Goal: Book appointment/travel/reservation

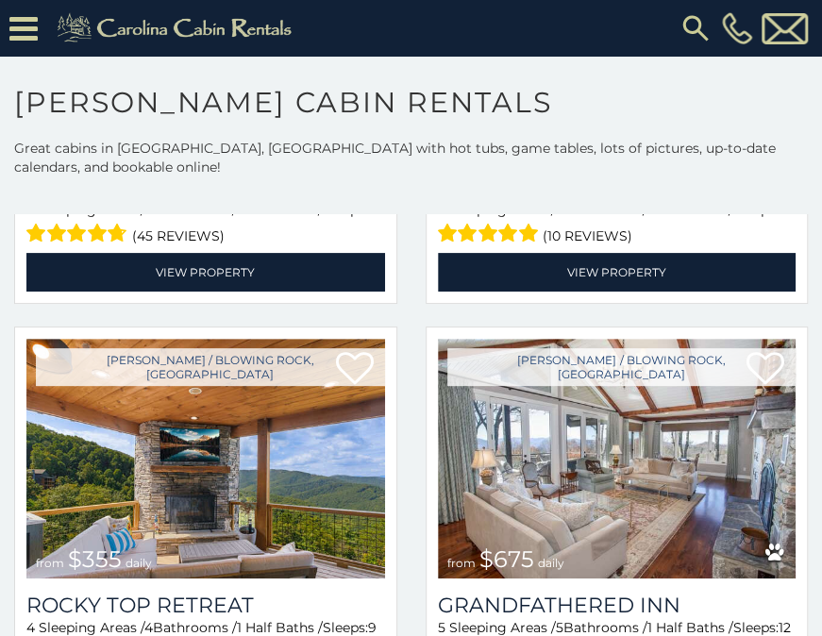
scroll to position [816, 0]
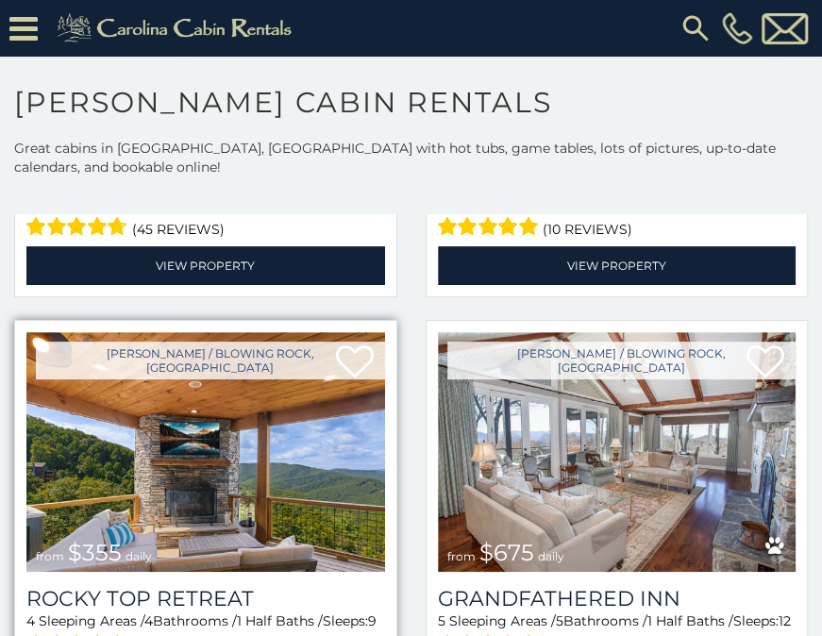
click at [212, 426] on img at bounding box center [205, 452] width 359 height 240
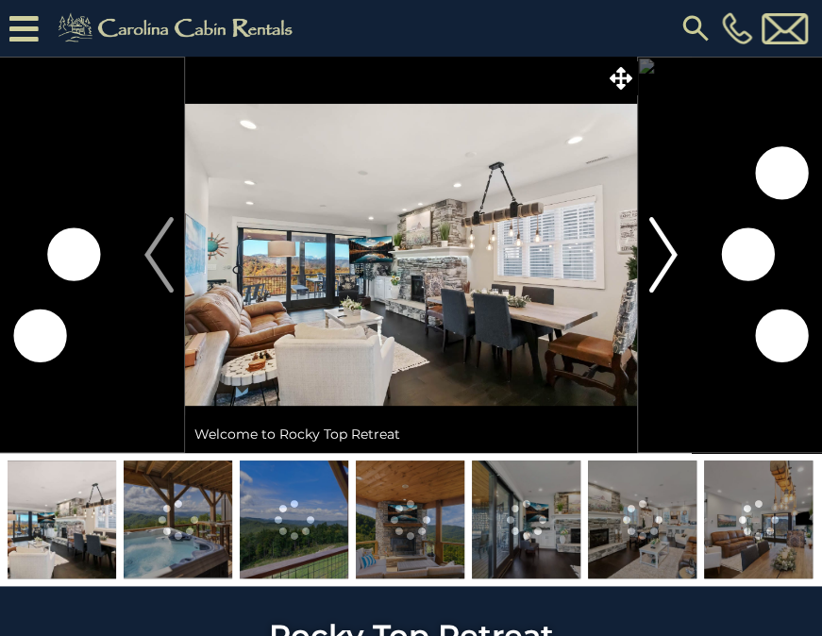
drag, startPoint x: 0, startPoint y: 0, endPoint x: 656, endPoint y: 251, distance: 702.6
click at [656, 251] on img "Next" at bounding box center [663, 255] width 28 height 76
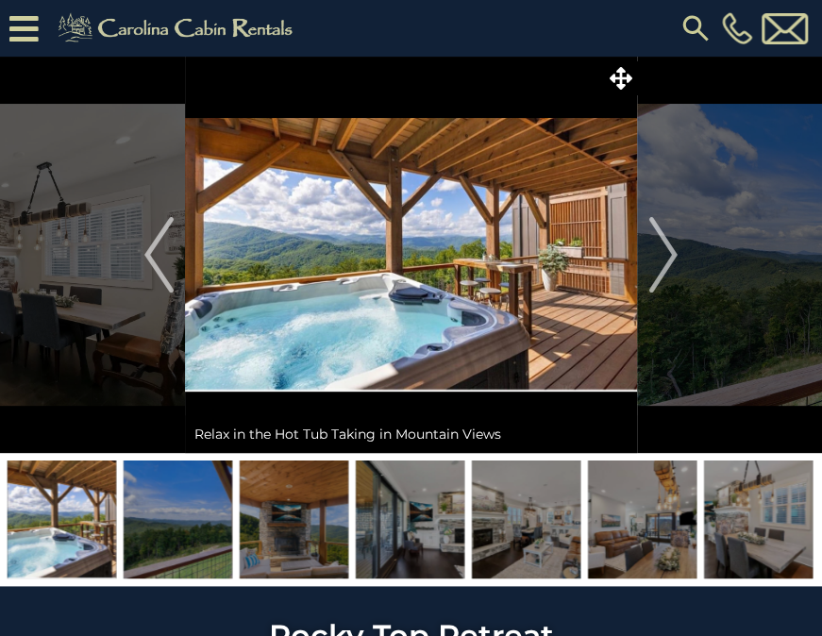
click at [268, 526] on img at bounding box center [294, 520] width 109 height 118
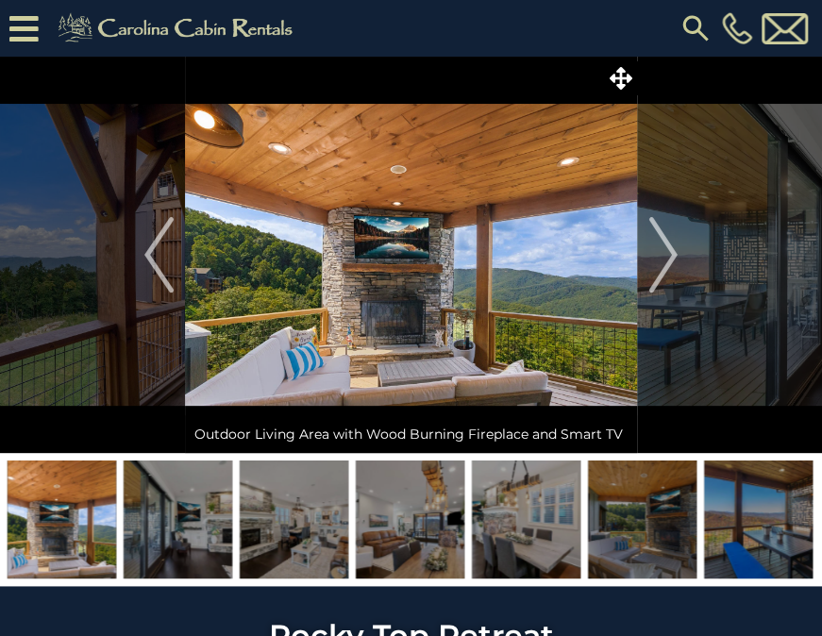
click at [268, 526] on img at bounding box center [294, 520] width 109 height 118
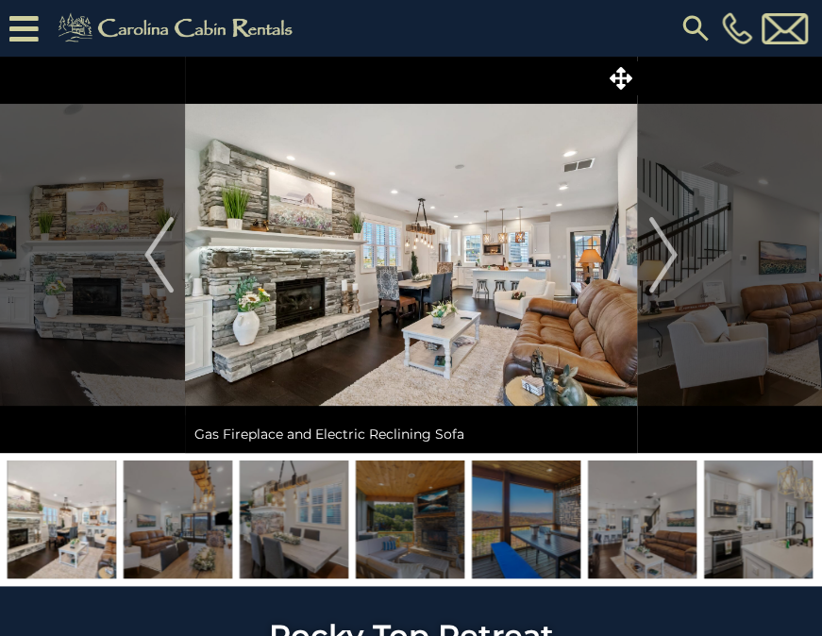
click at [268, 526] on img at bounding box center [294, 520] width 109 height 118
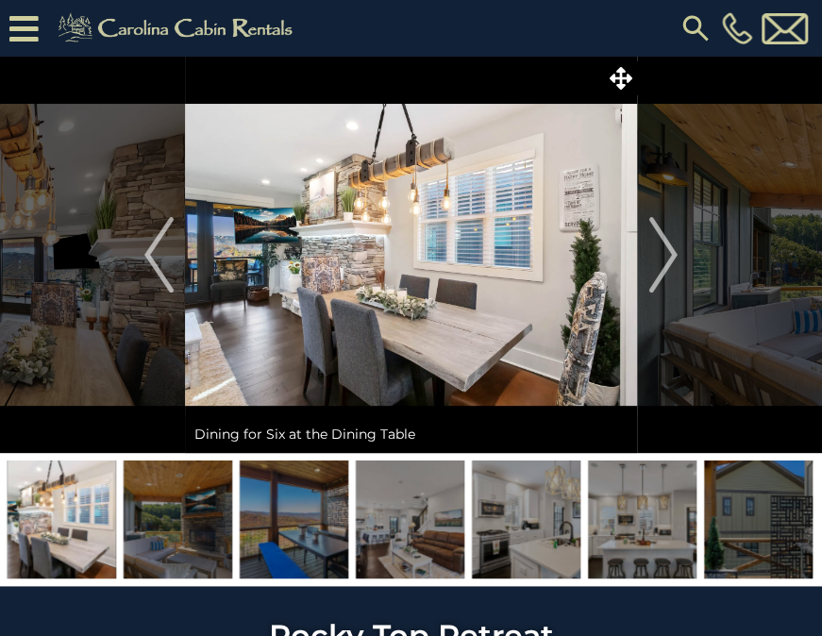
click at [268, 526] on img at bounding box center [294, 520] width 109 height 118
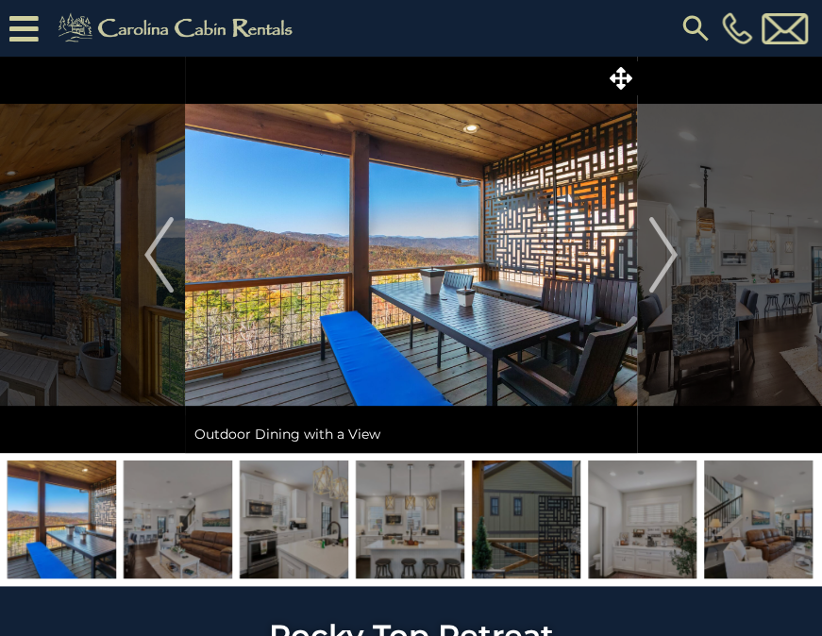
click at [268, 526] on img at bounding box center [294, 520] width 109 height 118
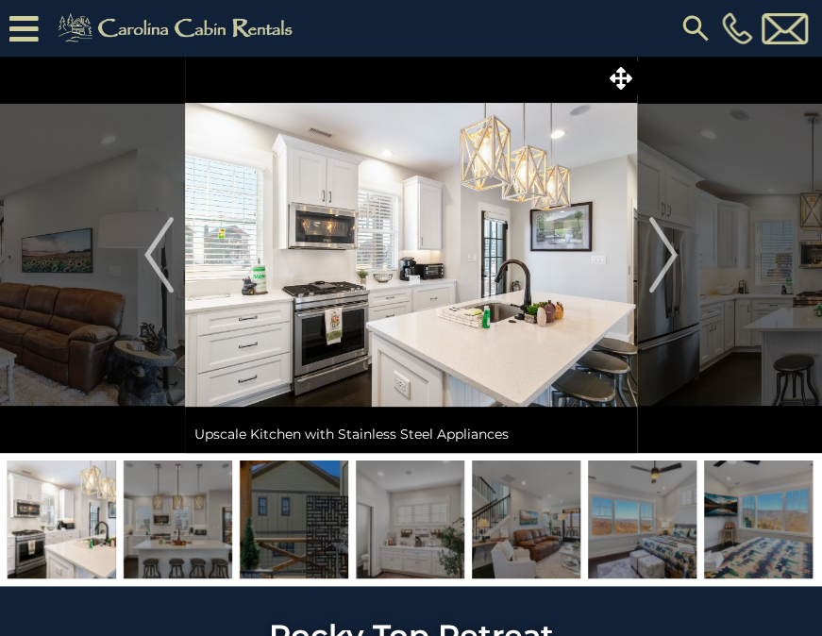
click at [268, 526] on img at bounding box center [294, 520] width 109 height 118
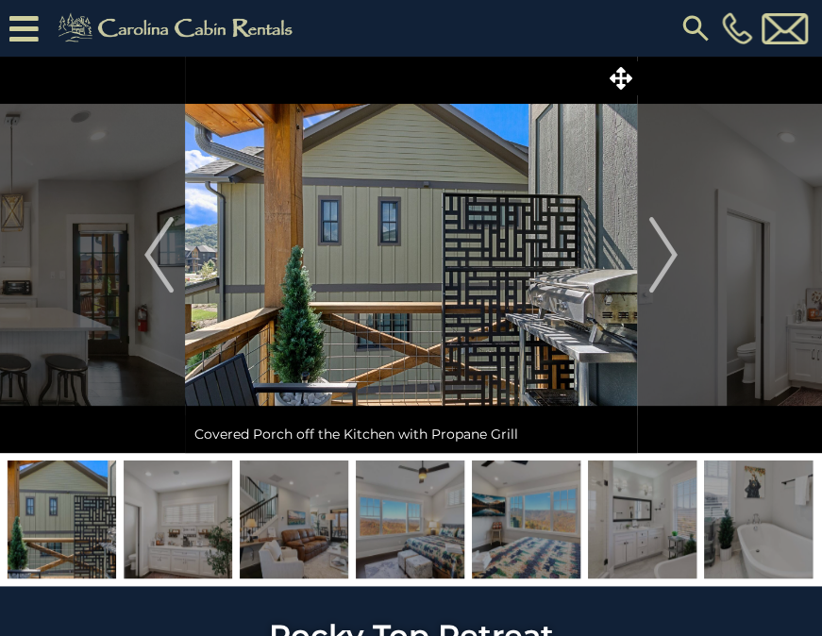
click at [268, 526] on img at bounding box center [294, 520] width 109 height 118
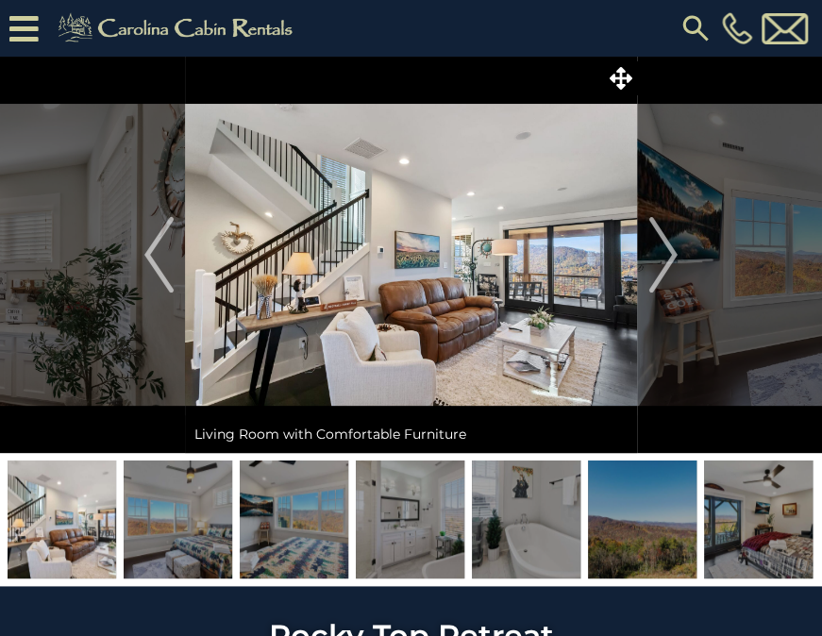
click at [268, 526] on img at bounding box center [294, 520] width 109 height 118
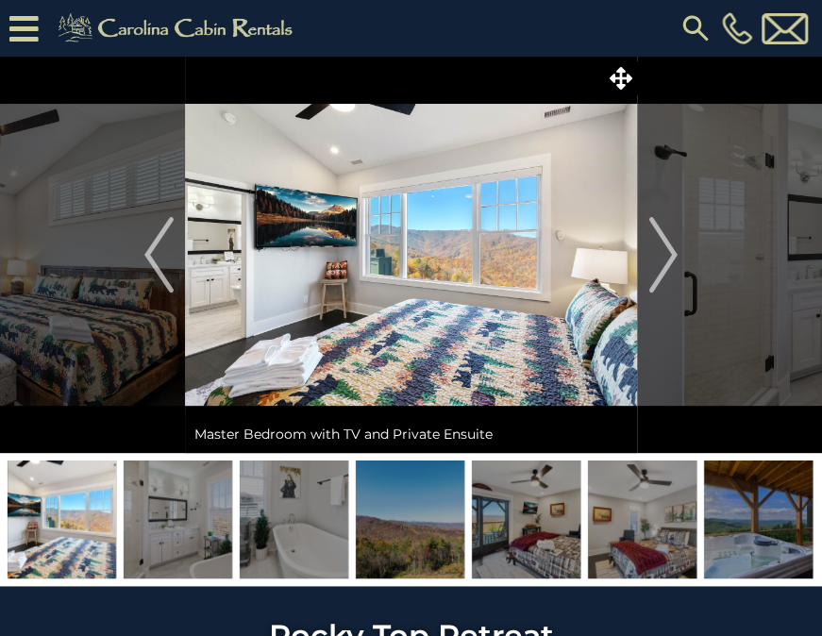
click at [268, 526] on img at bounding box center [294, 520] width 109 height 118
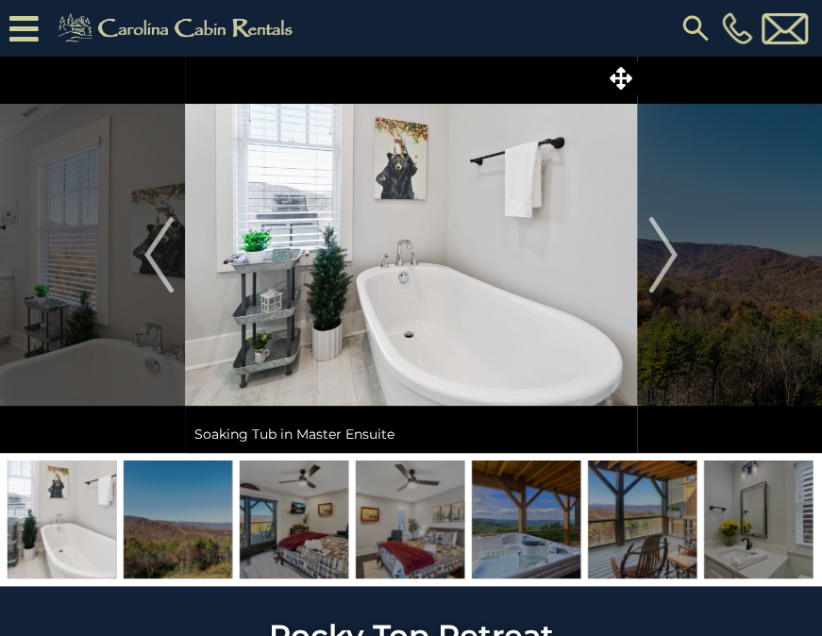
click at [268, 526] on img at bounding box center [294, 520] width 109 height 118
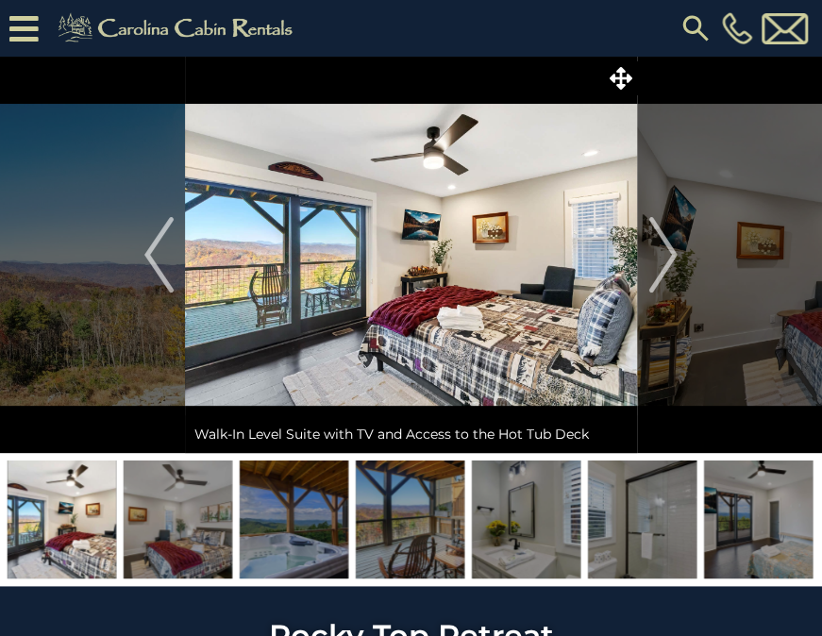
click at [268, 526] on img at bounding box center [294, 520] width 109 height 118
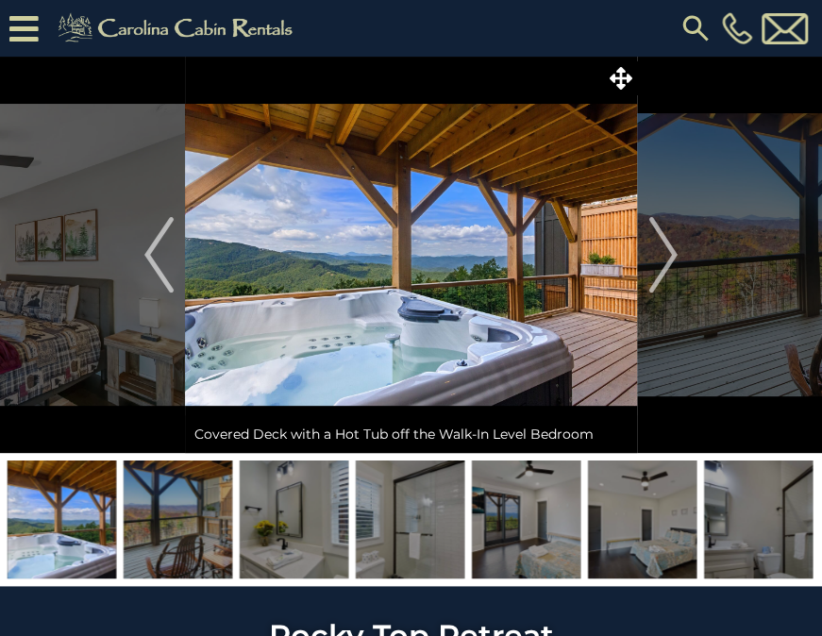
click at [268, 526] on img at bounding box center [294, 520] width 109 height 118
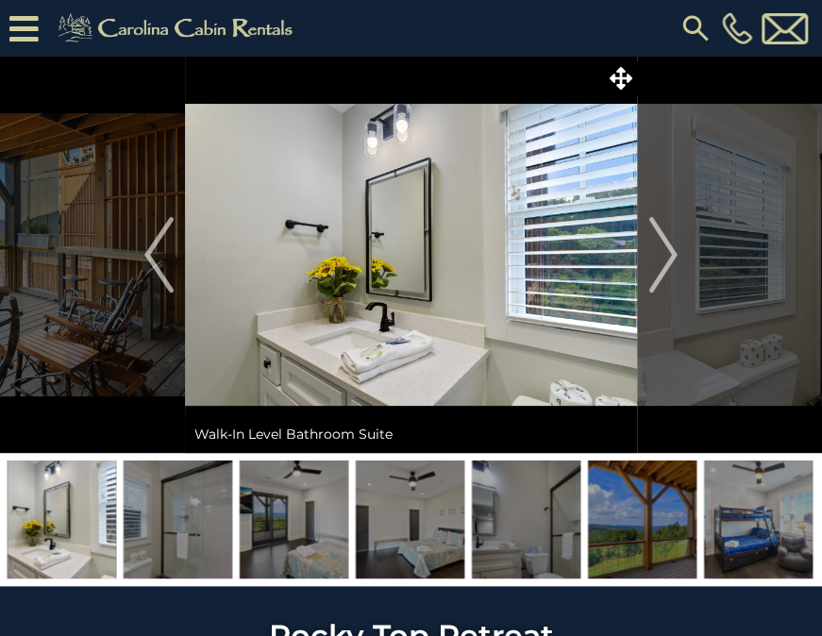
click at [268, 526] on img at bounding box center [294, 520] width 109 height 118
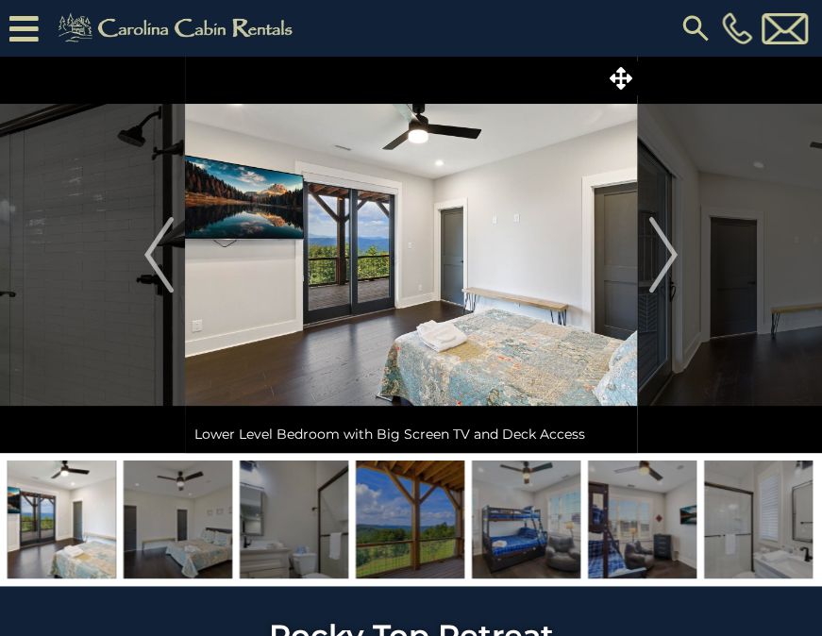
click at [391, 512] on img at bounding box center [410, 520] width 109 height 118
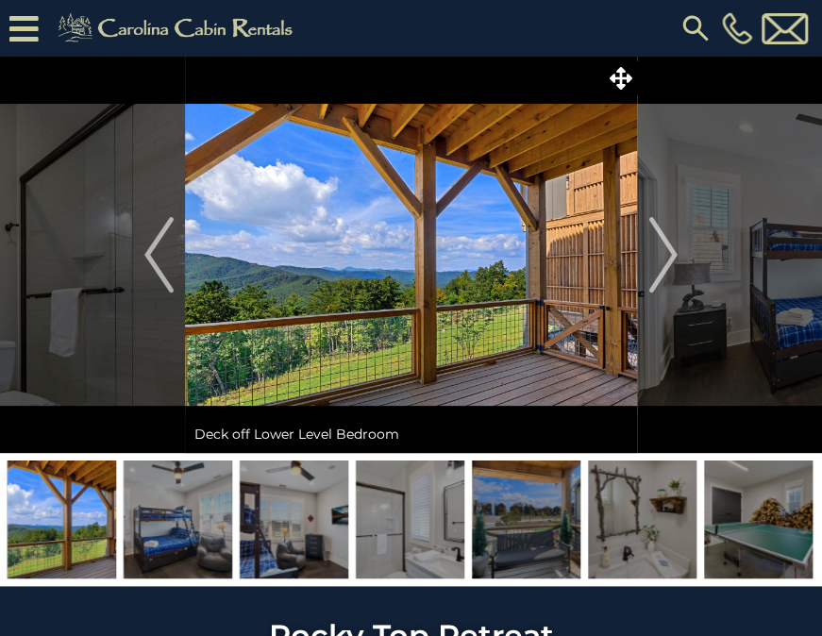
click at [391, 512] on img at bounding box center [410, 520] width 109 height 118
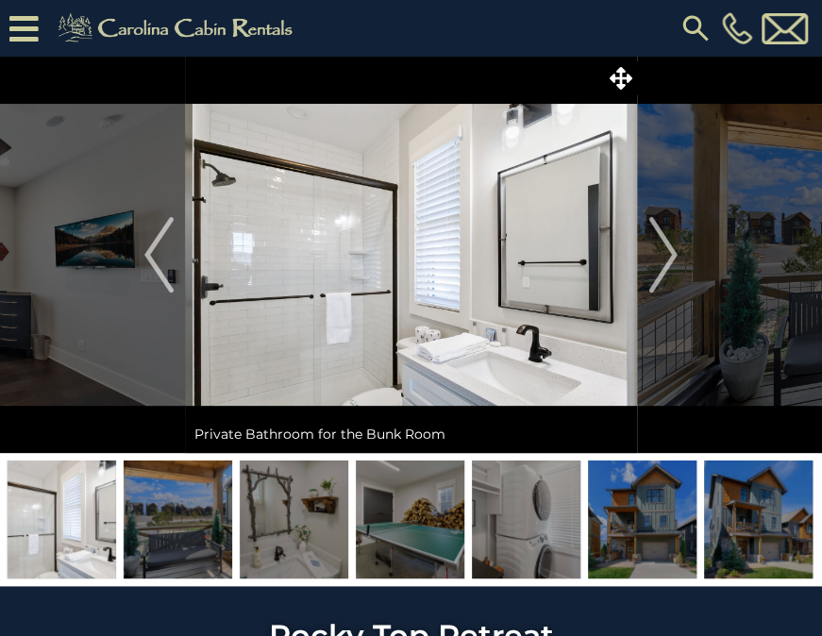
click at [424, 519] on img at bounding box center [410, 520] width 109 height 118
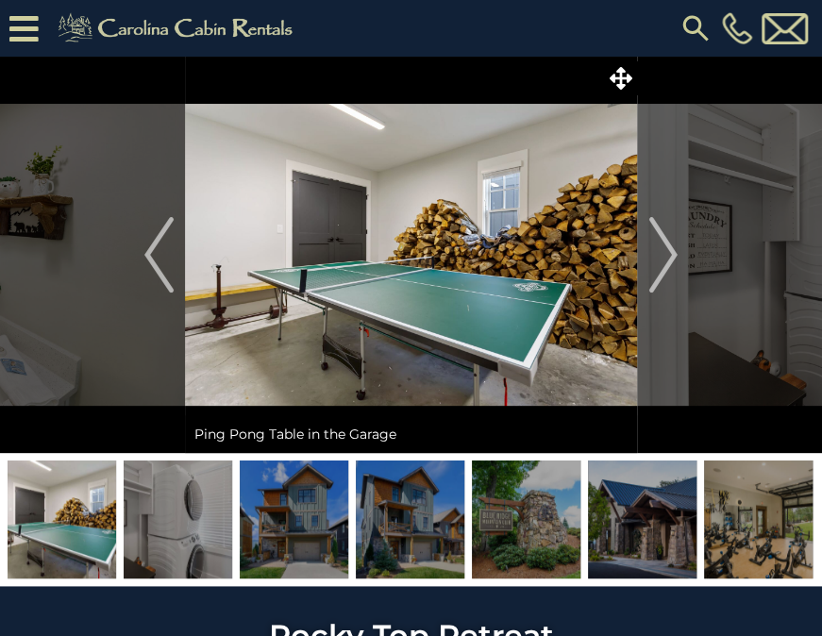
click at [321, 547] on img at bounding box center [294, 520] width 109 height 118
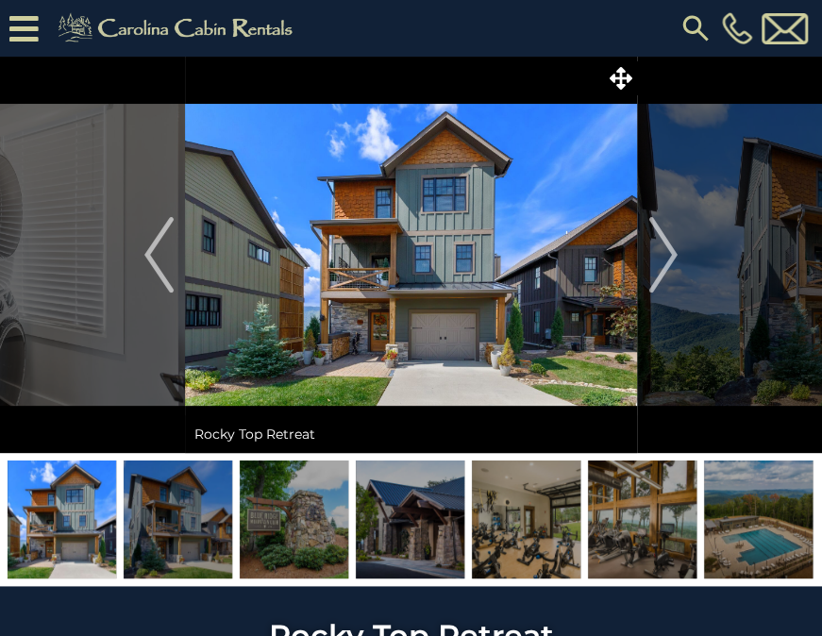
click at [412, 519] on img at bounding box center [410, 520] width 109 height 118
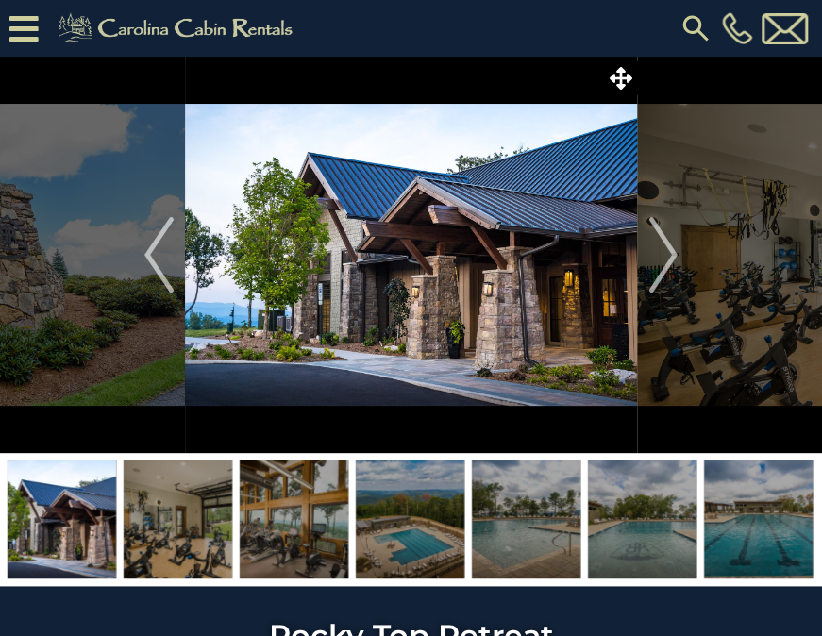
click at [412, 519] on img at bounding box center [410, 520] width 109 height 118
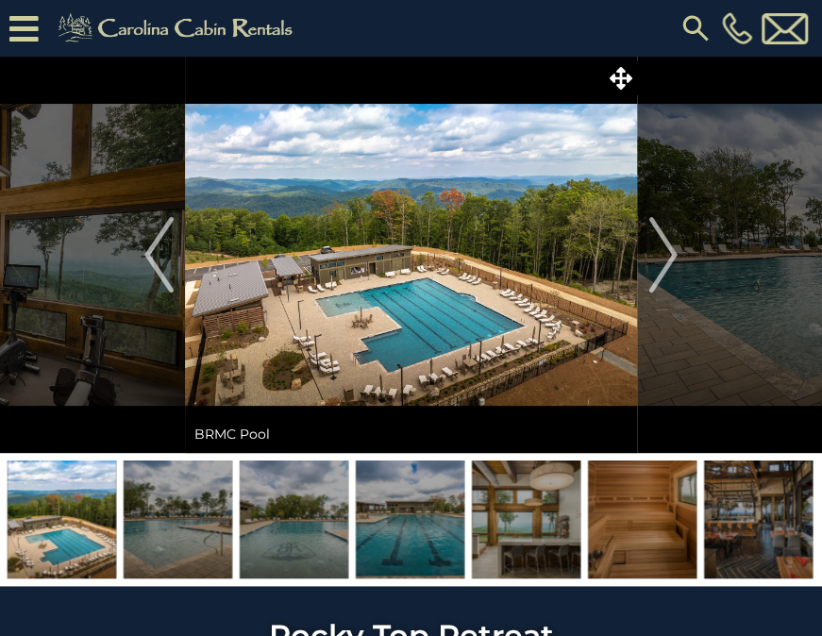
click at [412, 519] on img at bounding box center [410, 520] width 109 height 118
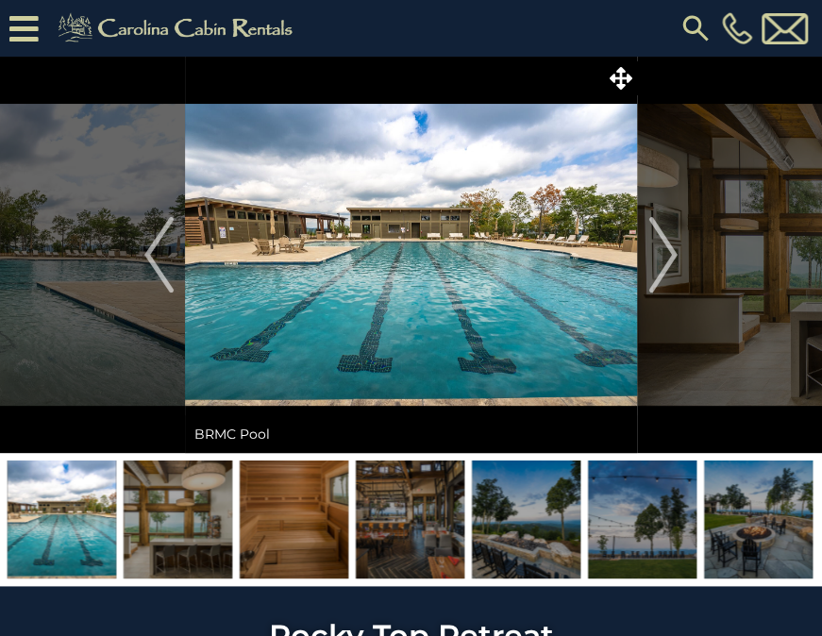
click at [412, 519] on img at bounding box center [410, 520] width 109 height 118
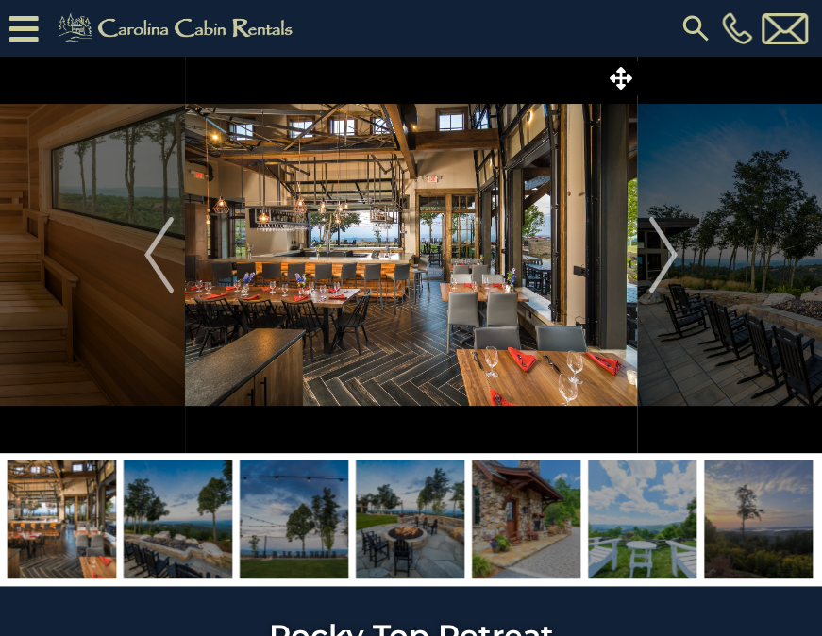
click at [412, 519] on img at bounding box center [410, 520] width 109 height 118
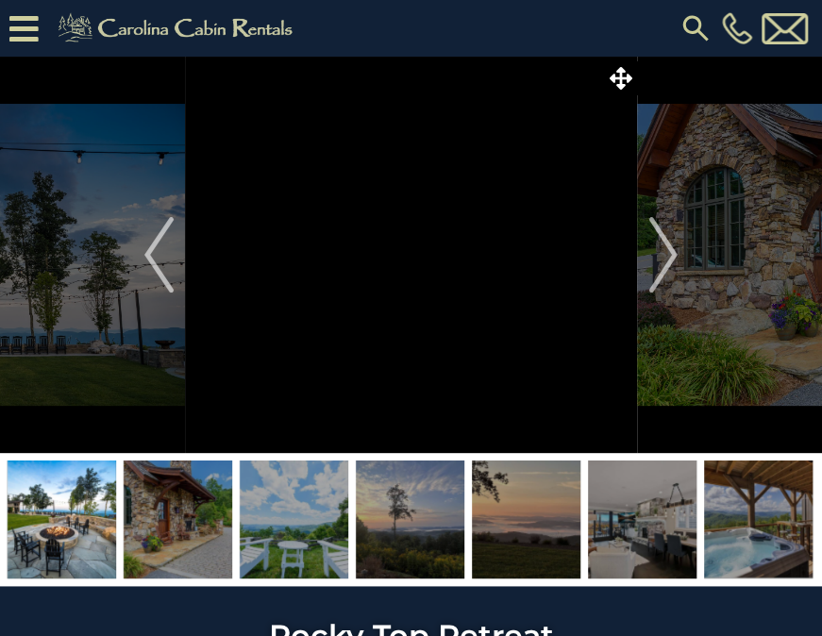
click at [412, 519] on img at bounding box center [410, 520] width 109 height 118
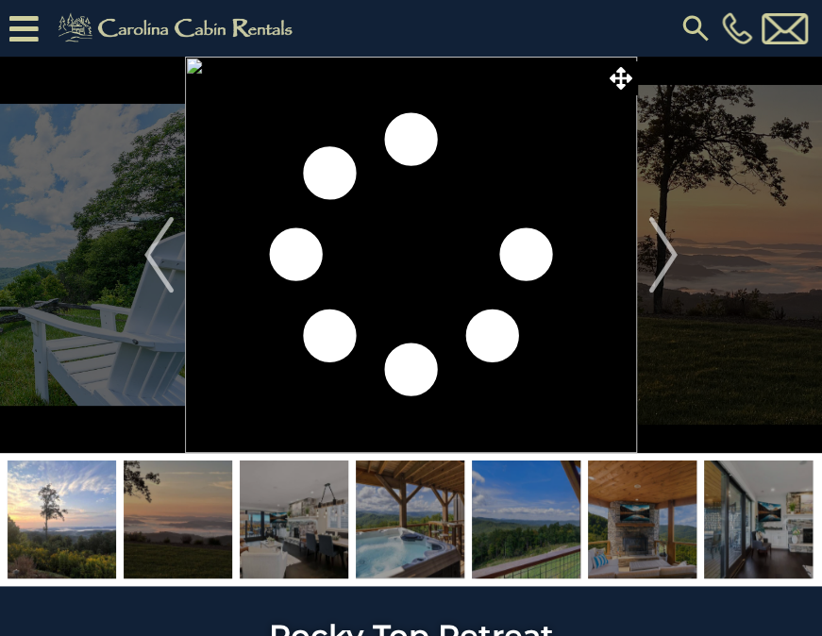
click at [412, 519] on img at bounding box center [410, 520] width 109 height 118
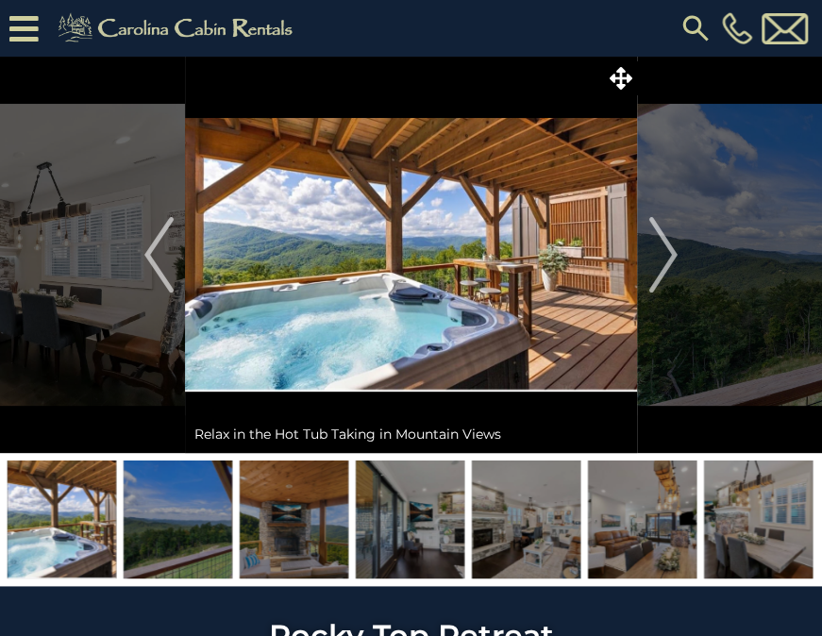
click at [421, 524] on img at bounding box center [410, 520] width 109 height 118
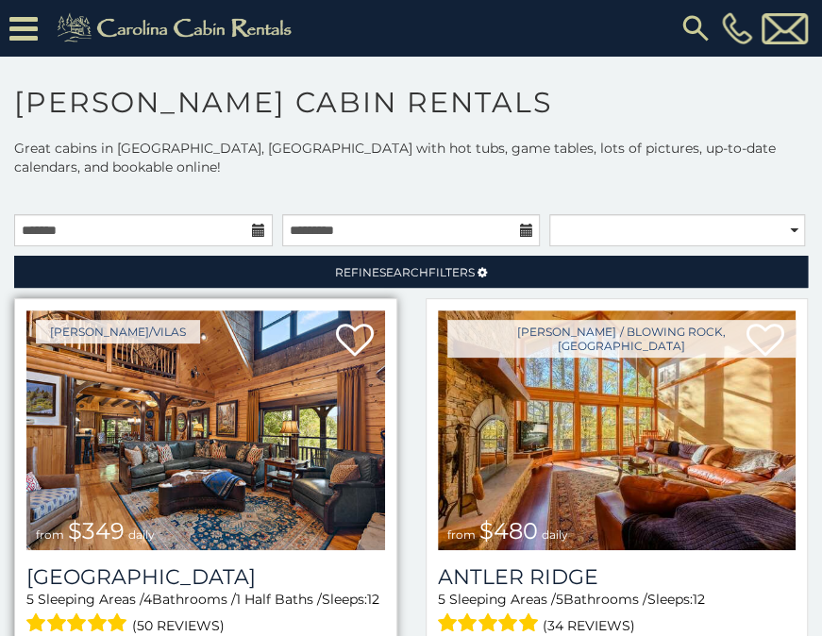
click at [139, 442] on img at bounding box center [205, 431] width 359 height 240
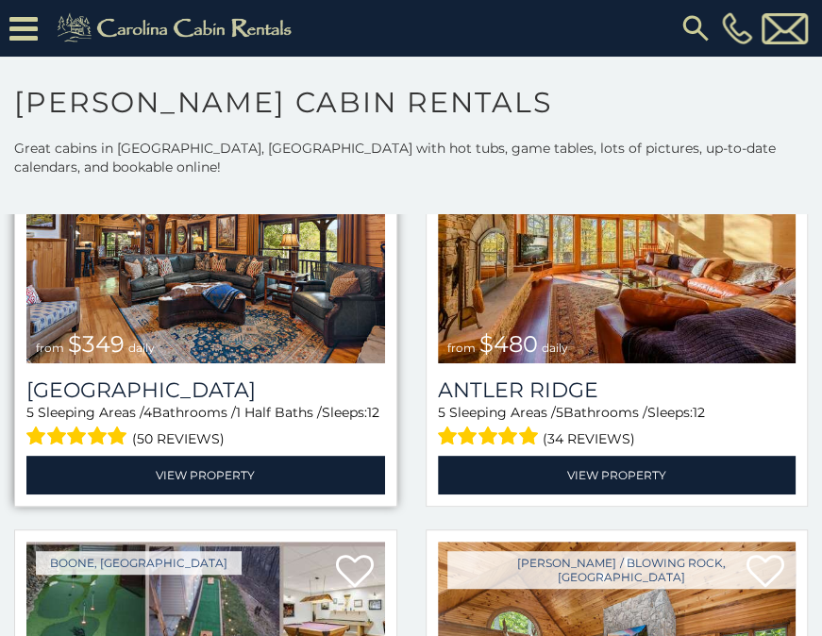
scroll to position [286, 0]
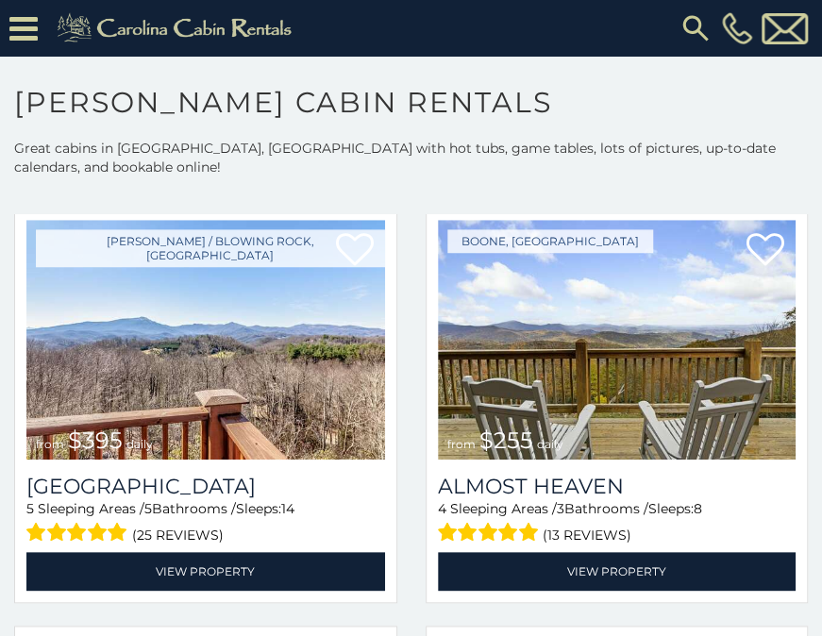
scroll to position [3023, 0]
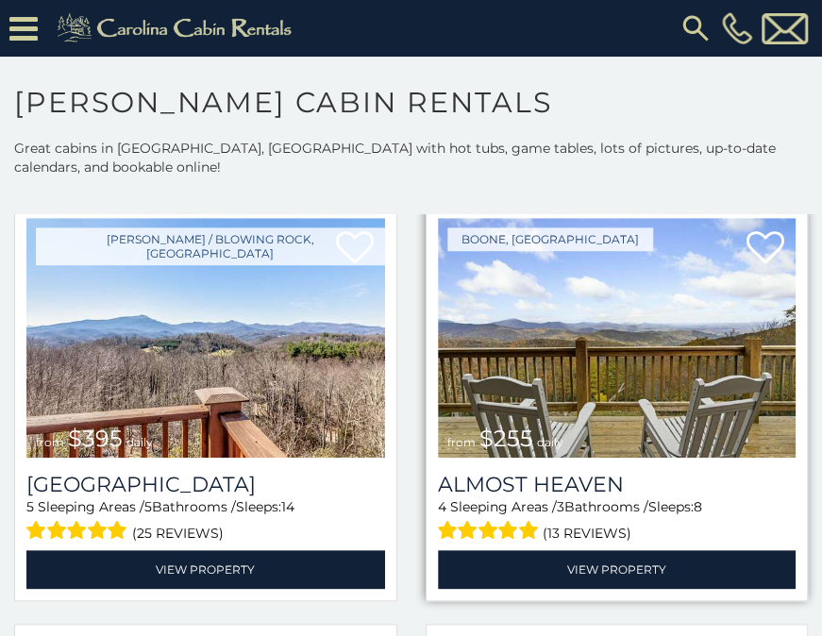
click at [600, 347] on img at bounding box center [617, 338] width 359 height 240
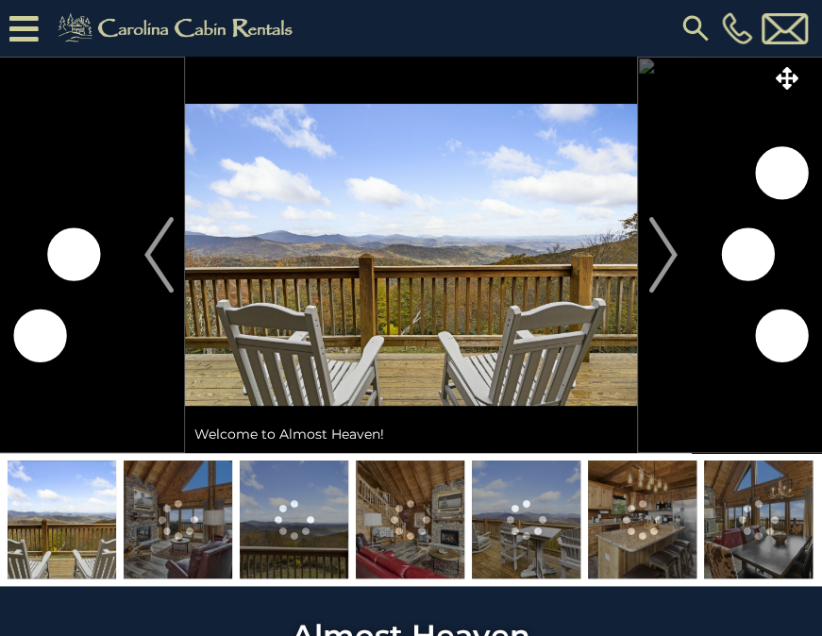
click at [187, 549] on img at bounding box center [178, 520] width 109 height 118
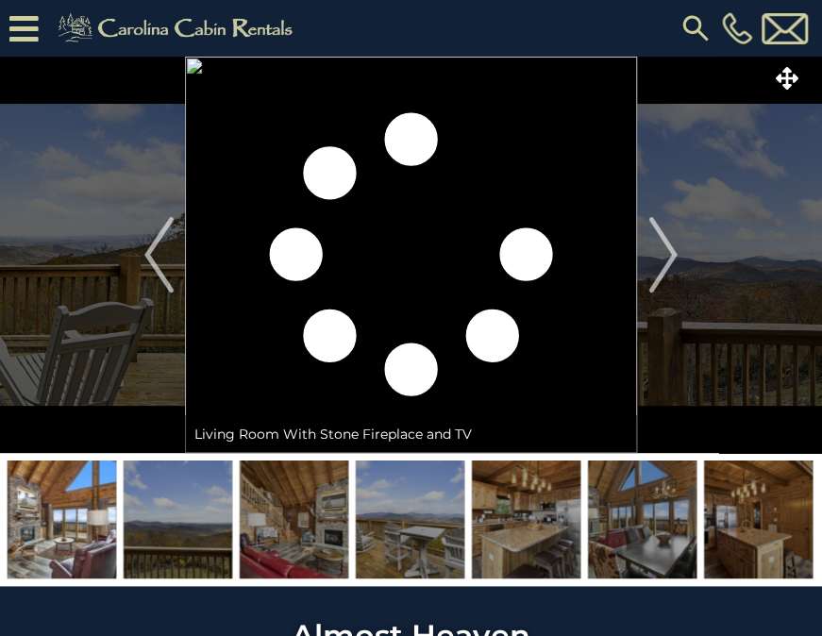
click at [288, 515] on img at bounding box center [294, 520] width 109 height 118
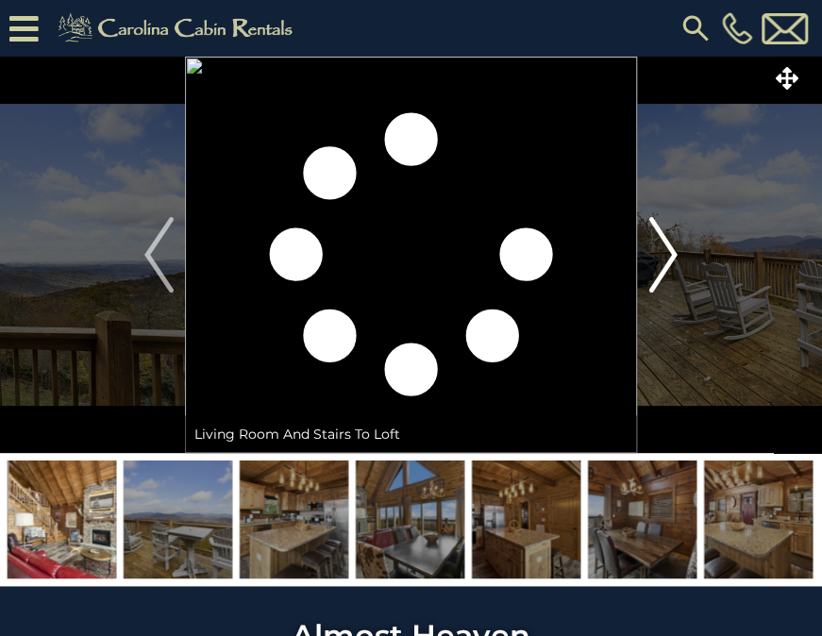
click at [672, 251] on img "Next" at bounding box center [663, 255] width 28 height 76
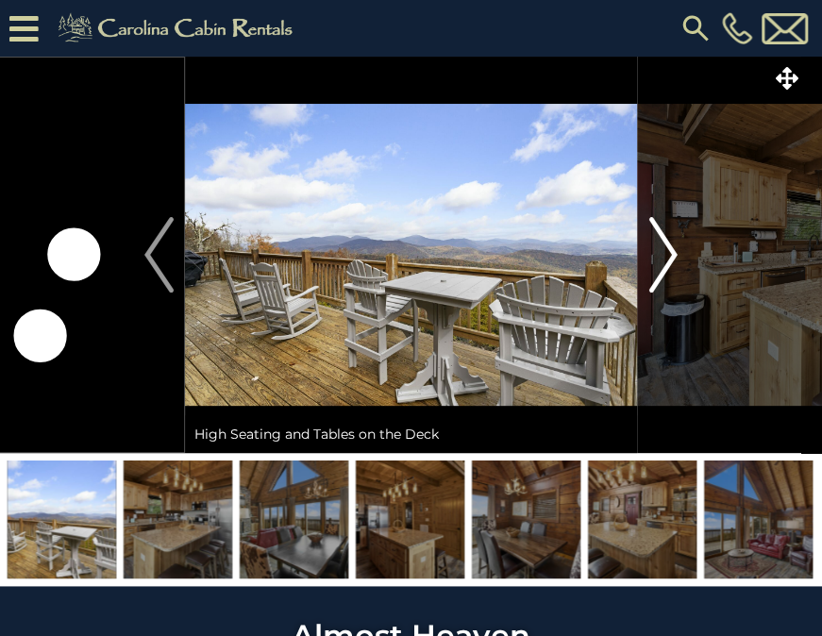
click at [672, 251] on img "Next" at bounding box center [663, 255] width 28 height 76
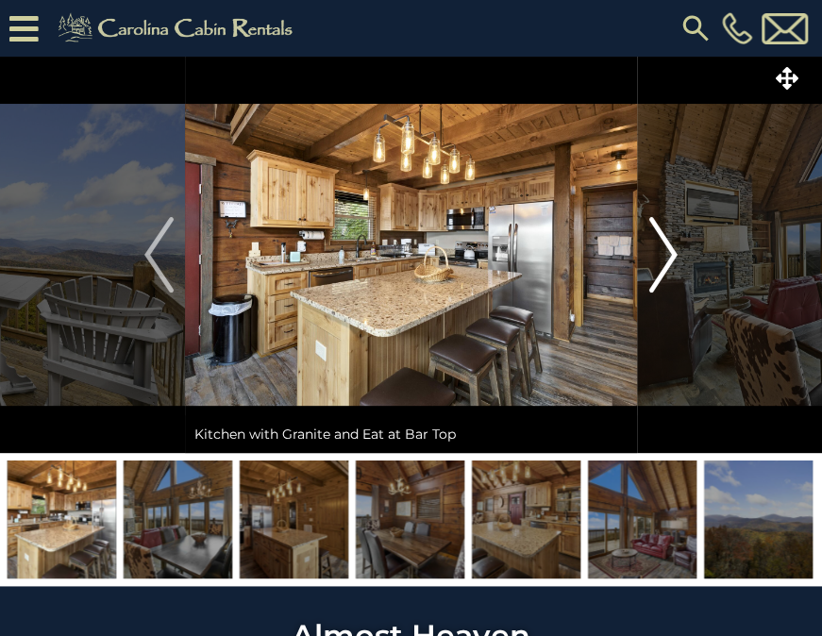
click at [672, 251] on img "Next" at bounding box center [663, 255] width 28 height 76
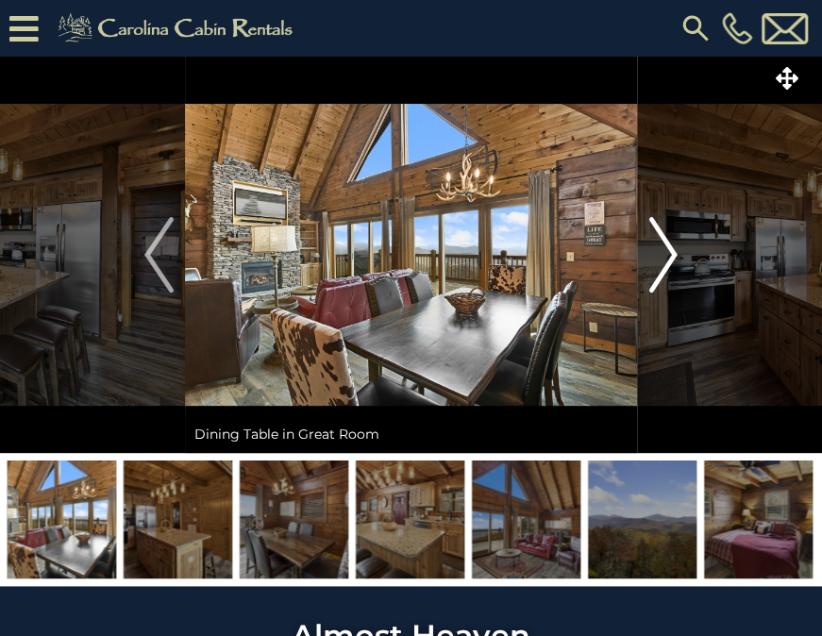
click at [672, 251] on img "Next" at bounding box center [663, 255] width 28 height 76
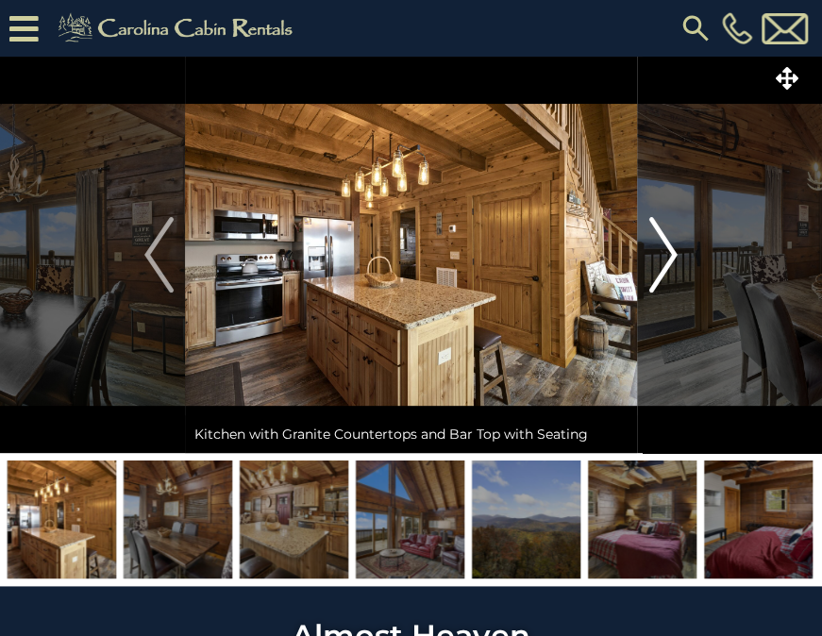
click at [670, 253] on img "Next" at bounding box center [663, 255] width 28 height 76
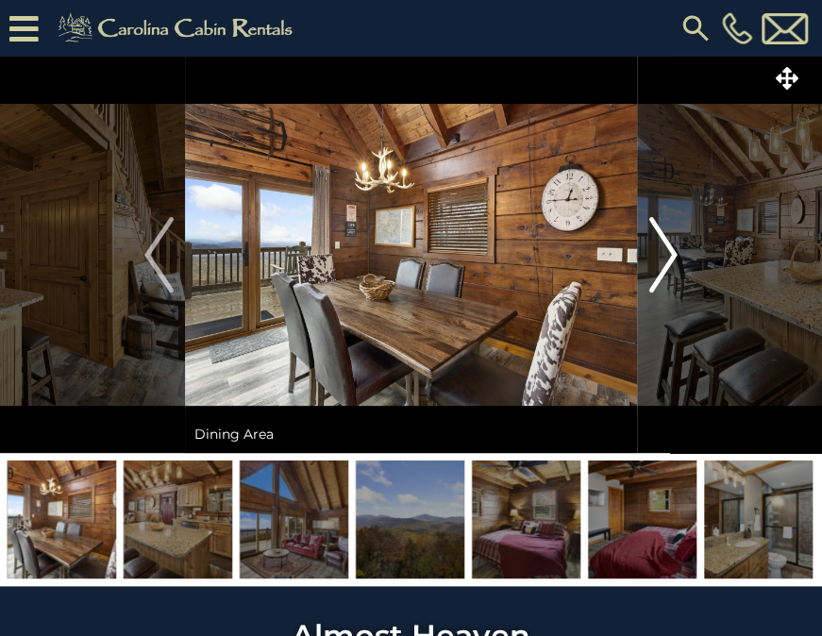
click at [670, 253] on img "Next" at bounding box center [663, 255] width 28 height 76
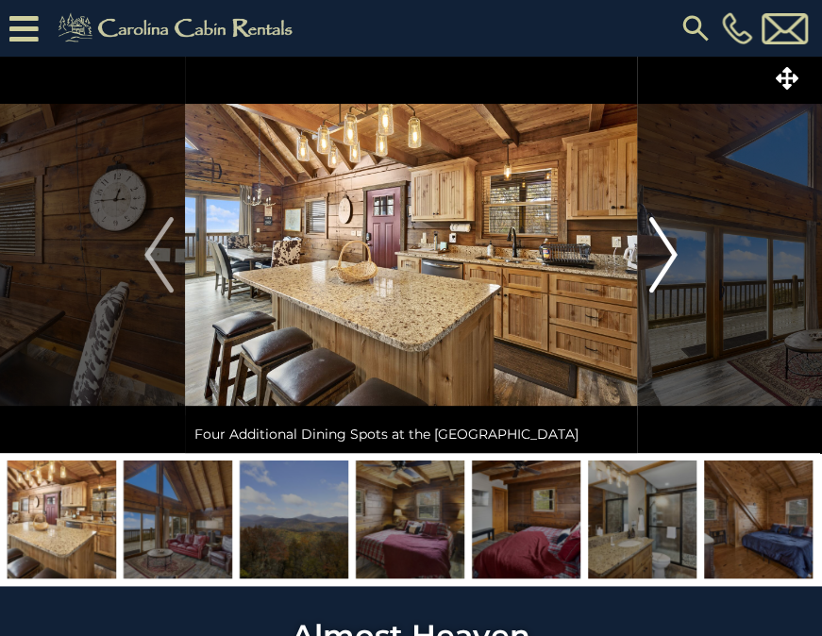
click at [670, 253] on img "Next" at bounding box center [663, 255] width 28 height 76
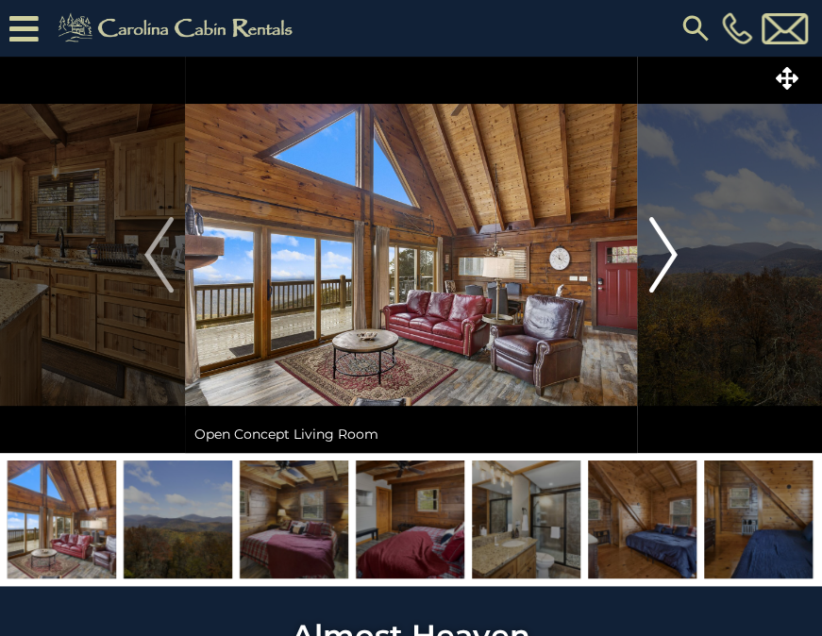
click at [670, 253] on img "Next" at bounding box center [663, 255] width 28 height 76
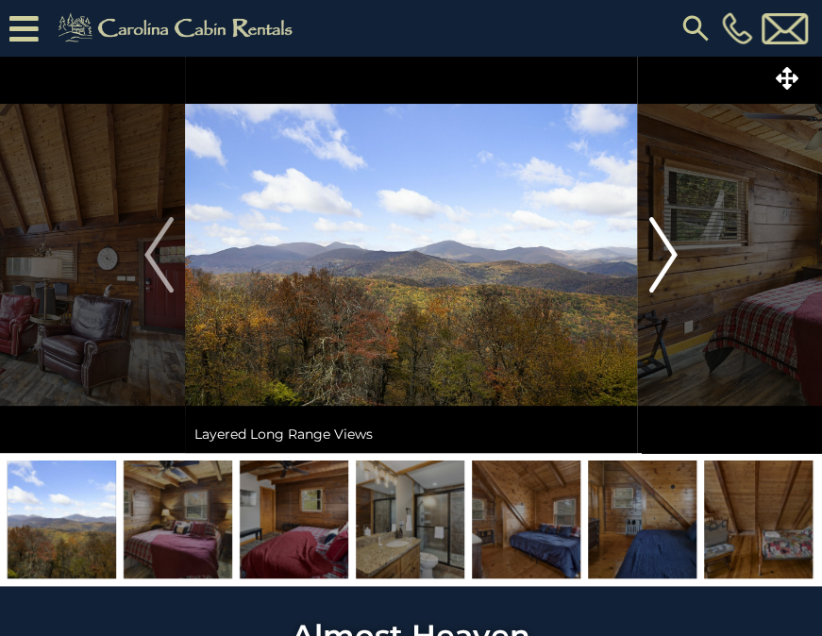
click at [670, 253] on img "Next" at bounding box center [663, 255] width 28 height 76
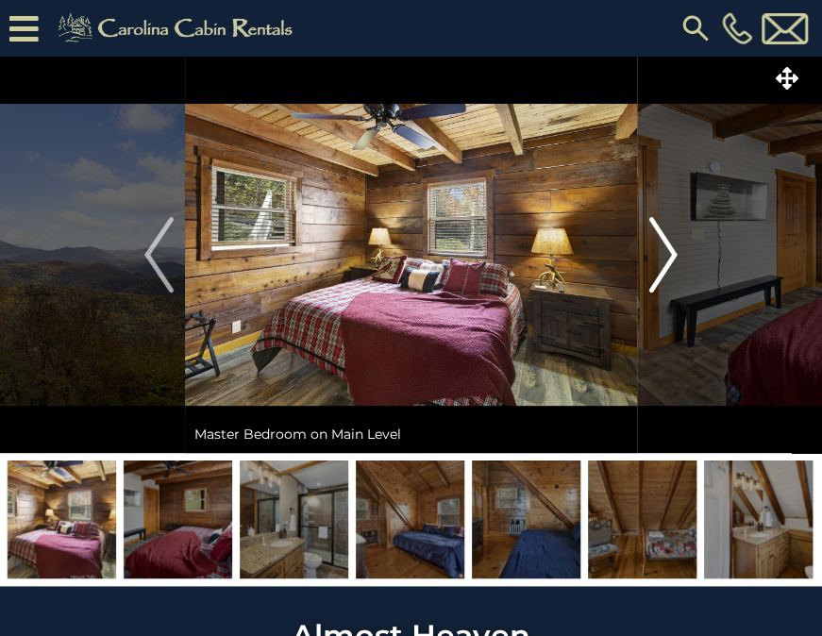
click at [670, 253] on img "Next" at bounding box center [663, 255] width 28 height 76
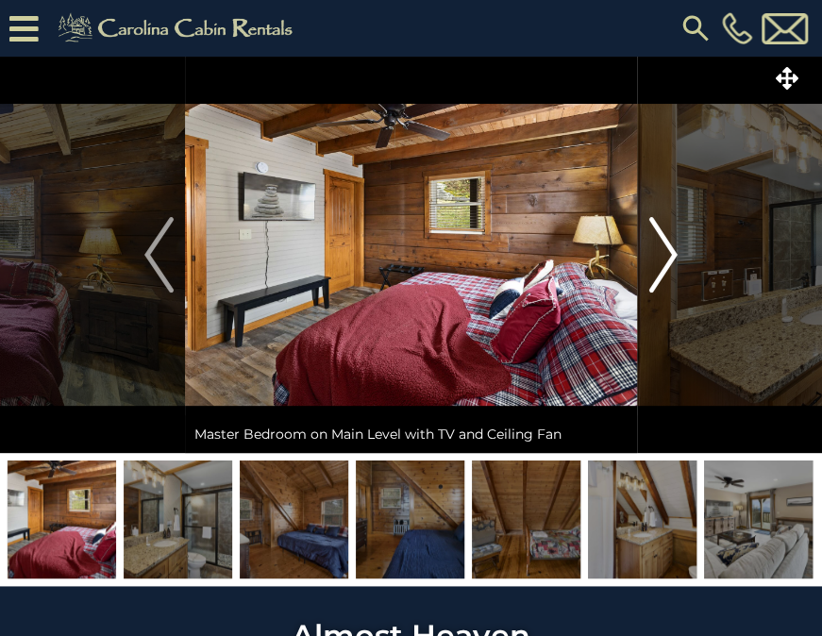
click at [670, 253] on img "Next" at bounding box center [663, 255] width 28 height 76
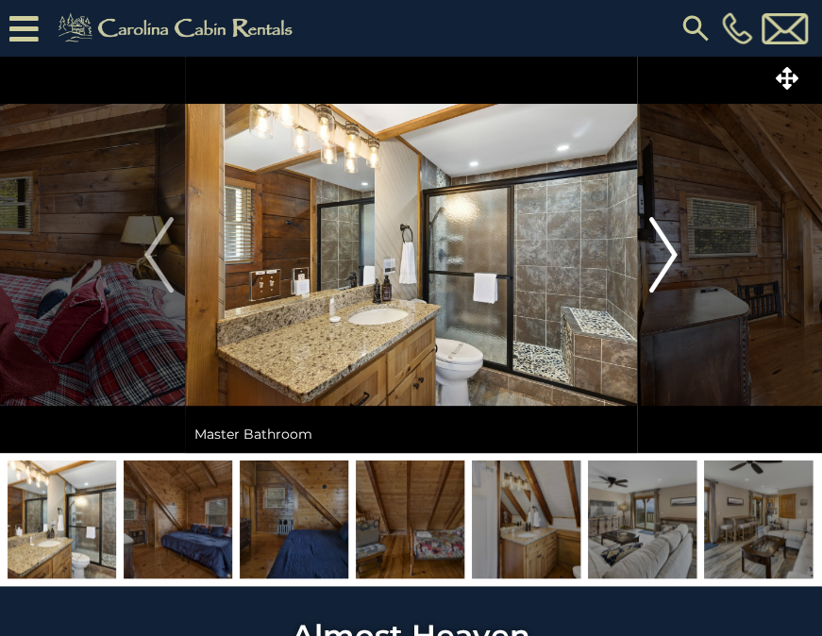
click at [670, 253] on img "Next" at bounding box center [663, 255] width 28 height 76
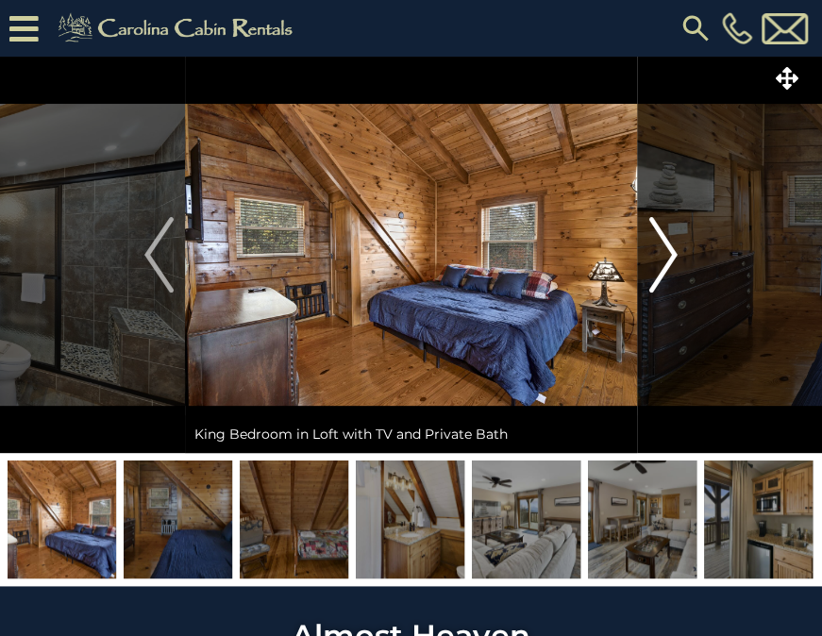
click at [670, 253] on img "Next" at bounding box center [663, 255] width 28 height 76
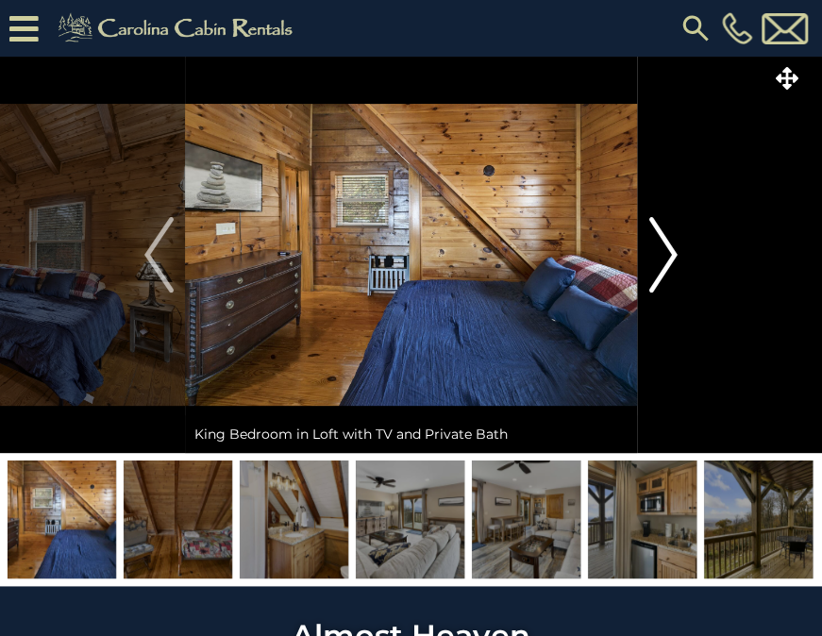
click at [670, 253] on img "Next" at bounding box center [663, 255] width 28 height 76
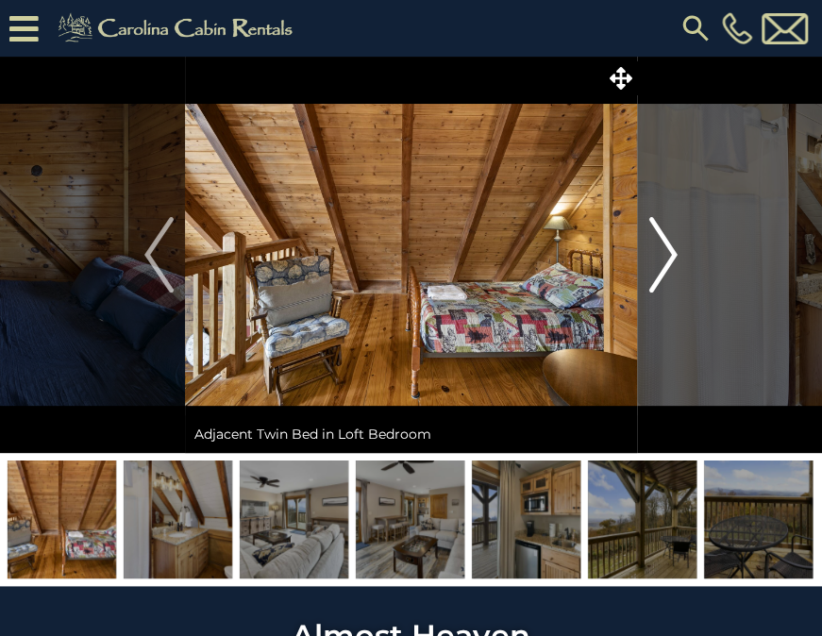
click at [670, 253] on img "Next" at bounding box center [663, 255] width 28 height 76
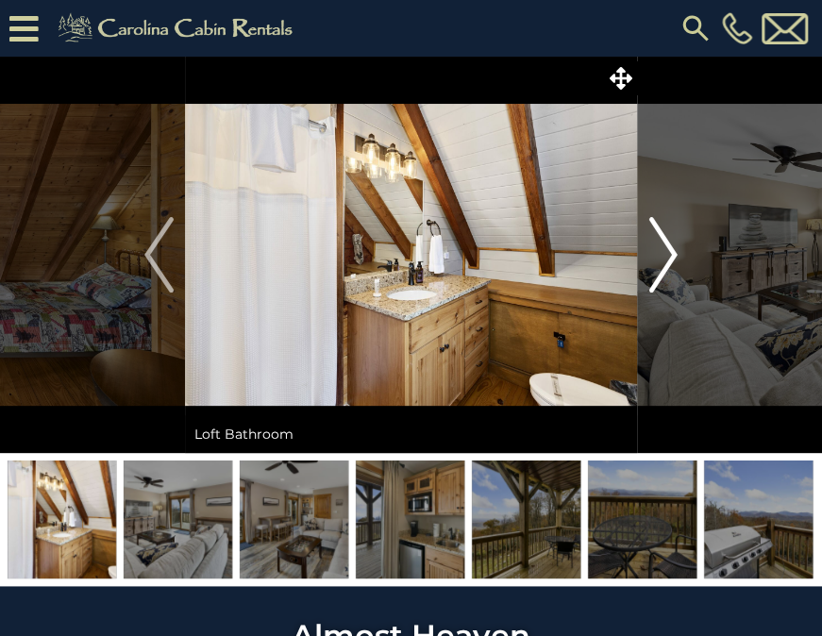
click at [670, 253] on img "Next" at bounding box center [663, 255] width 28 height 76
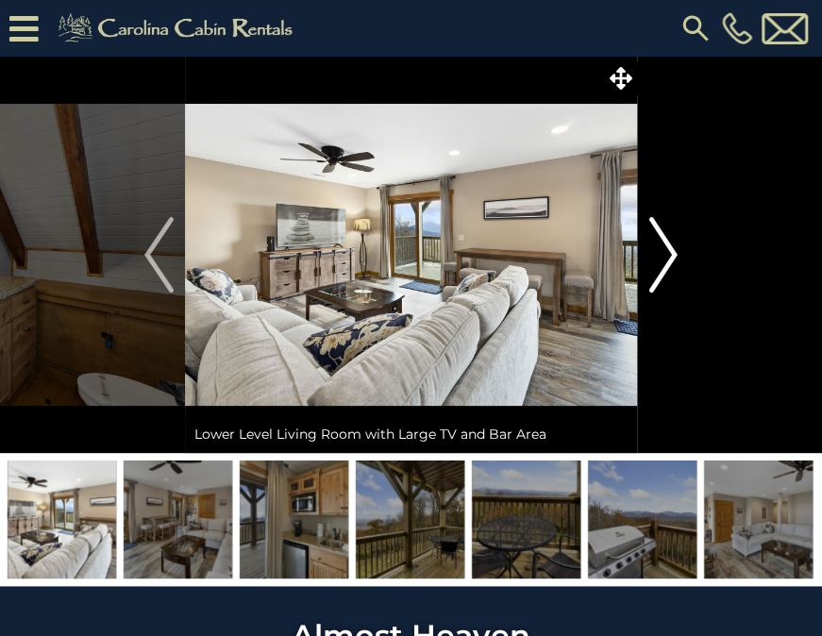
click at [670, 253] on img "Next" at bounding box center [663, 255] width 28 height 76
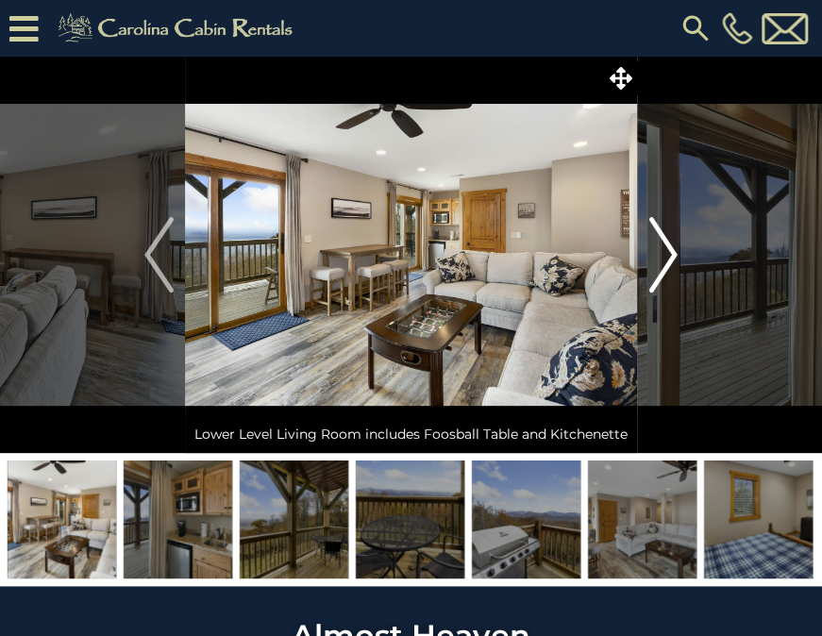
click at [670, 253] on img "Next" at bounding box center [663, 255] width 28 height 76
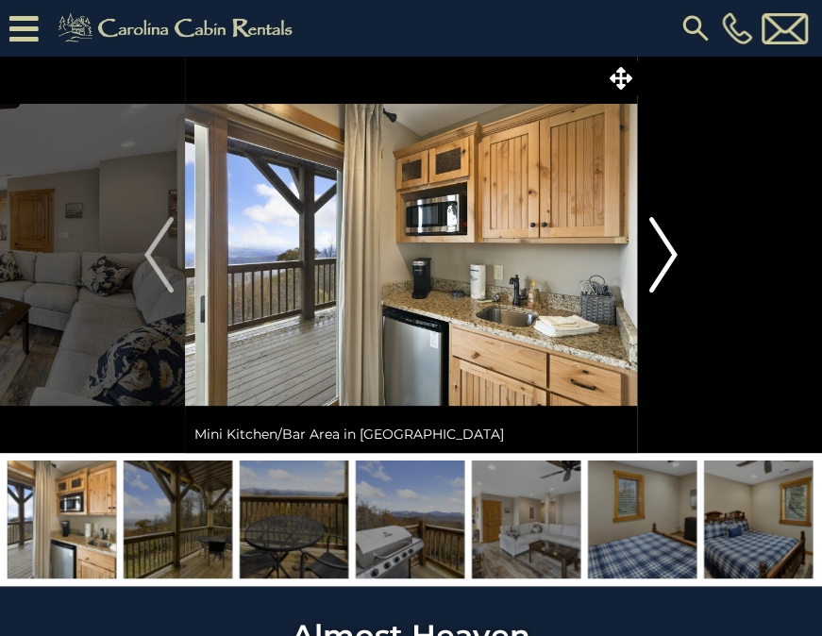
click at [670, 253] on img "Next" at bounding box center [663, 255] width 28 height 76
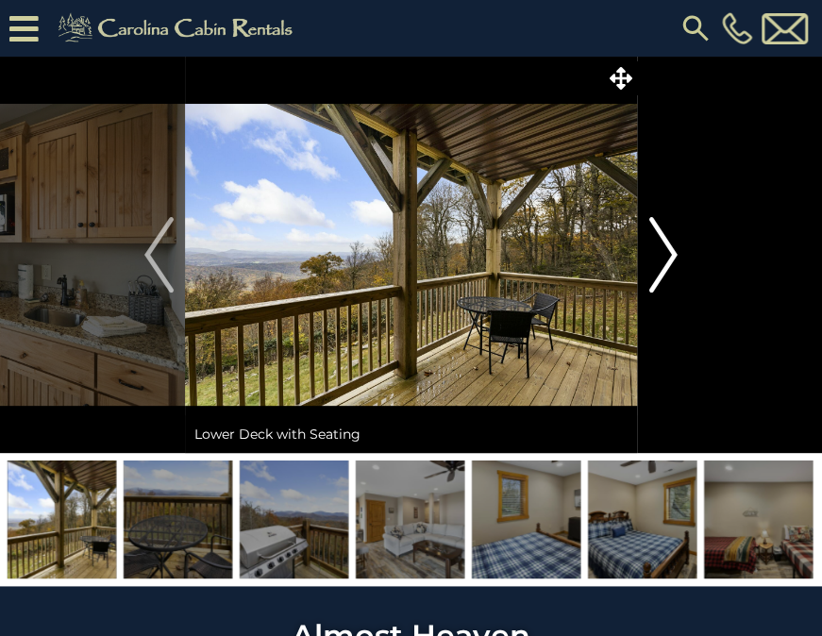
click at [664, 268] on img "Next" at bounding box center [663, 255] width 28 height 76
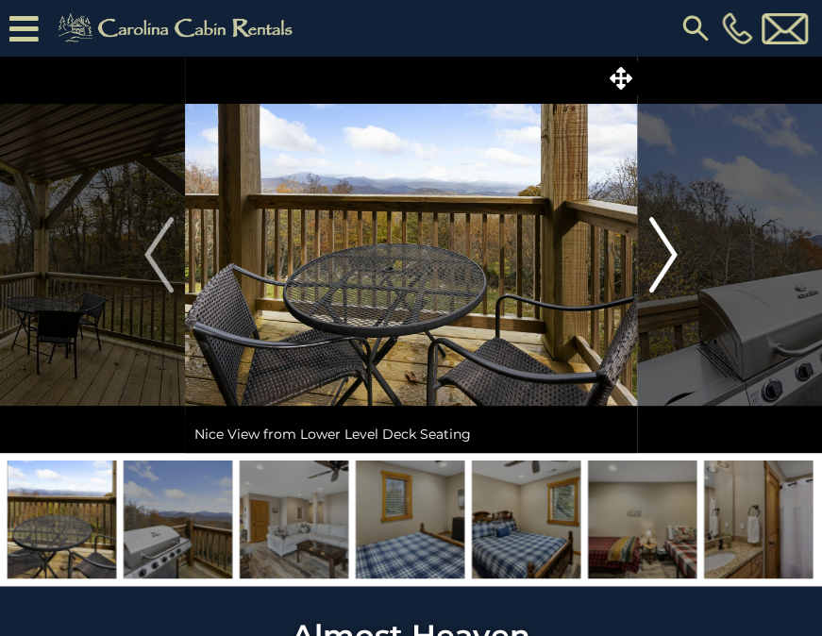
click at [664, 268] on img "Next" at bounding box center [663, 255] width 28 height 76
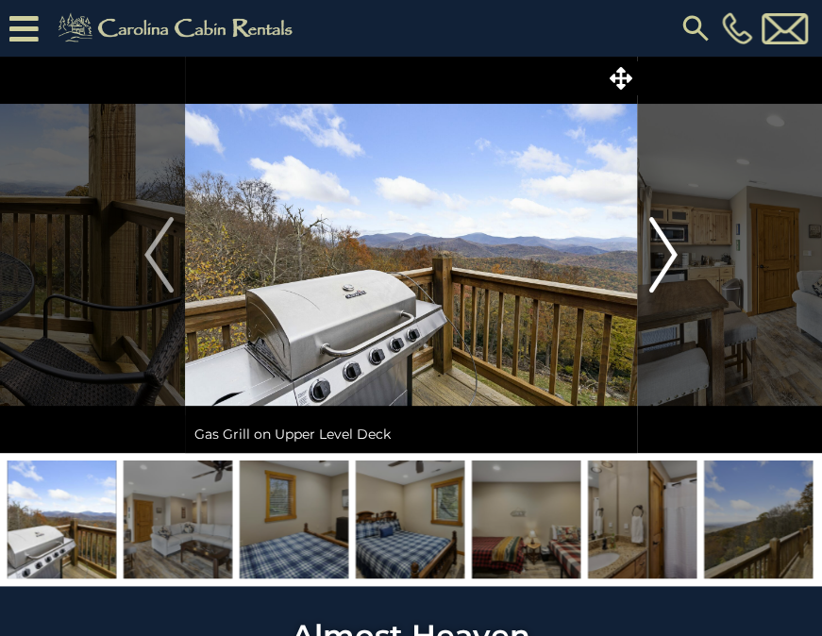
click at [667, 273] on img "Next" at bounding box center [663, 255] width 28 height 76
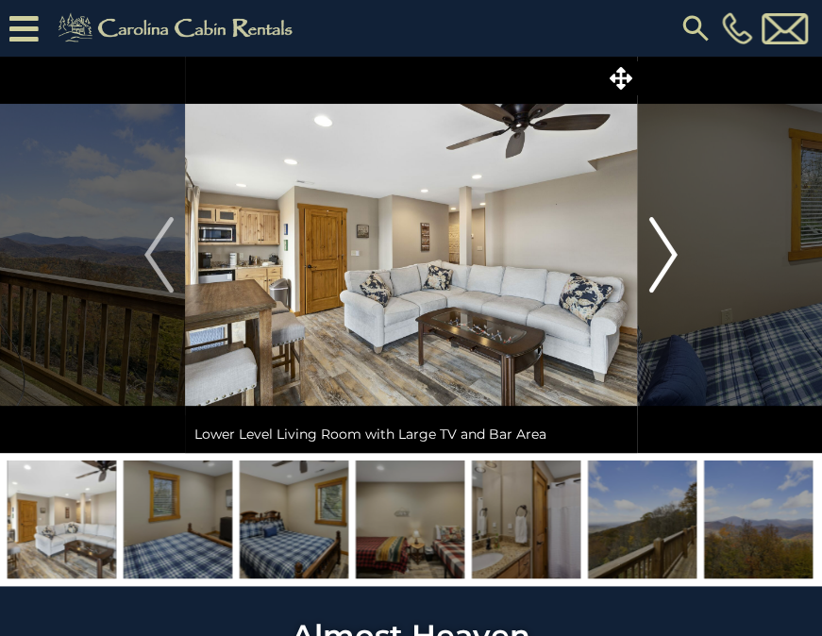
click at [667, 273] on img "Next" at bounding box center [663, 255] width 28 height 76
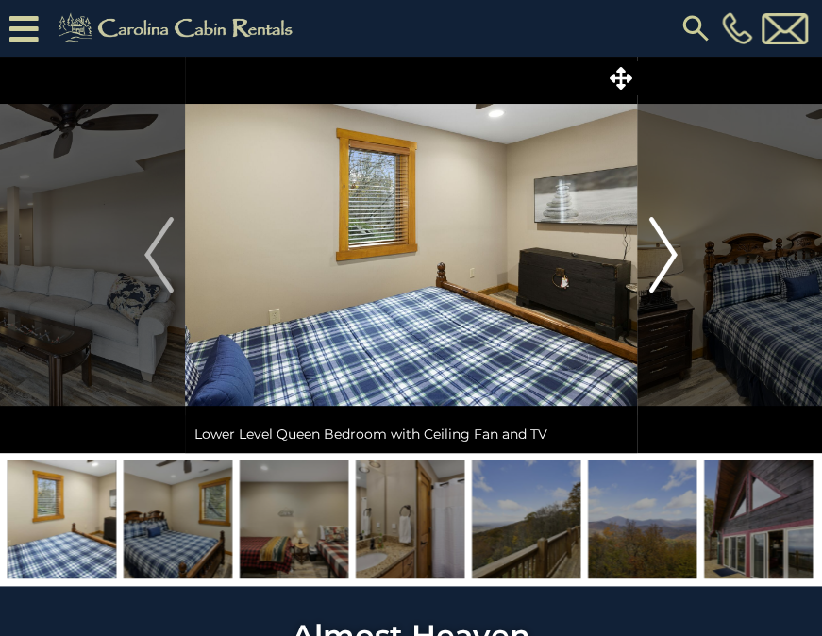
click at [667, 273] on img "Next" at bounding box center [663, 255] width 28 height 76
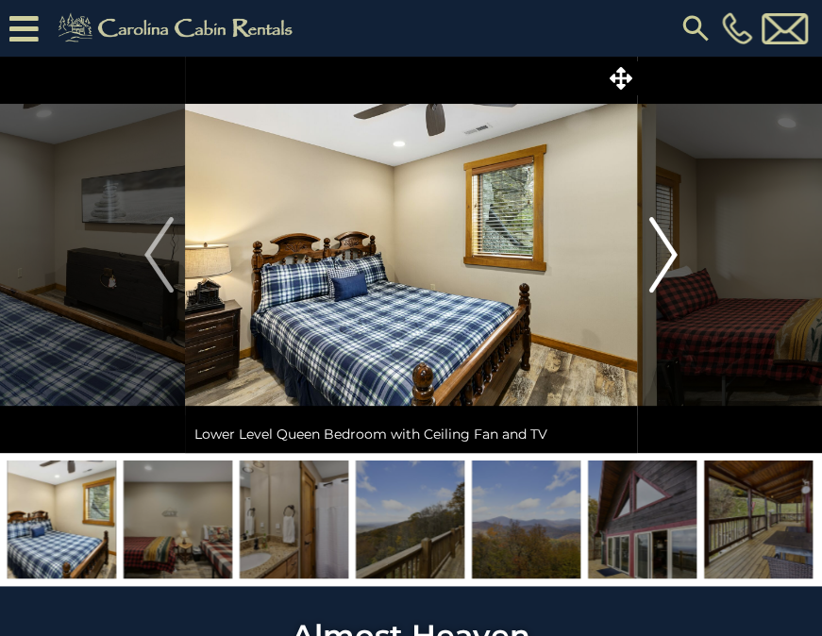
click at [667, 273] on img "Next" at bounding box center [663, 255] width 28 height 76
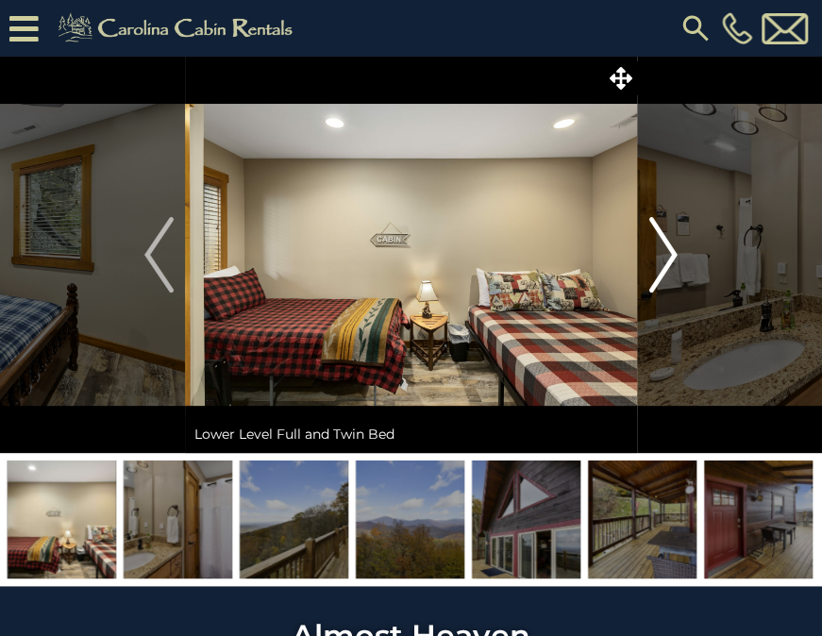
click at [667, 273] on img "Next" at bounding box center [663, 255] width 28 height 76
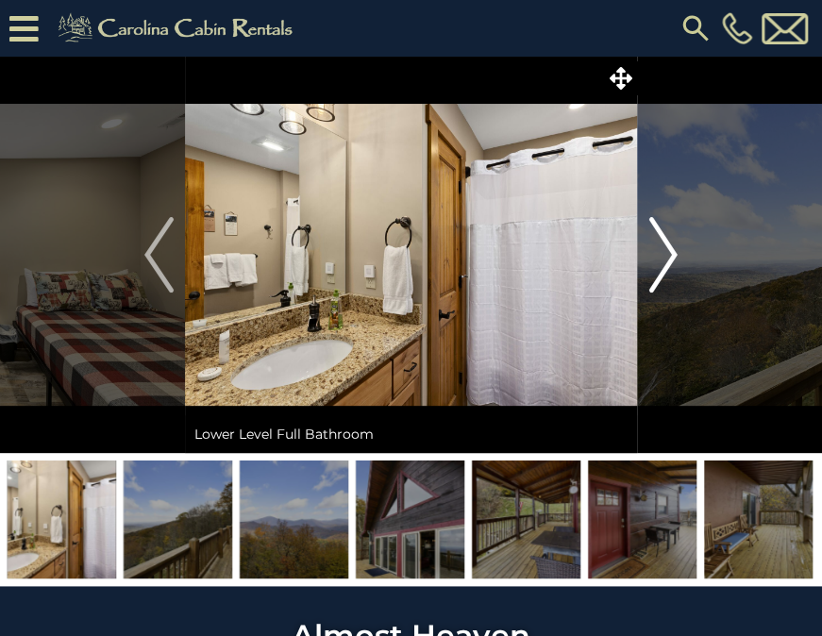
click at [667, 273] on img "Next" at bounding box center [663, 255] width 28 height 76
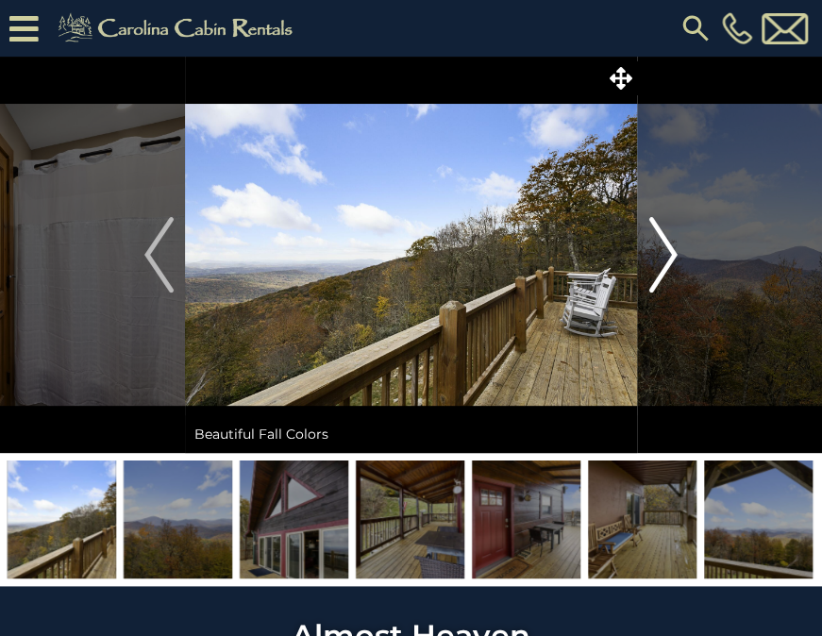
click at [667, 273] on img "Next" at bounding box center [663, 255] width 28 height 76
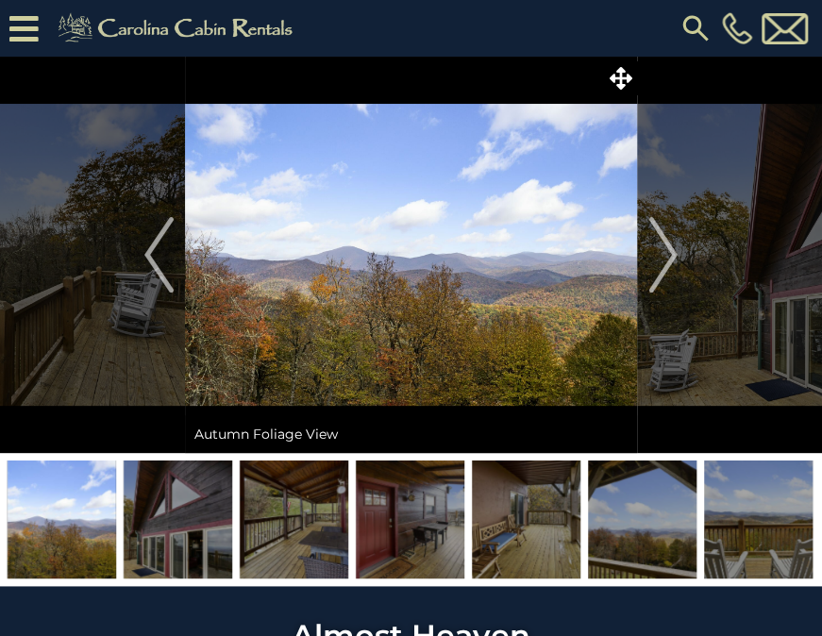
click at [410, 529] on img at bounding box center [410, 520] width 109 height 118
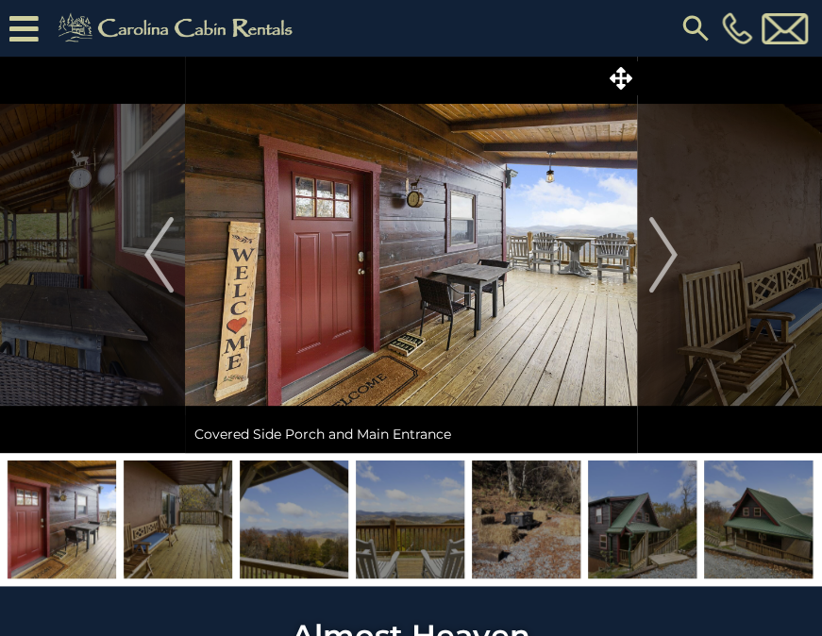
click at [410, 529] on img at bounding box center [410, 520] width 109 height 118
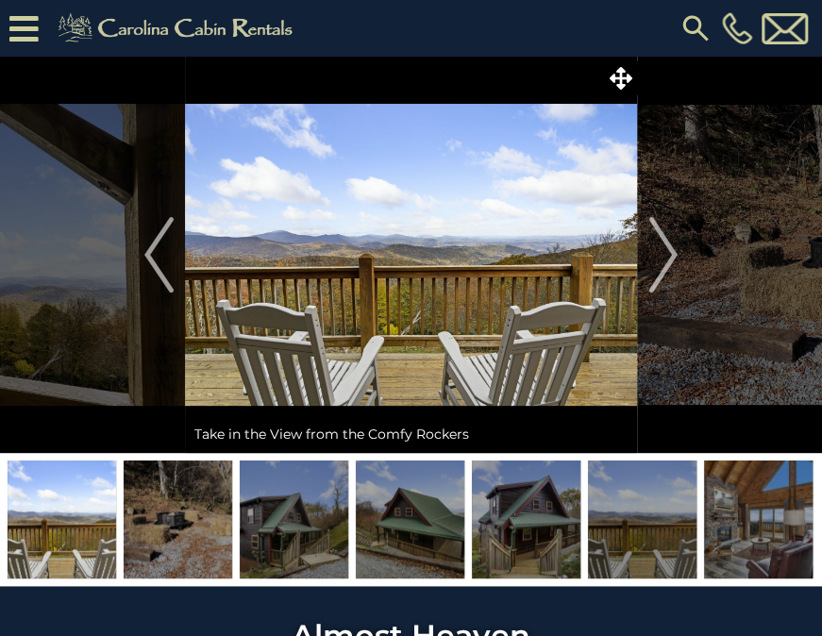
click at [410, 529] on img at bounding box center [410, 520] width 109 height 118
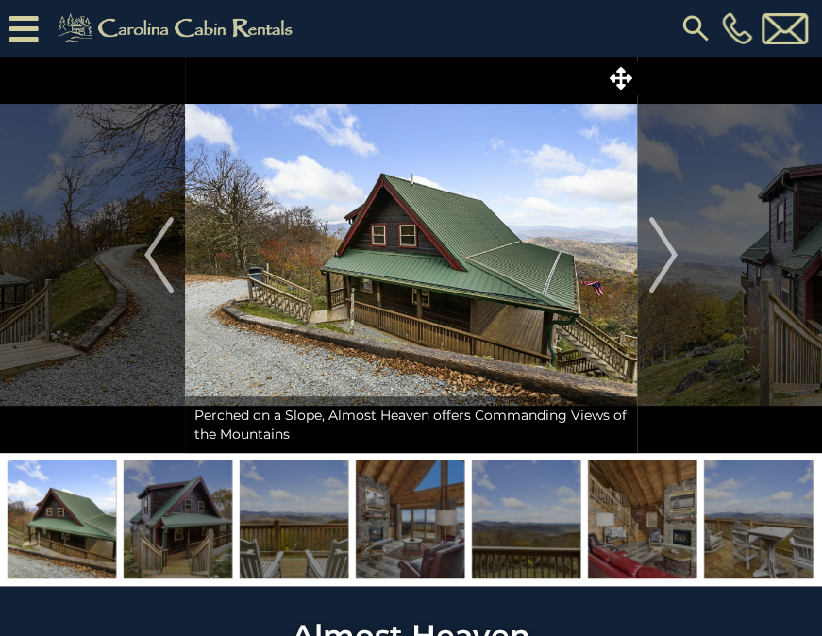
click at [410, 529] on img at bounding box center [410, 520] width 109 height 118
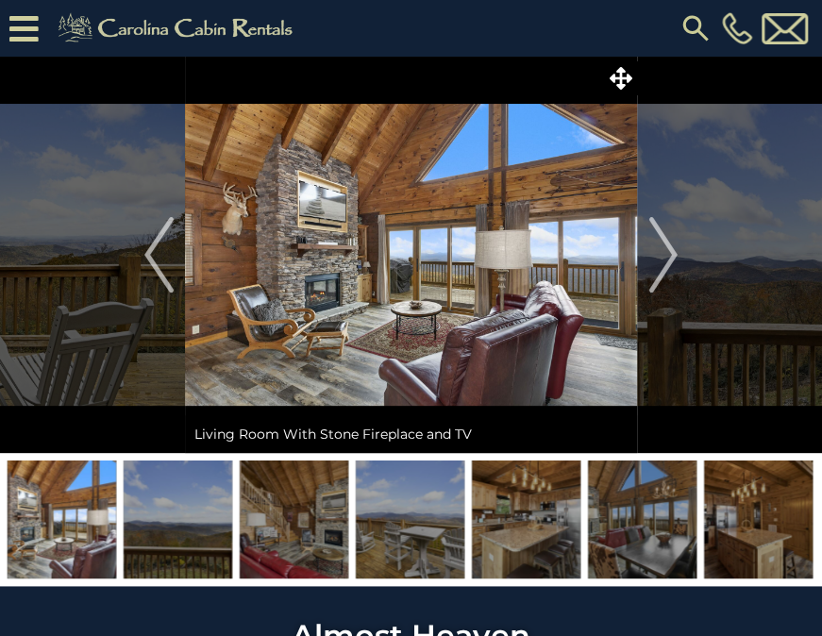
click at [287, 530] on img at bounding box center [294, 520] width 109 height 118
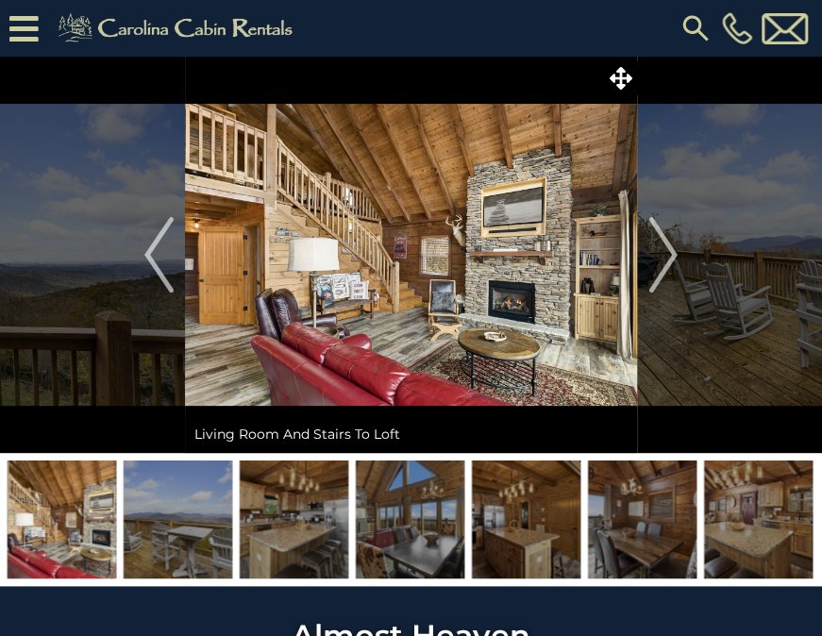
click at [200, 547] on img at bounding box center [178, 520] width 109 height 118
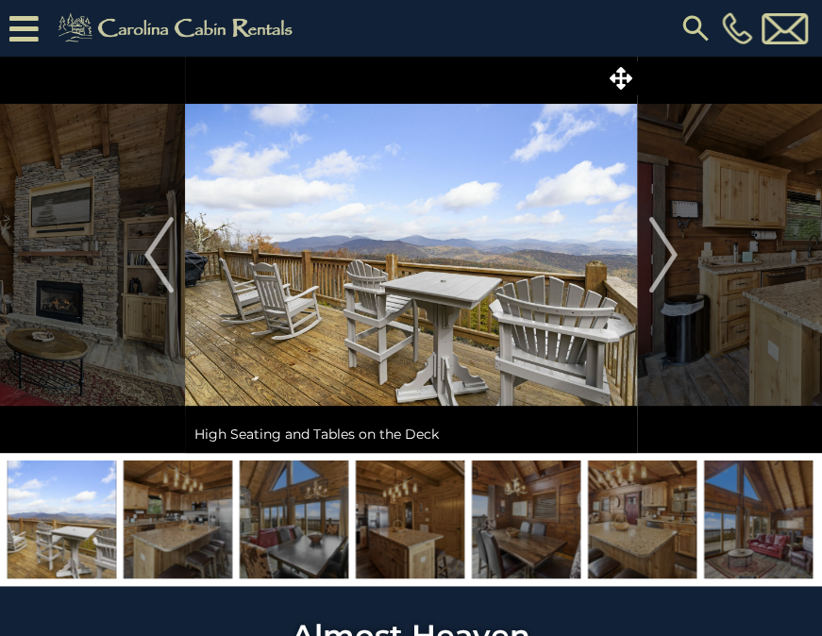
click at [284, 518] on img at bounding box center [294, 520] width 109 height 118
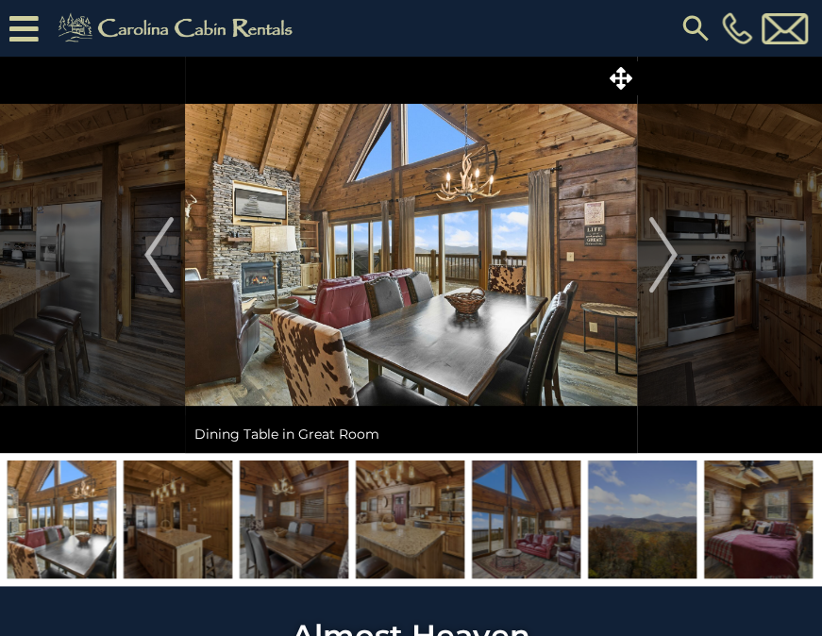
click at [284, 518] on img at bounding box center [294, 520] width 109 height 118
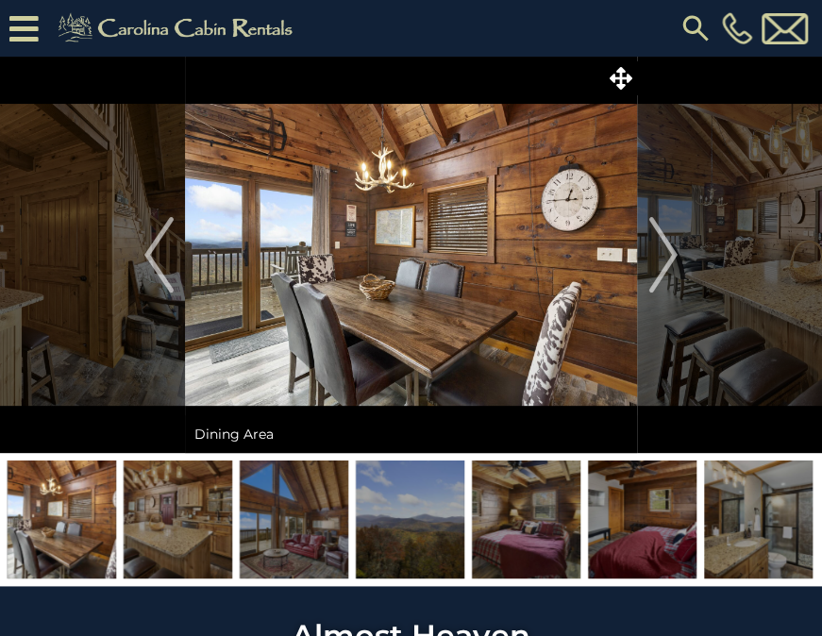
click at [284, 518] on img at bounding box center [294, 520] width 109 height 118
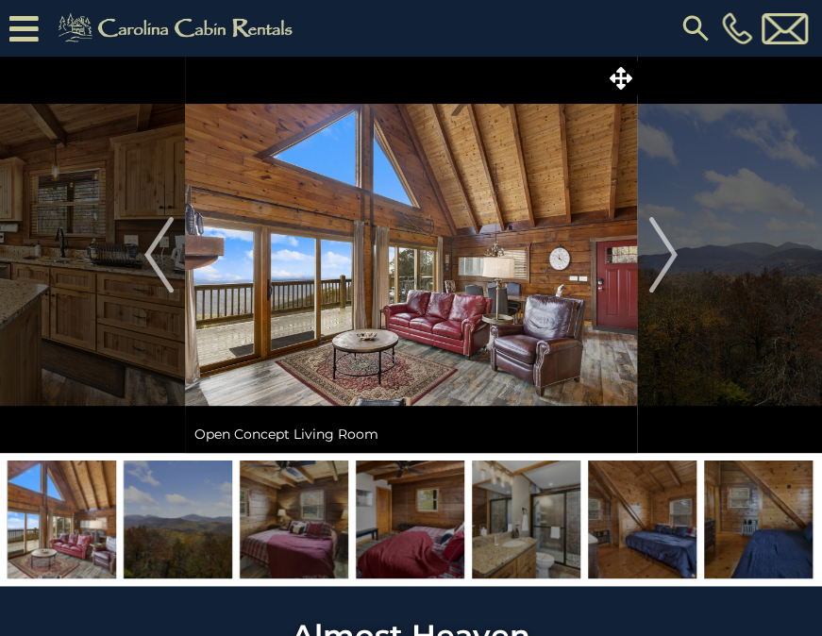
click at [711, 508] on img at bounding box center [758, 520] width 109 height 118
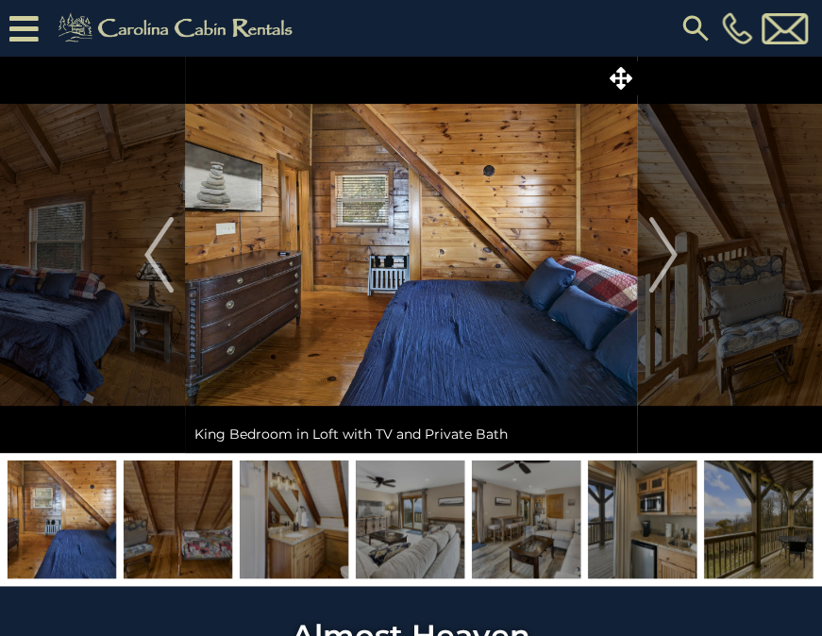
click at [748, 518] on img at bounding box center [758, 520] width 109 height 118
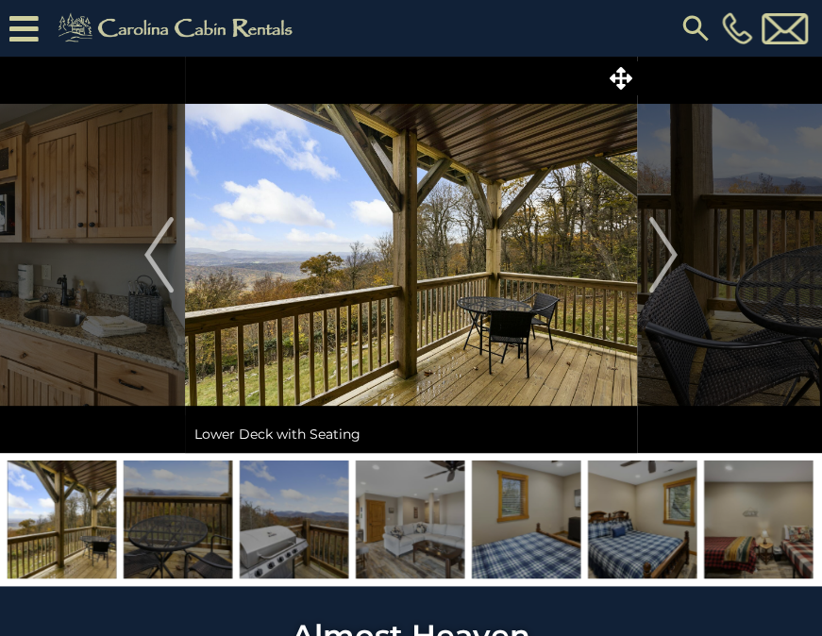
click at [748, 518] on img at bounding box center [758, 520] width 109 height 118
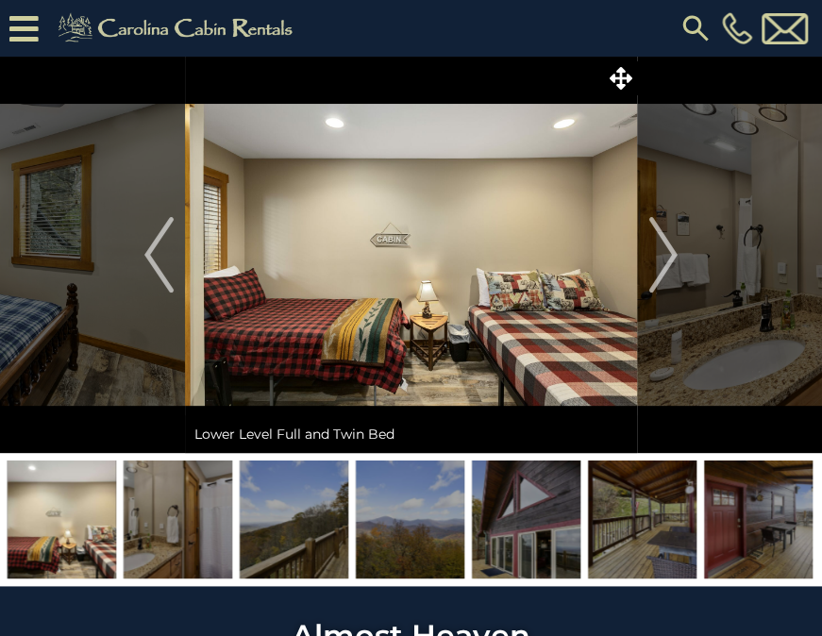
click at [748, 518] on img at bounding box center [758, 520] width 109 height 118
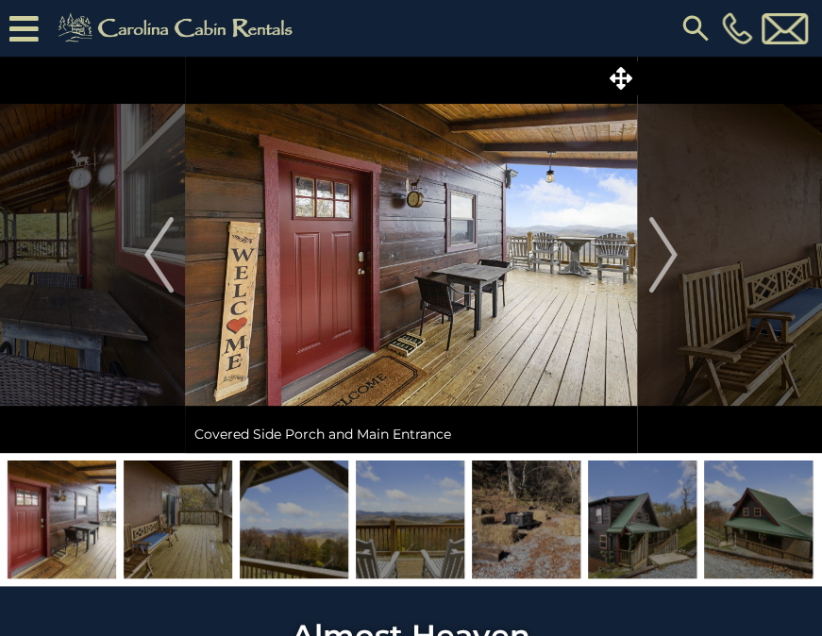
click at [748, 518] on img at bounding box center [758, 520] width 109 height 118
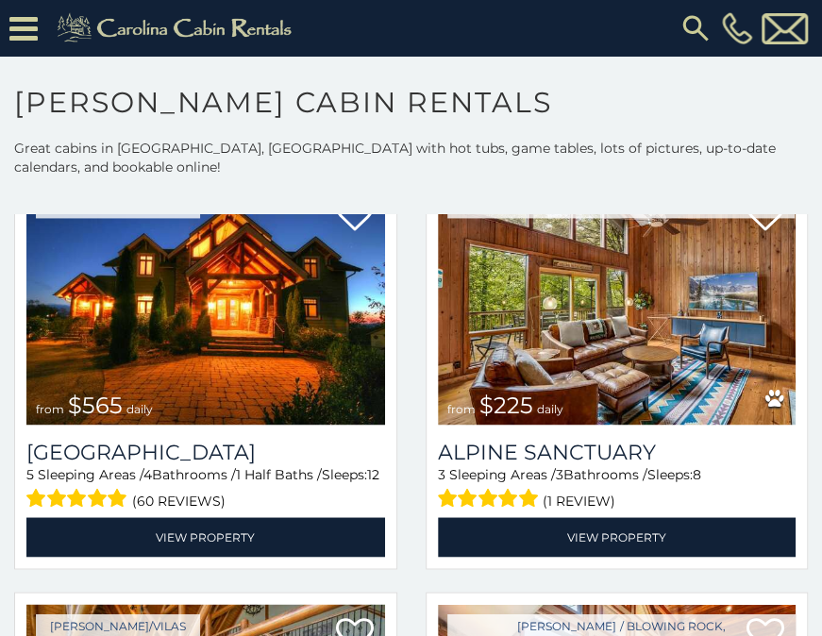
scroll to position [3464, 0]
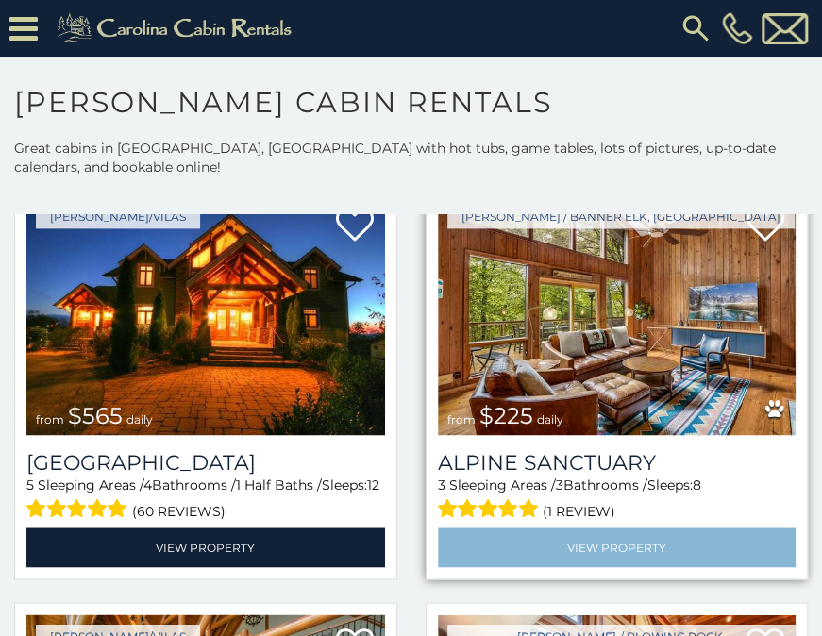
click at [752, 494] on div "(1 review)" at bounding box center [617, 508] width 359 height 29
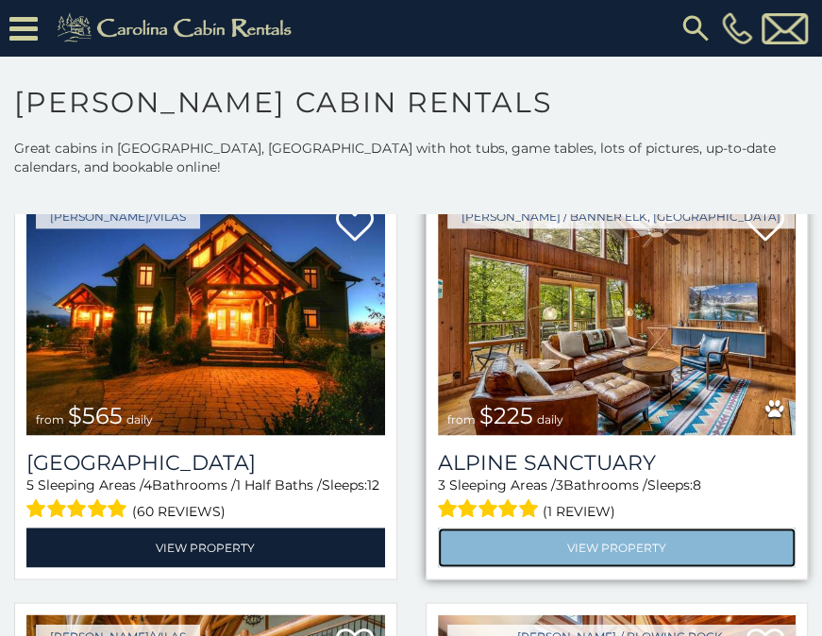
click at [752, 528] on link "View Property" at bounding box center [617, 547] width 359 height 39
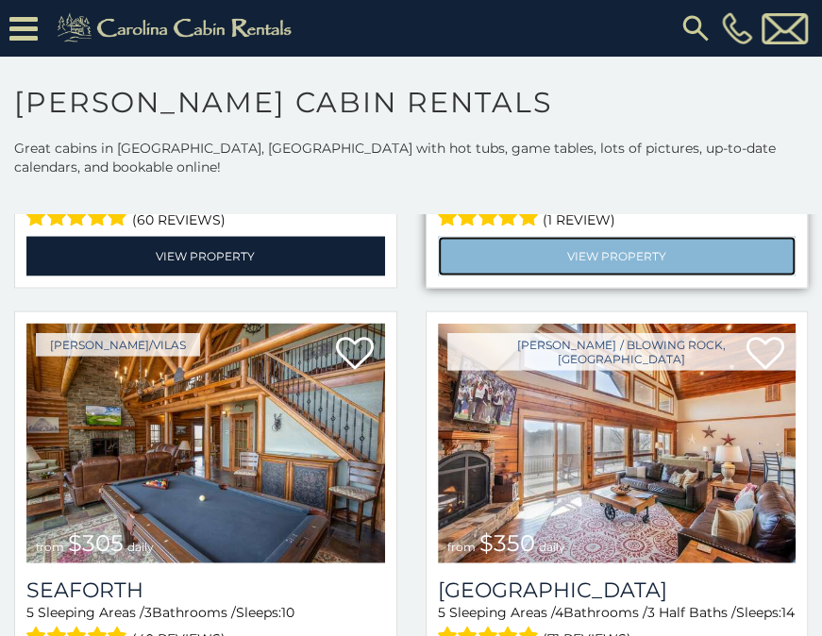
scroll to position [3761, 0]
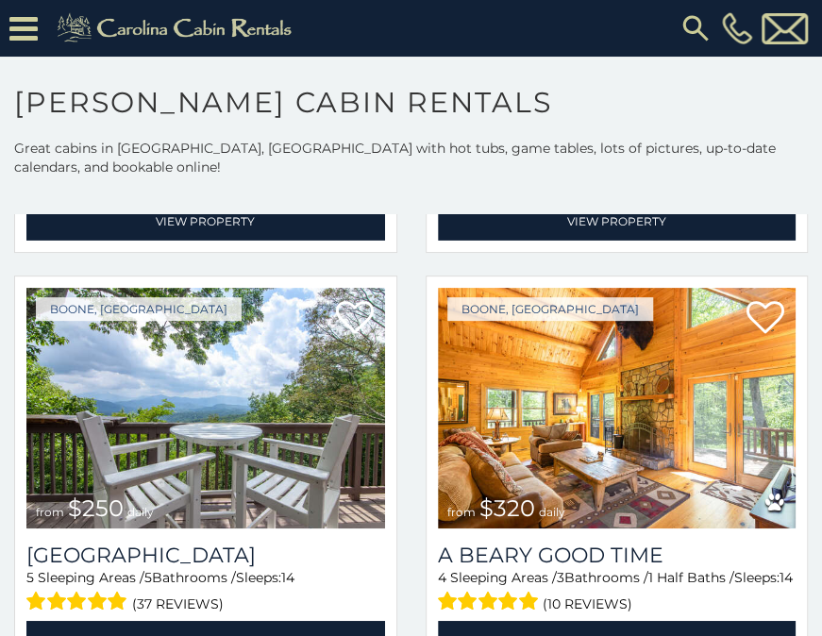
scroll to position [4626, 0]
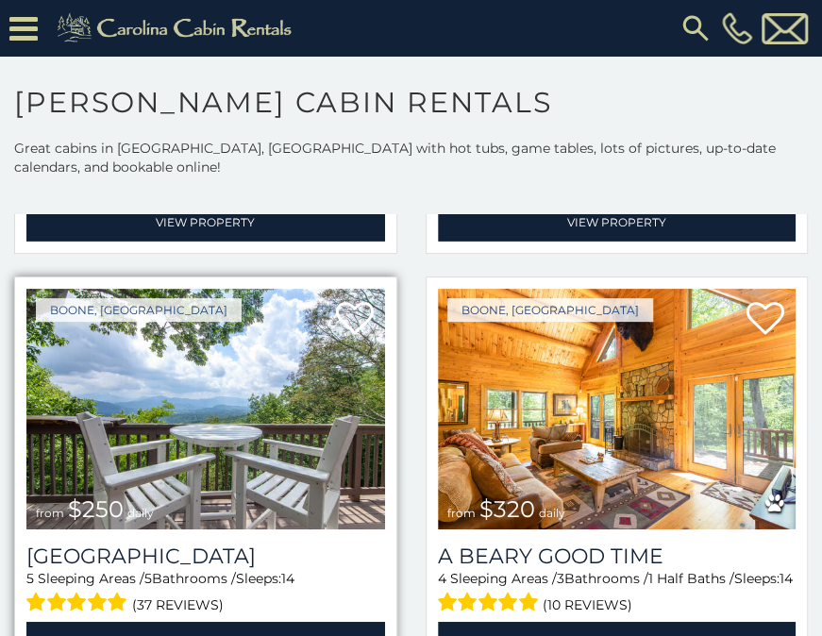
click at [259, 409] on img at bounding box center [205, 409] width 359 height 240
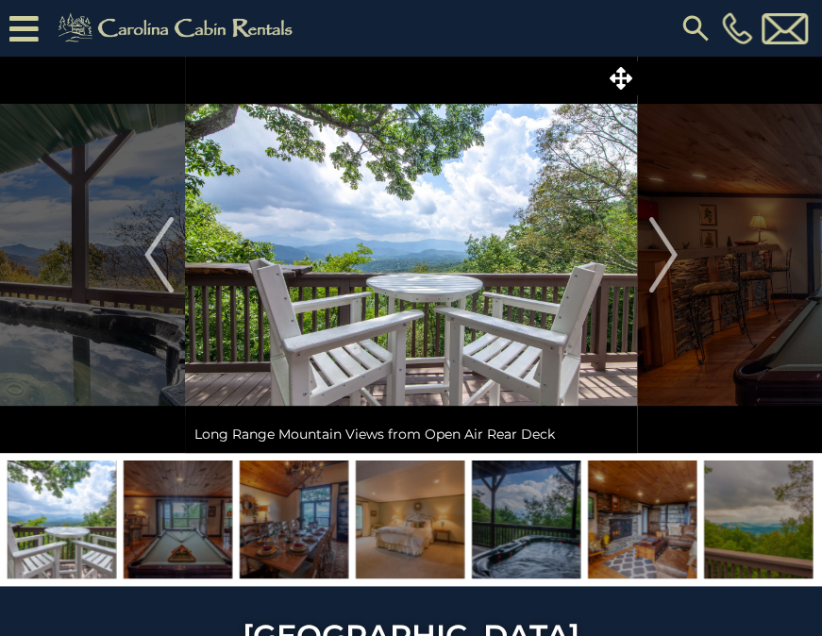
click at [202, 498] on img at bounding box center [178, 520] width 109 height 118
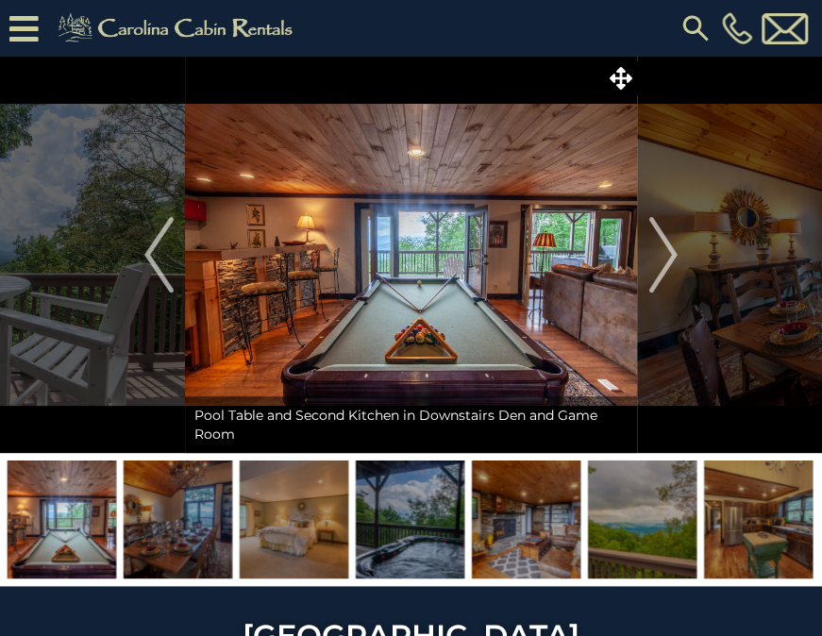
click at [270, 507] on img at bounding box center [294, 520] width 109 height 118
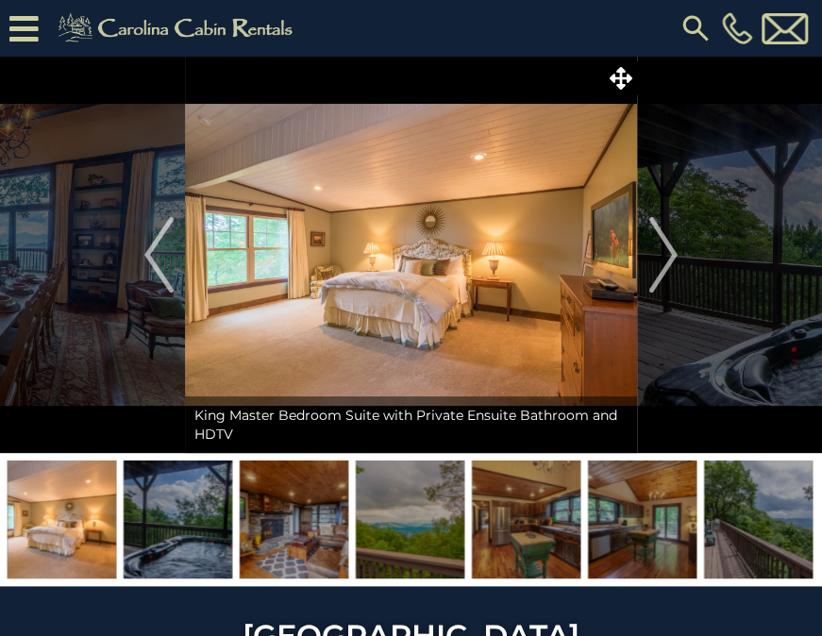
click at [398, 521] on img at bounding box center [410, 520] width 109 height 118
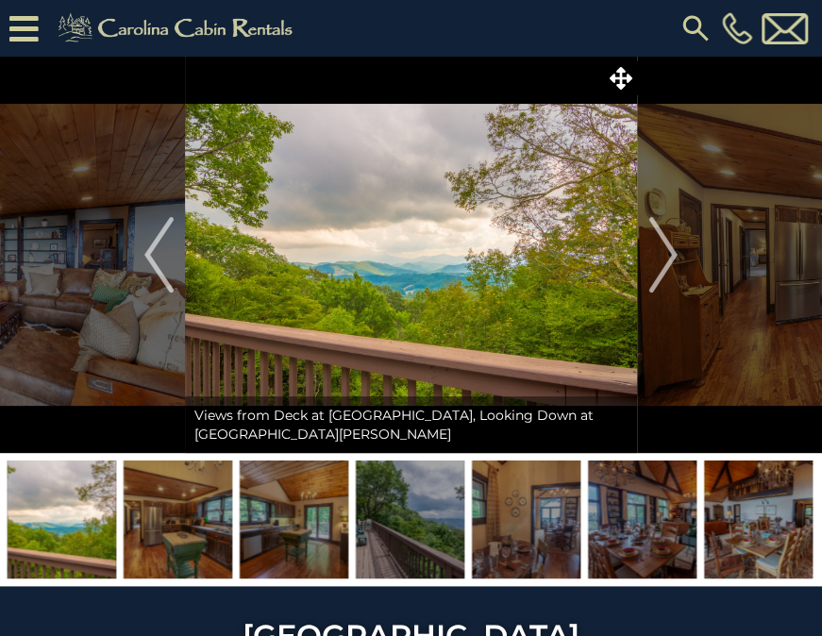
click at [397, 515] on img at bounding box center [410, 520] width 109 height 118
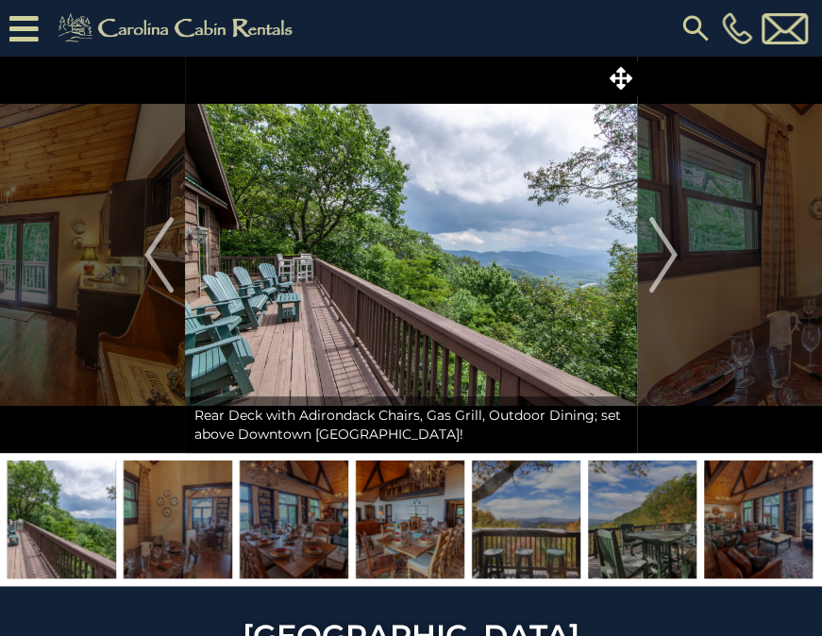
click at [397, 515] on img at bounding box center [410, 520] width 109 height 118
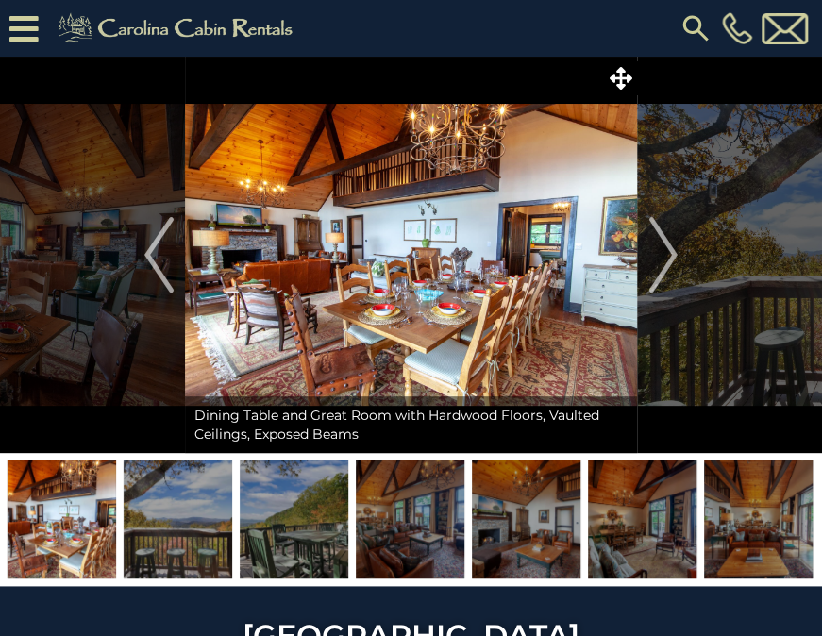
click at [397, 515] on img at bounding box center [410, 520] width 109 height 118
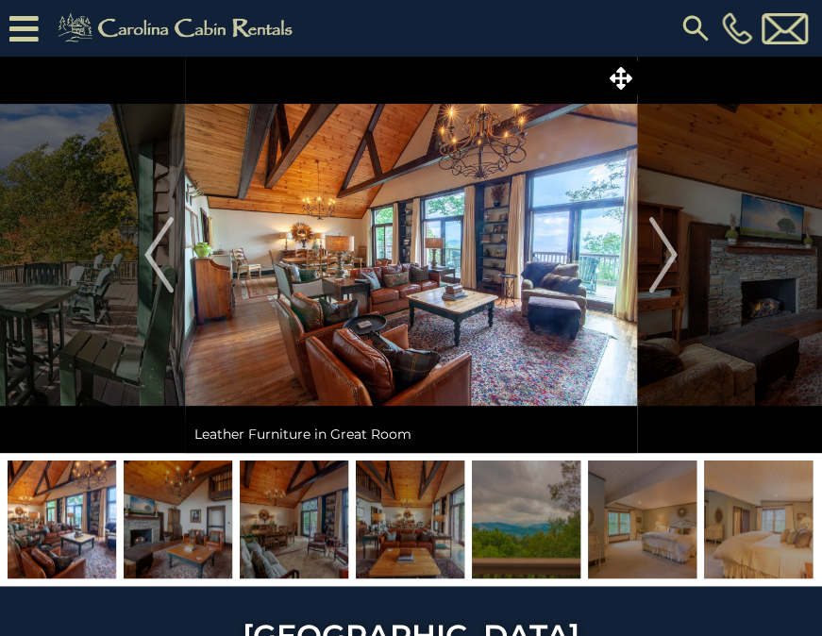
click at [397, 515] on img at bounding box center [410, 520] width 109 height 118
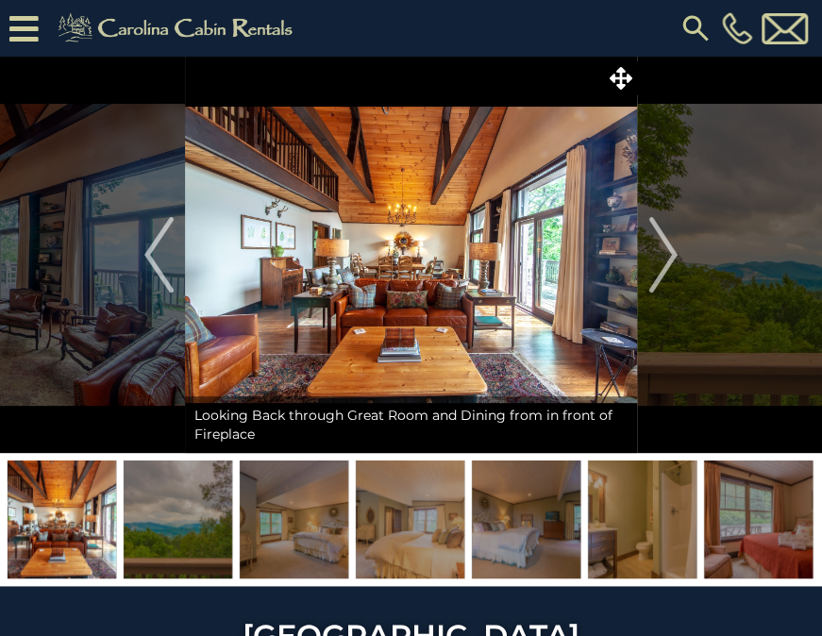
click at [292, 529] on img at bounding box center [294, 520] width 109 height 118
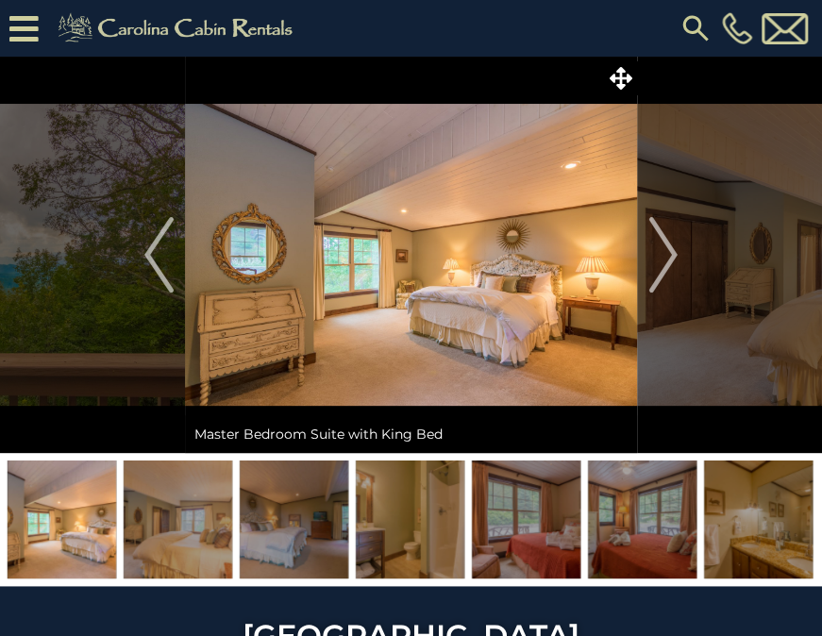
click at [389, 515] on img at bounding box center [410, 520] width 109 height 118
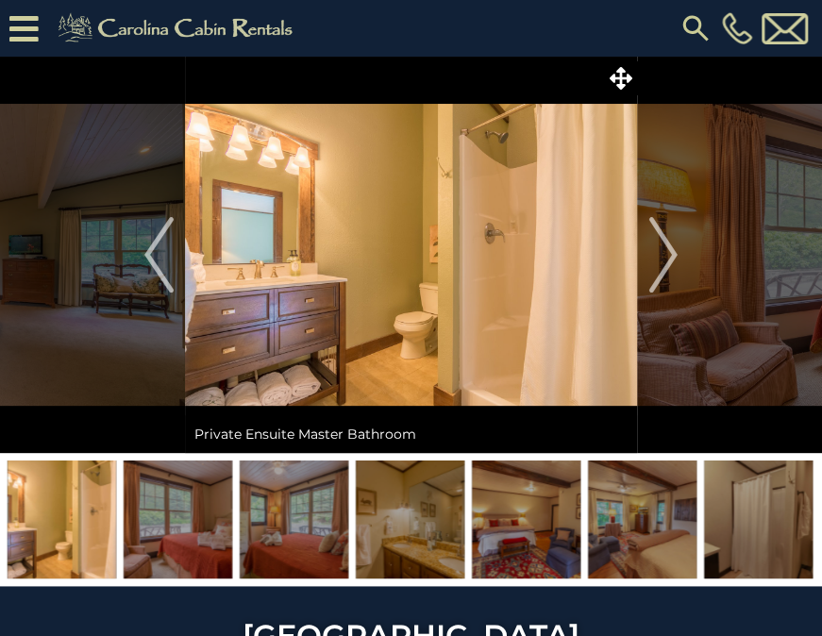
click at [642, 535] on img at bounding box center [642, 520] width 109 height 118
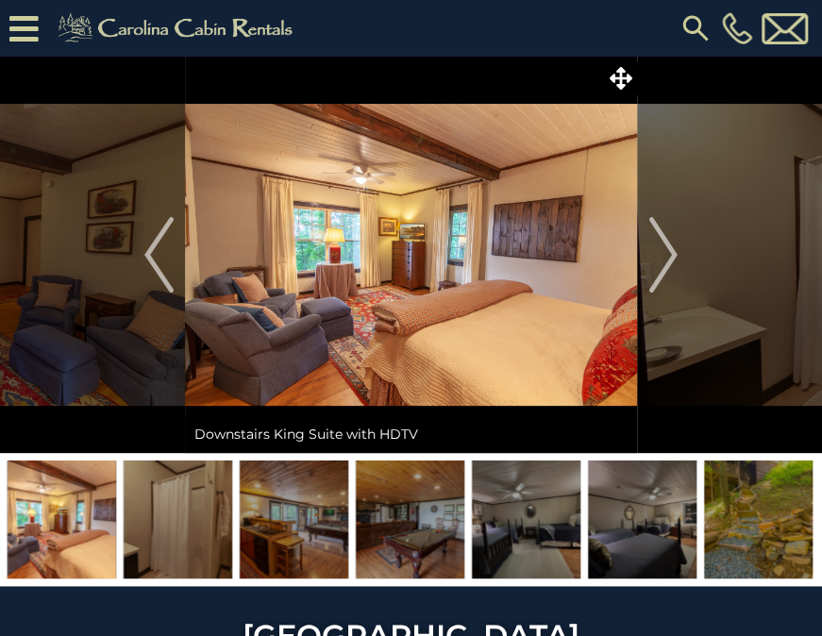
click at [751, 514] on img at bounding box center [758, 520] width 109 height 118
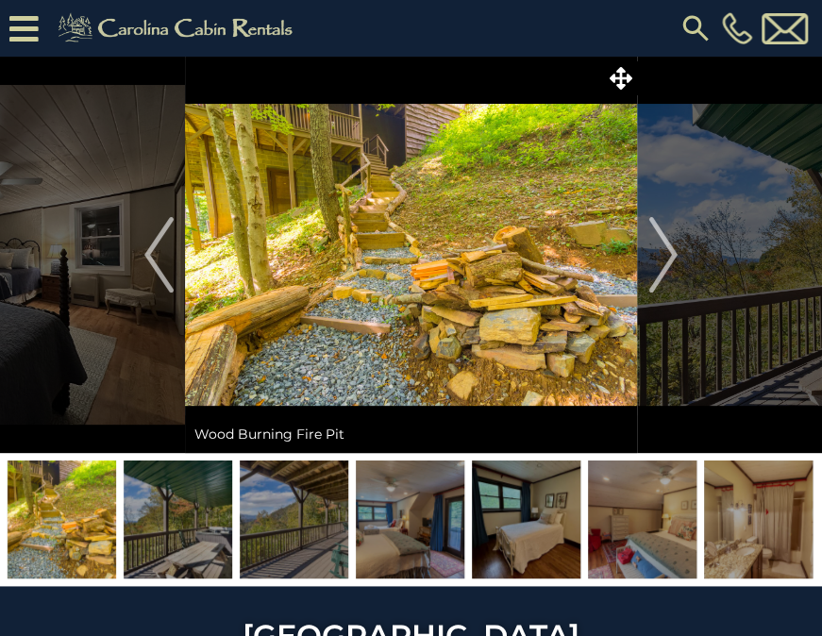
click at [763, 527] on img at bounding box center [758, 520] width 109 height 118
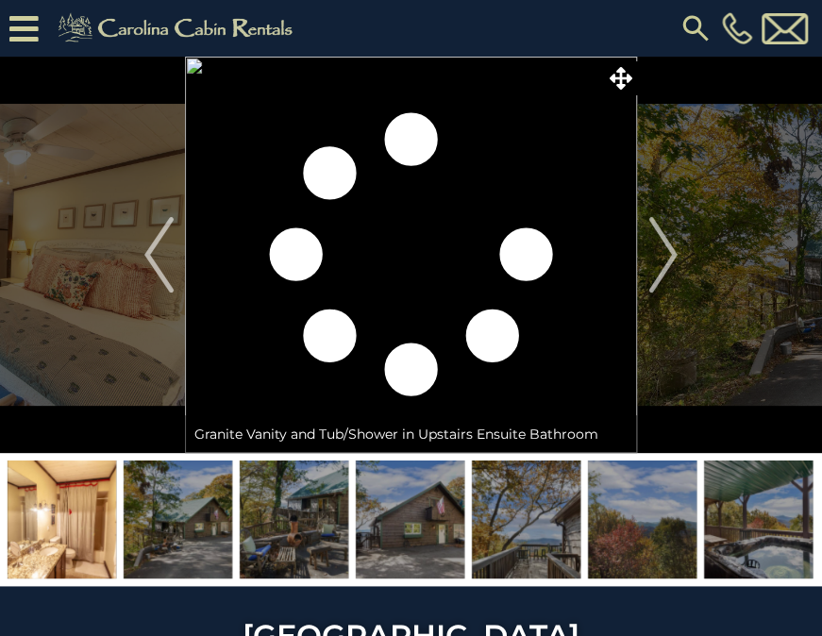
click at [398, 515] on img at bounding box center [410, 520] width 109 height 118
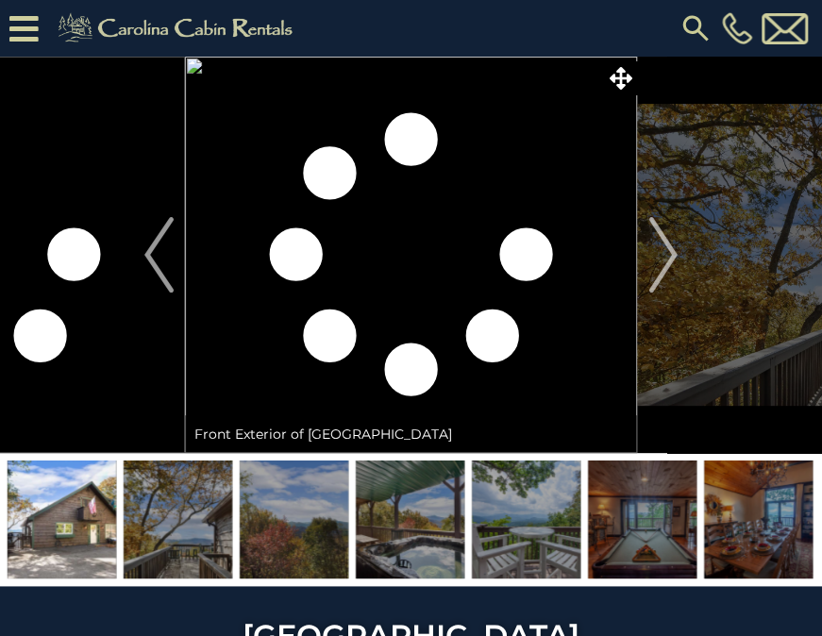
click at [78, 510] on img at bounding box center [62, 520] width 109 height 118
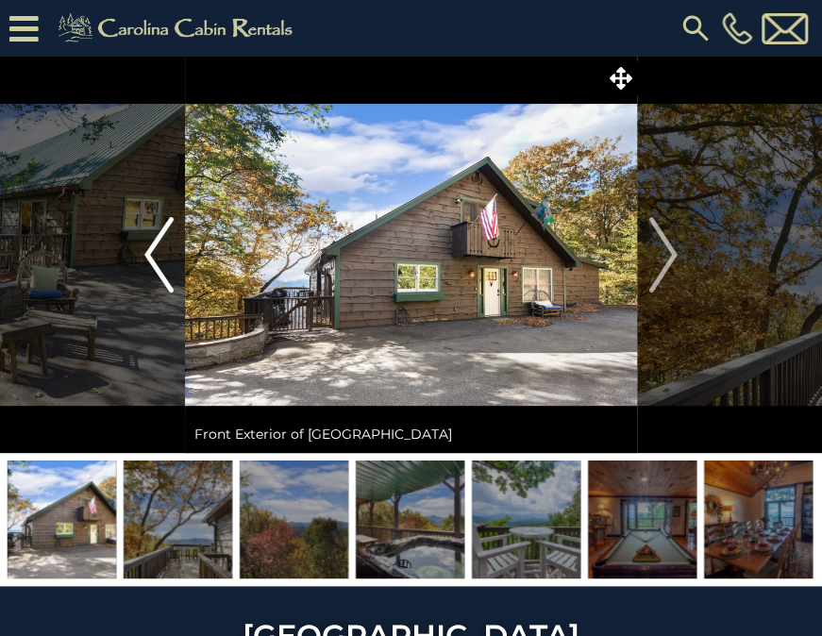
click at [163, 246] on img "Previous" at bounding box center [158, 255] width 28 height 76
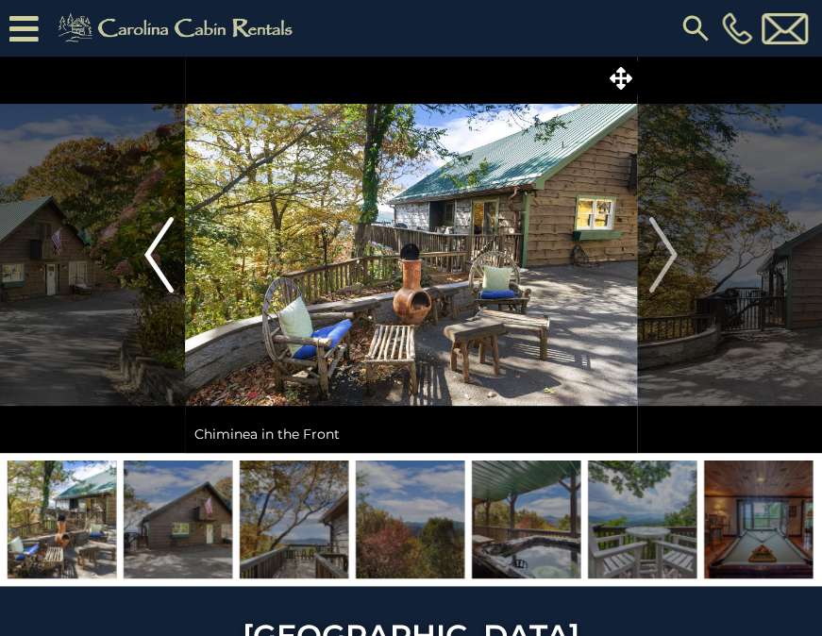
click at [163, 246] on img "Previous" at bounding box center [158, 255] width 28 height 76
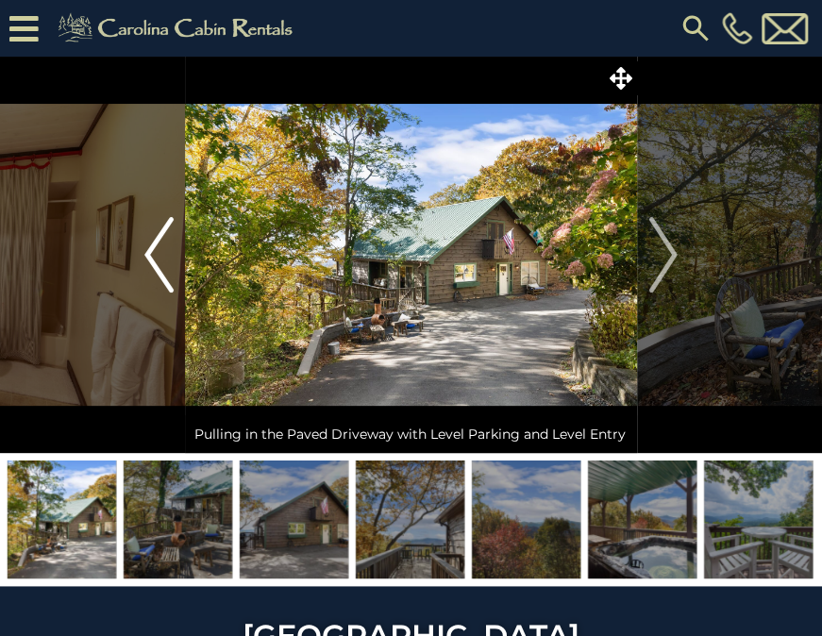
click at [163, 246] on img "Previous" at bounding box center [158, 255] width 28 height 76
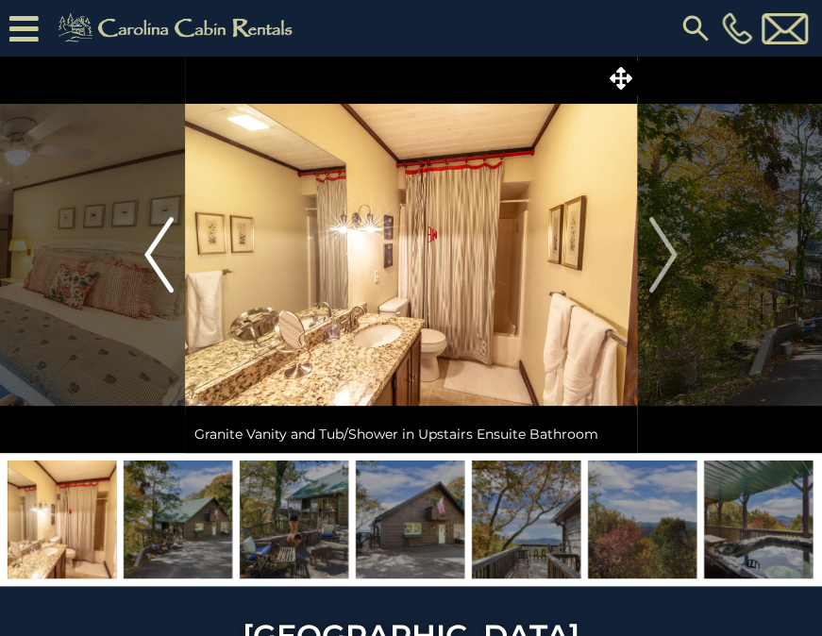
click at [163, 246] on img "Previous" at bounding box center [158, 255] width 28 height 76
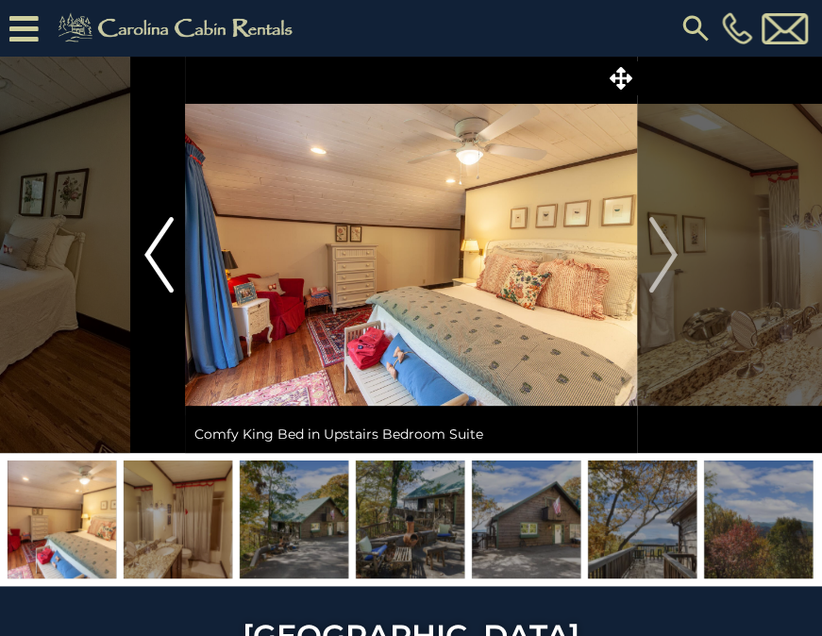
click at [163, 246] on img "Previous" at bounding box center [158, 255] width 28 height 76
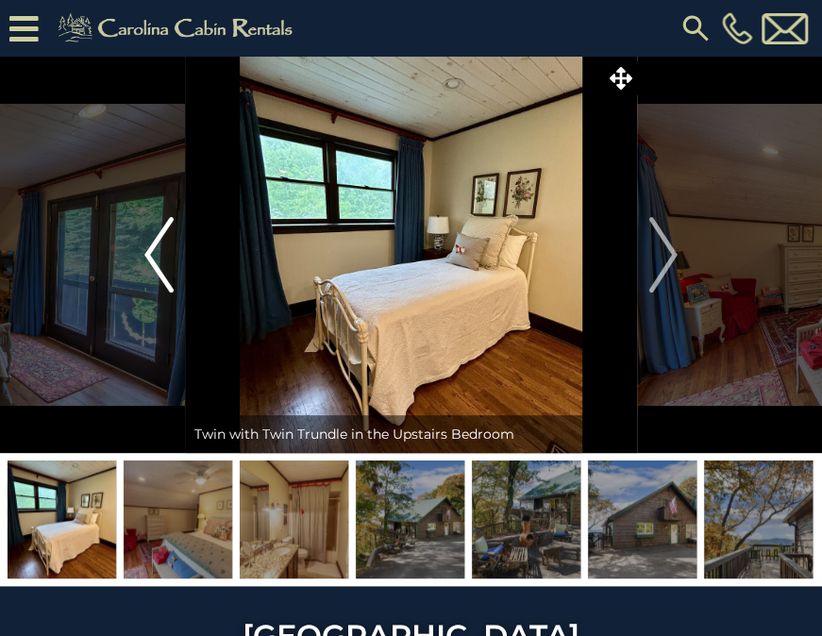
click at [163, 246] on img "Previous" at bounding box center [158, 255] width 28 height 76
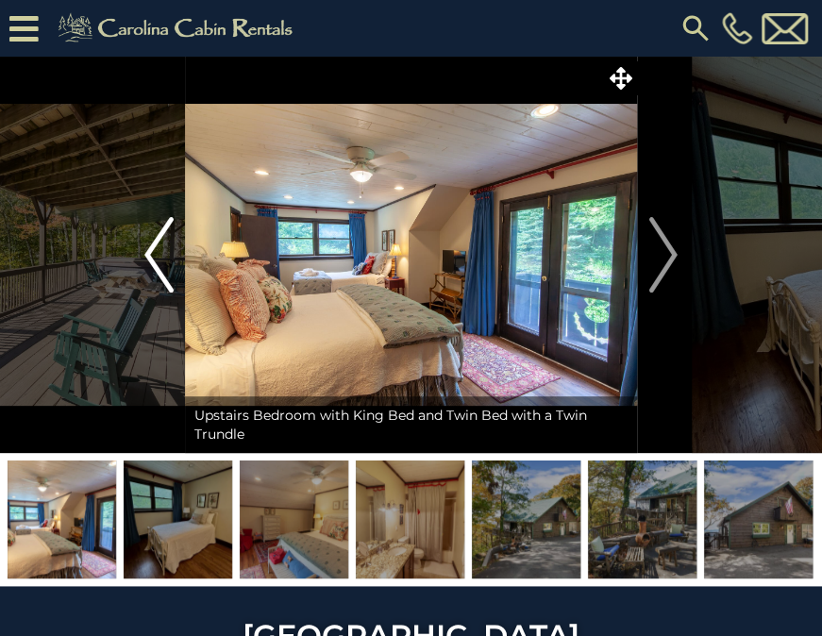
click at [163, 246] on img "Previous" at bounding box center [158, 255] width 28 height 76
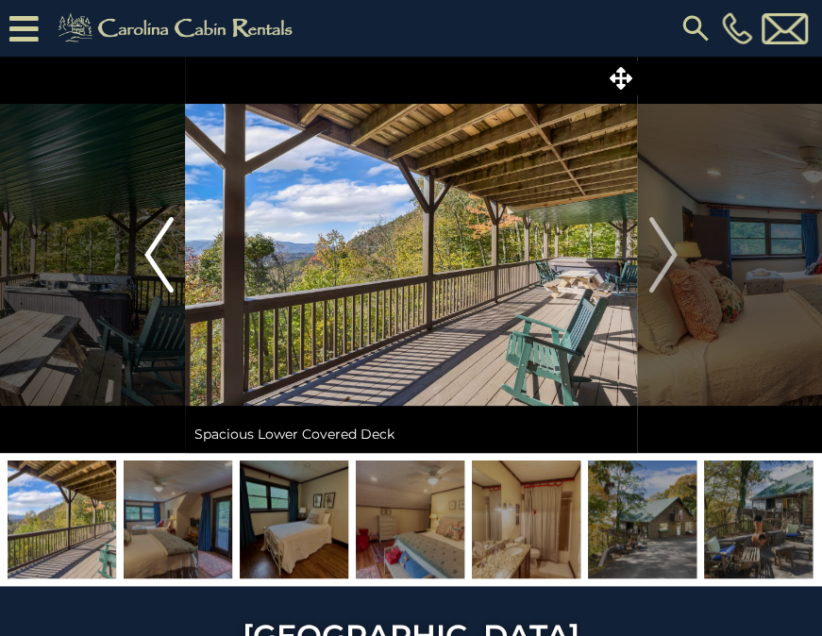
click at [163, 246] on img "Previous" at bounding box center [158, 255] width 28 height 76
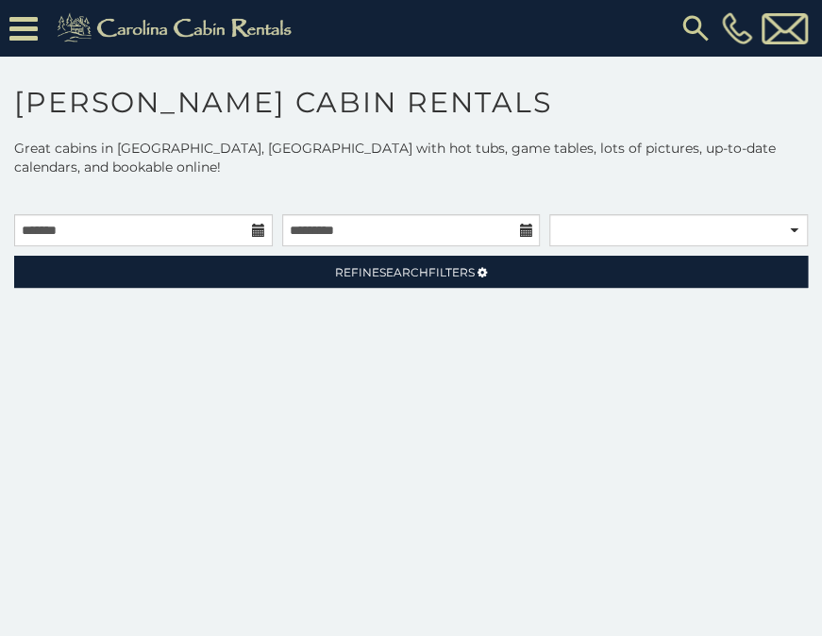
click at [257, 224] on icon at bounding box center [258, 230] width 13 height 13
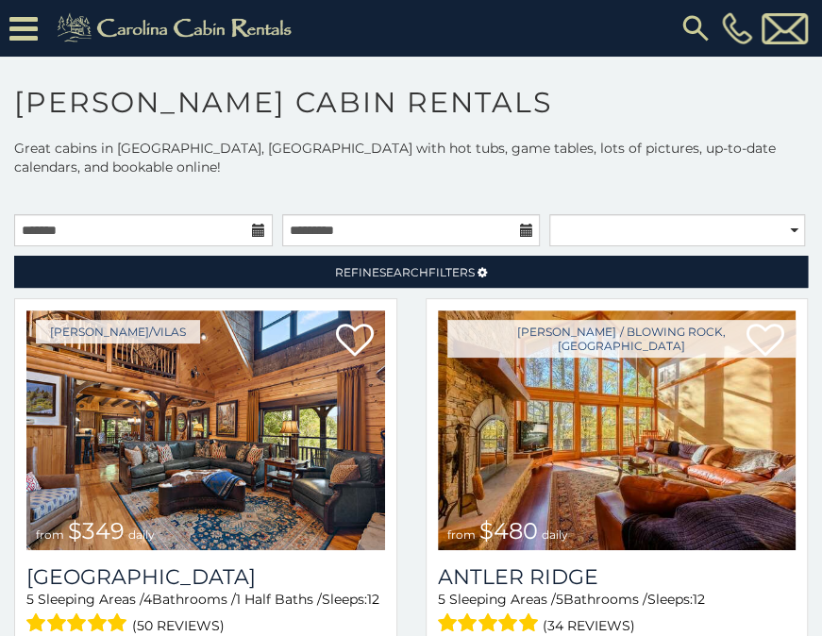
click at [257, 224] on icon at bounding box center [258, 230] width 13 height 13
click at [179, 214] on input "text" at bounding box center [143, 230] width 259 height 32
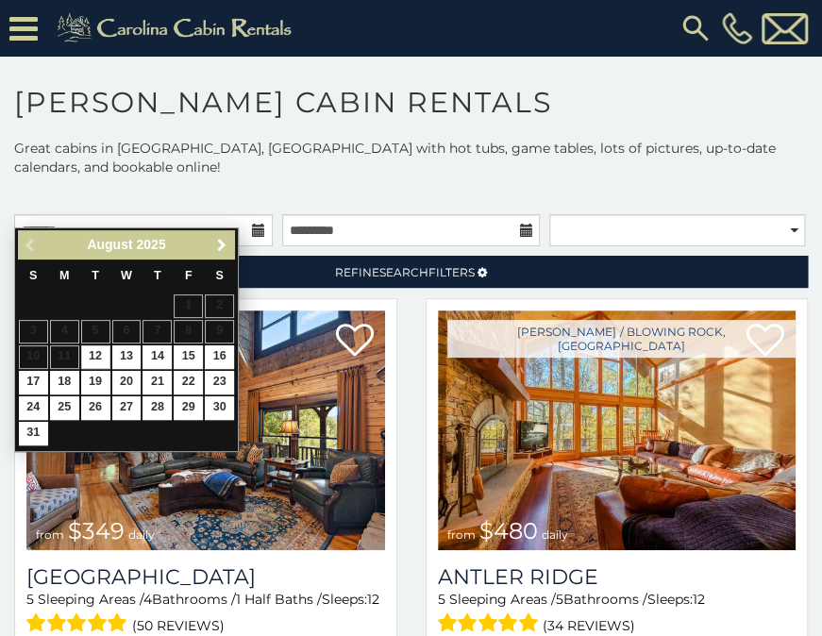
click at [227, 245] on span "Next" at bounding box center [221, 245] width 15 height 15
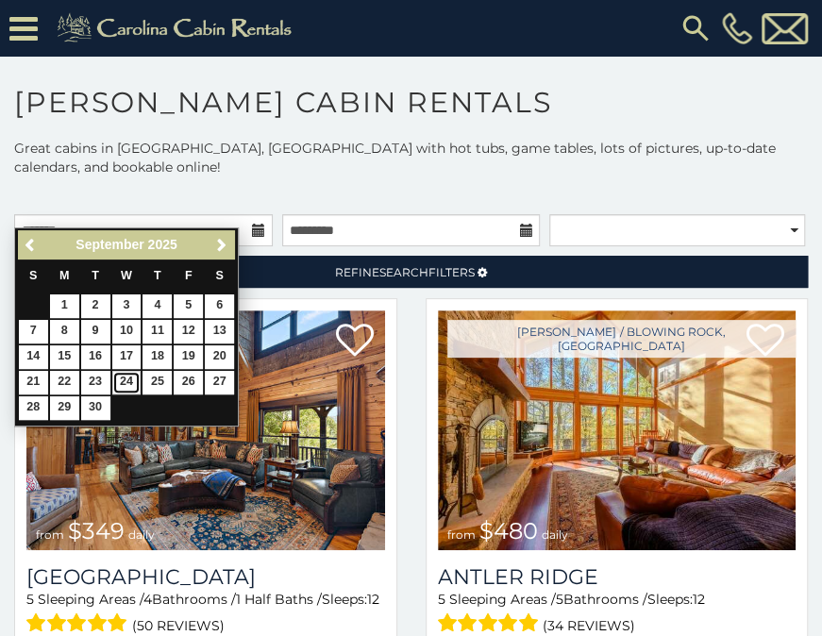
click at [122, 383] on link "24" at bounding box center [126, 383] width 29 height 24
type input "**********"
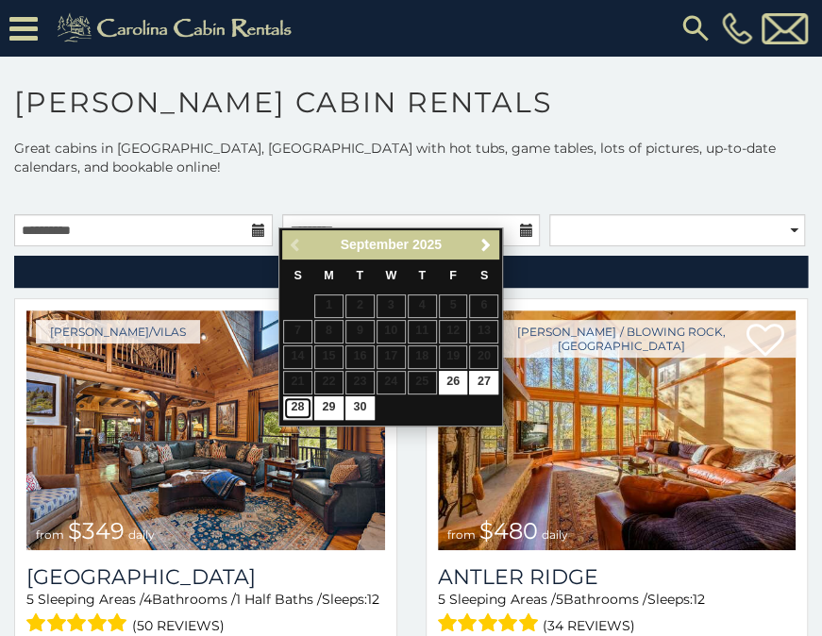
click at [291, 405] on link "28" at bounding box center [297, 409] width 29 height 24
type input "**********"
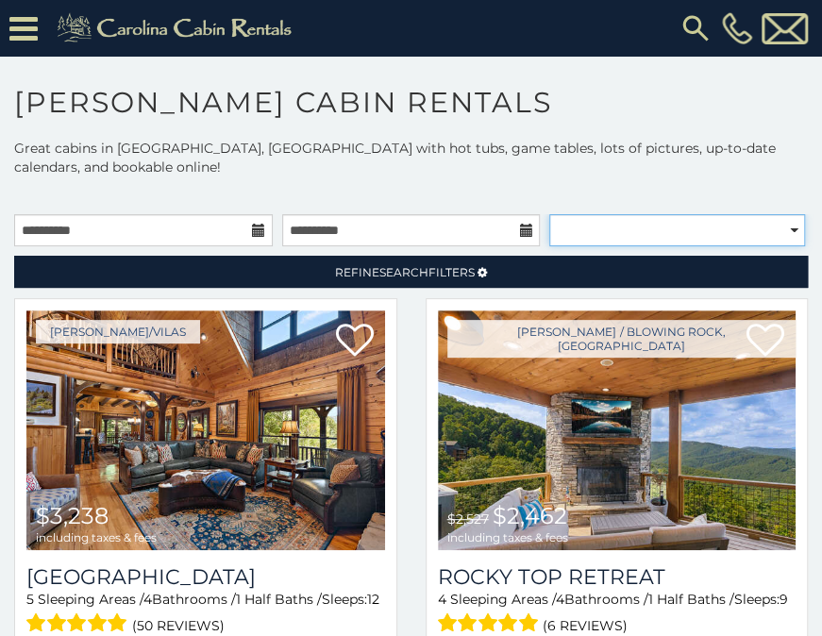
click at [785, 214] on select "**********" at bounding box center [676, 230] width 255 height 32
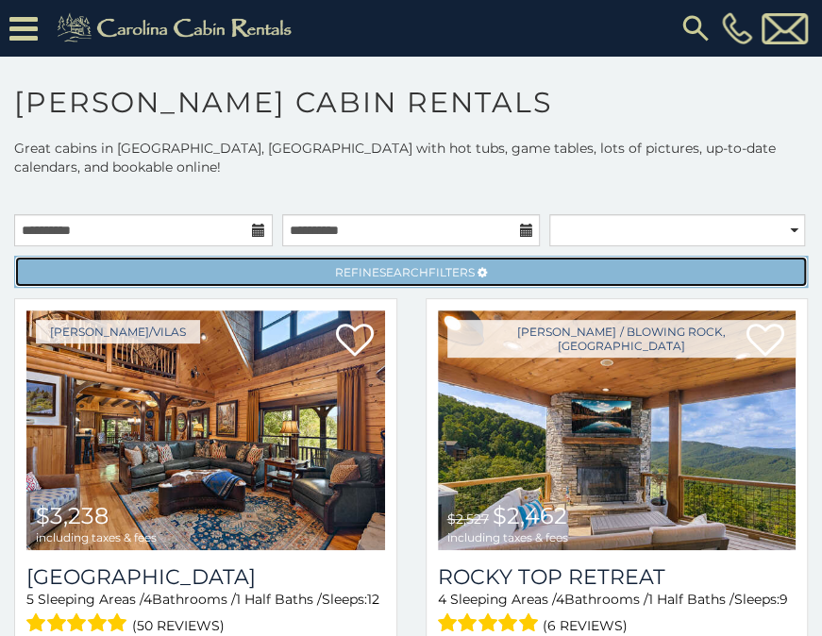
click at [496, 259] on link "Refine Search Filters" at bounding box center [411, 272] width 794 height 32
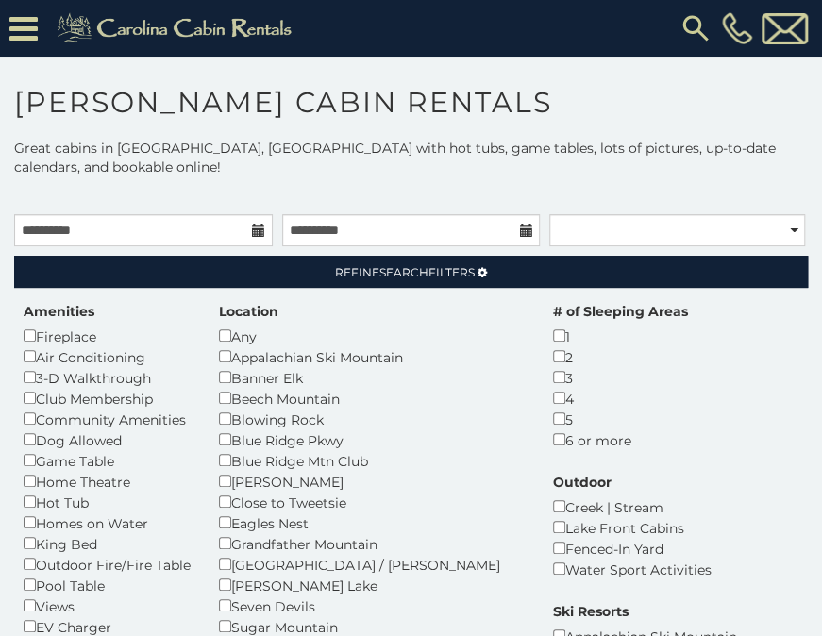
click at [591, 186] on p at bounding box center [411, 195] width 822 height 19
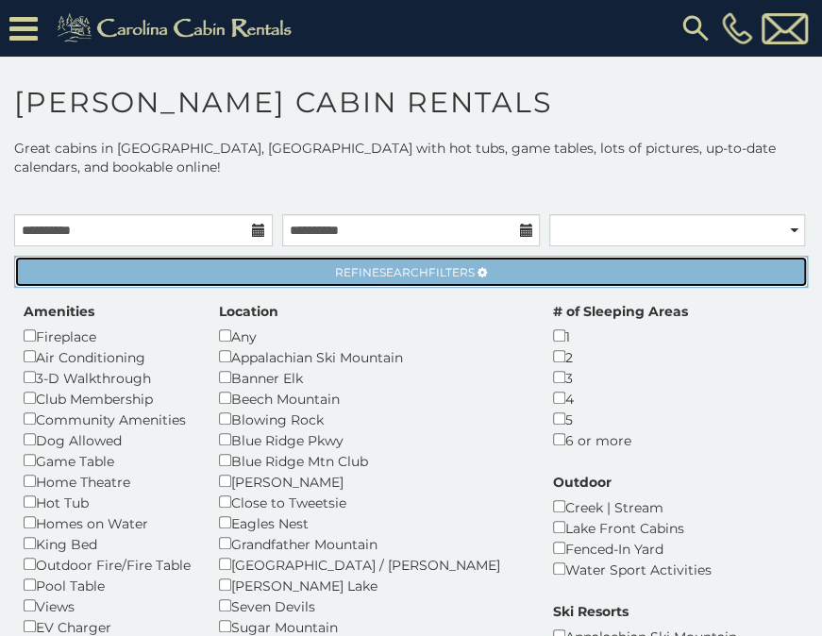
click at [558, 256] on link "Refine Search Filters" at bounding box center [411, 272] width 794 height 32
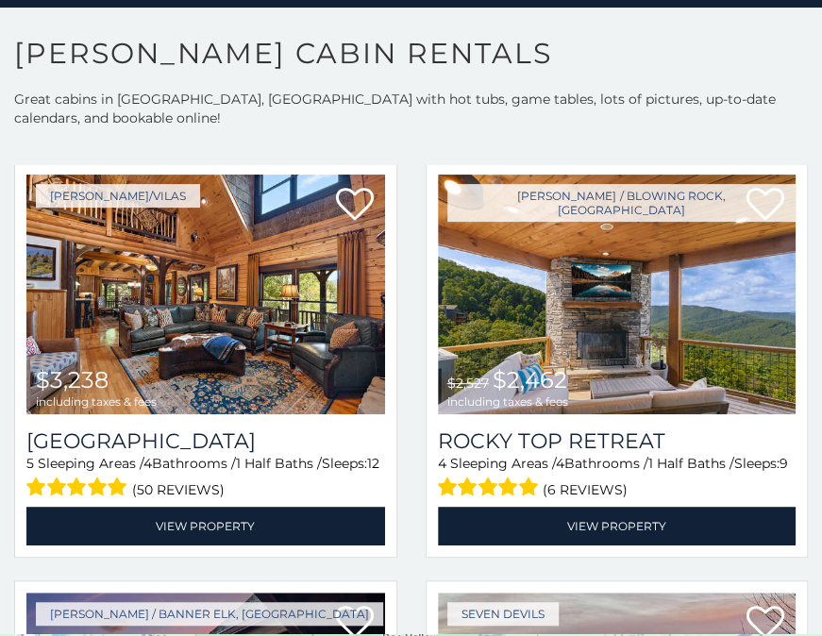
scroll to position [86, 0]
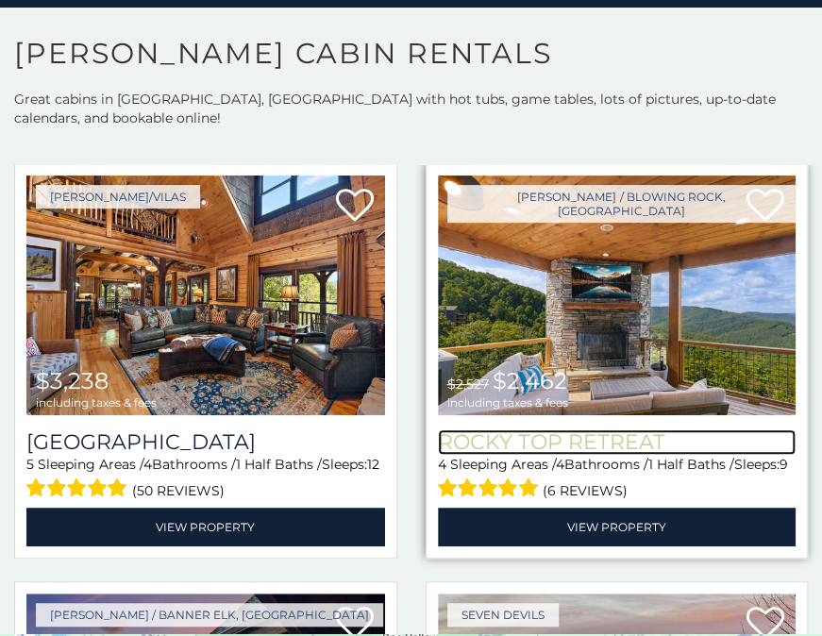
click at [636, 430] on h3 "Rocky Top Retreat" at bounding box center [617, 442] width 359 height 25
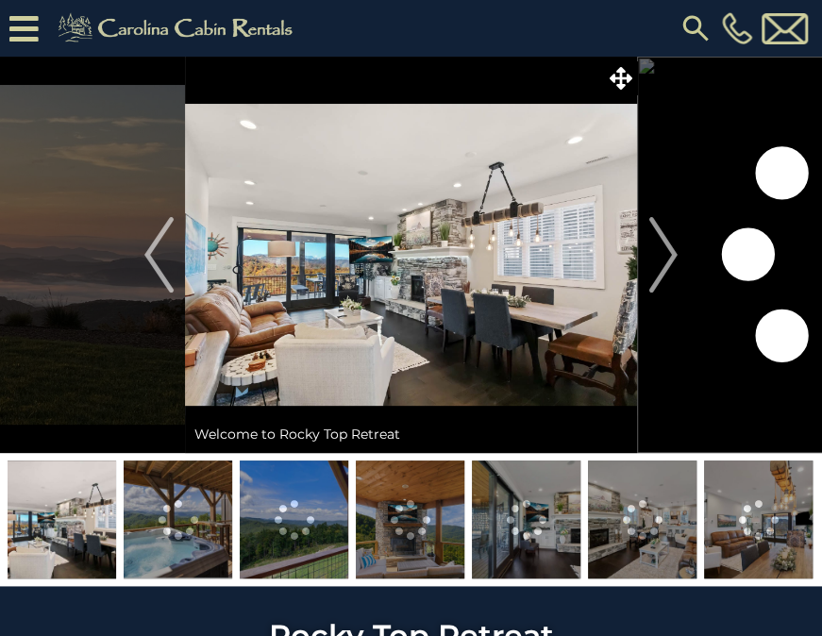
click at [295, 549] on img at bounding box center [294, 520] width 109 height 118
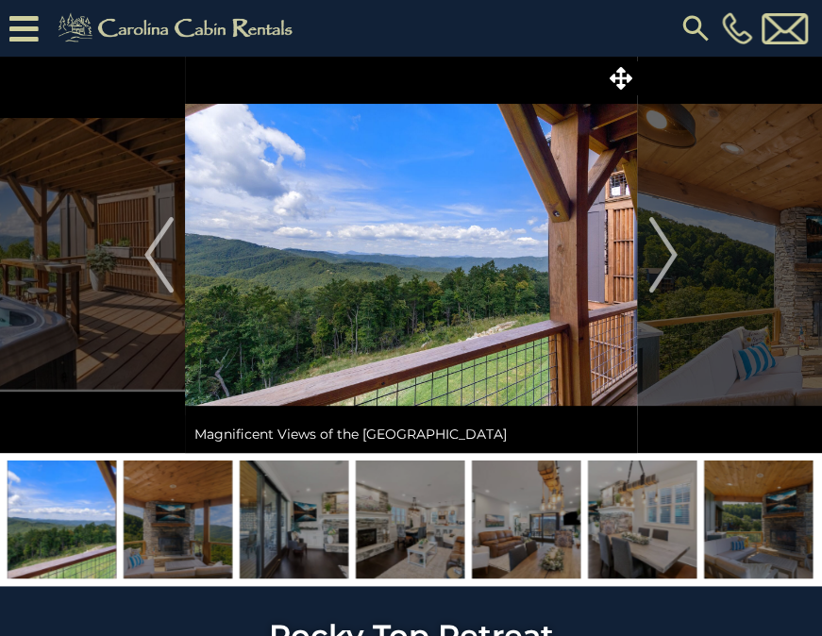
click at [185, 529] on img at bounding box center [178, 520] width 109 height 118
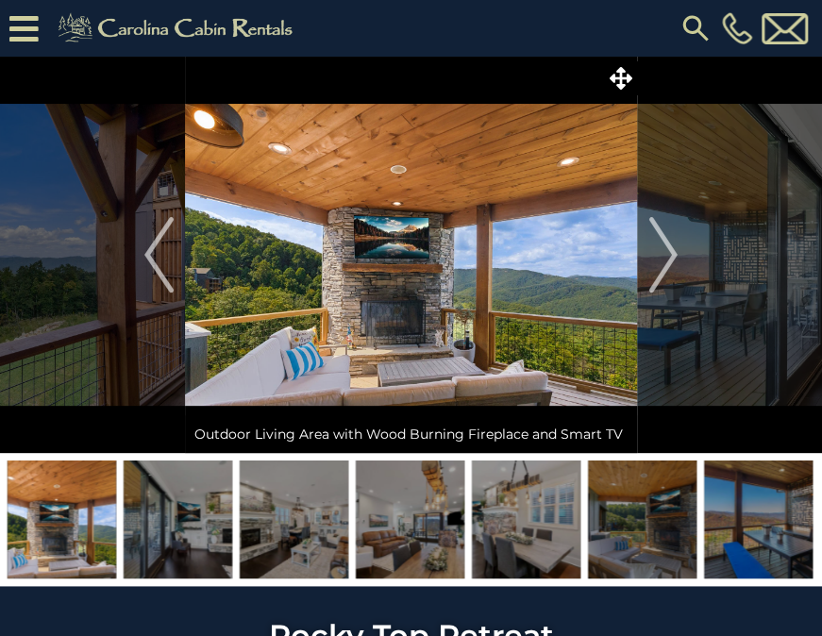
click at [297, 510] on img at bounding box center [294, 520] width 109 height 118
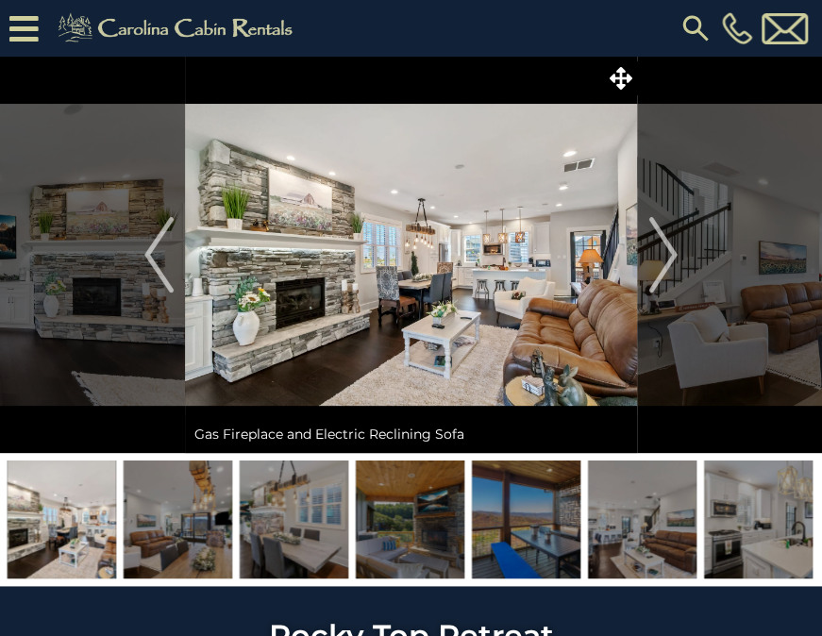
click at [508, 523] on img at bounding box center [526, 520] width 109 height 118
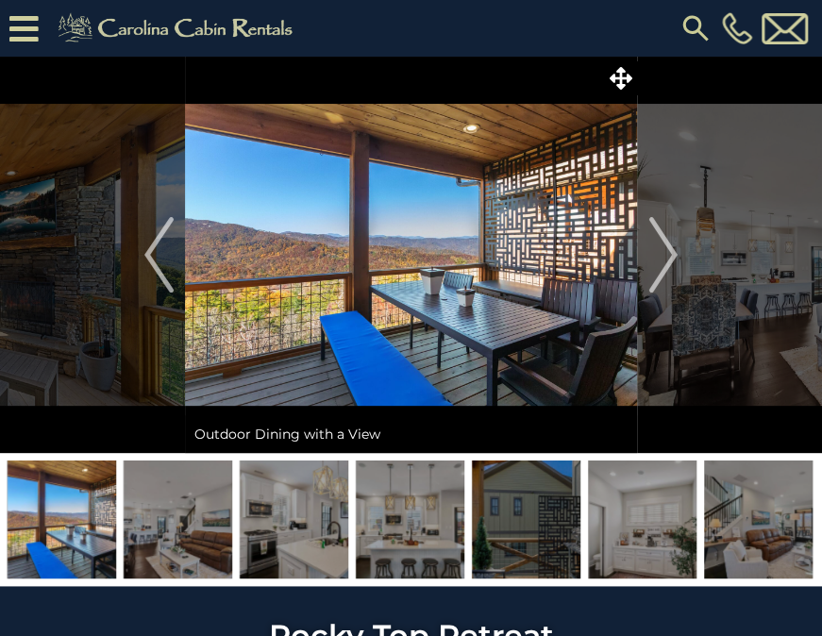
click at [536, 529] on img at bounding box center [526, 520] width 109 height 118
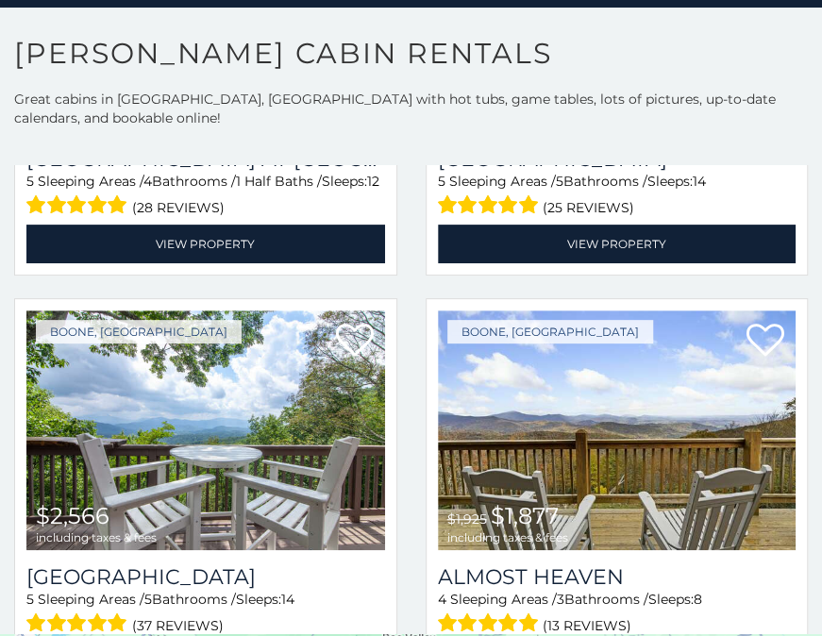
scroll to position [1210, 0]
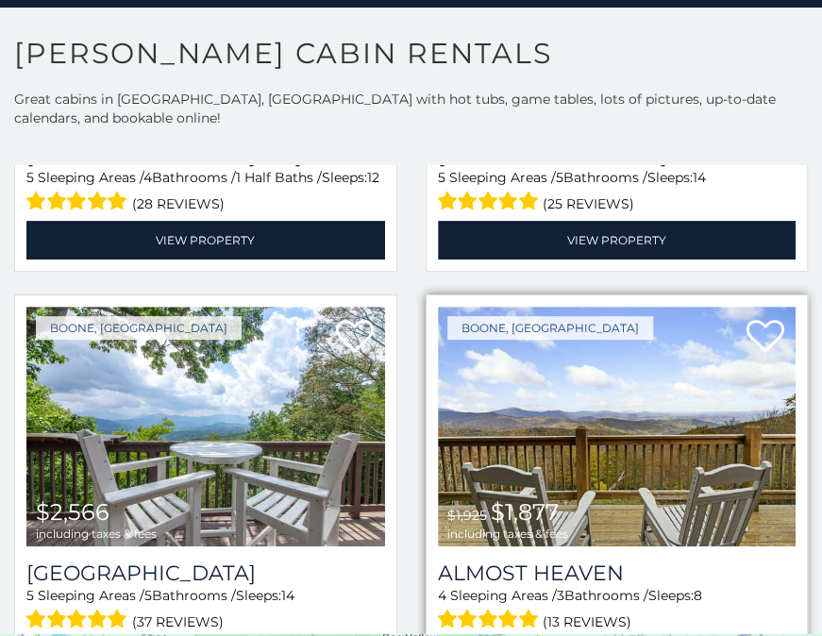
click at [602, 419] on img at bounding box center [617, 427] width 359 height 240
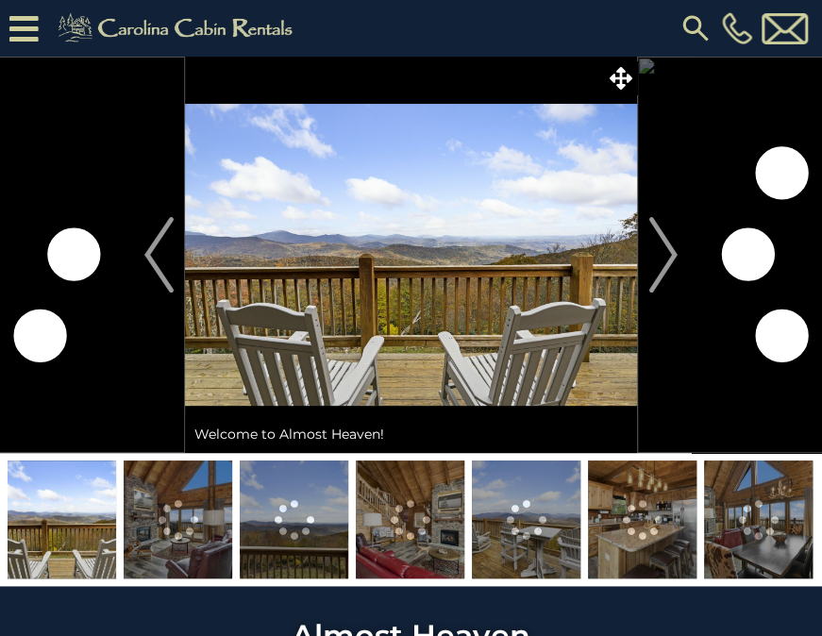
drag, startPoint x: 0, startPoint y: 0, endPoint x: 618, endPoint y: 420, distance: 747.6
click at [618, 420] on div "Welcome to Almost Heaven!" at bounding box center [411, 434] width 452 height 38
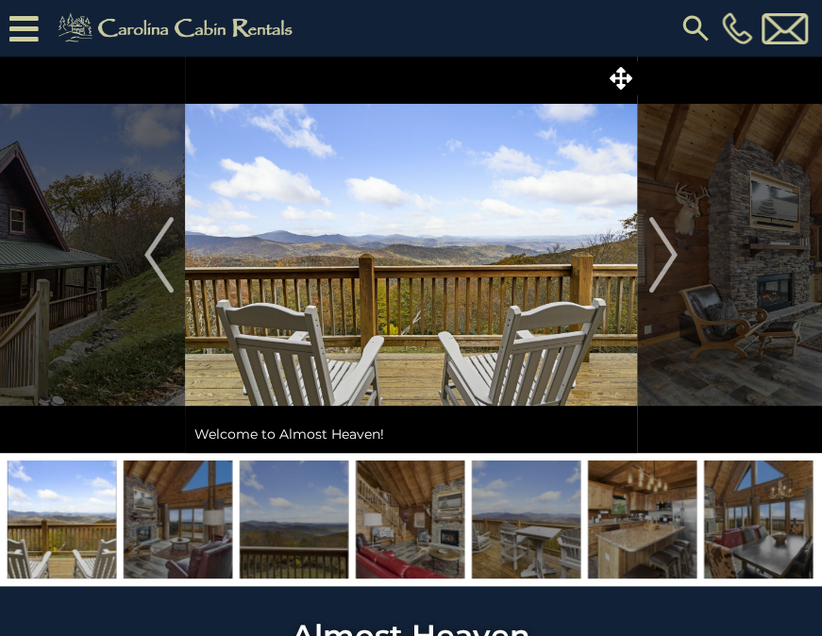
click at [169, 513] on img at bounding box center [178, 520] width 109 height 118
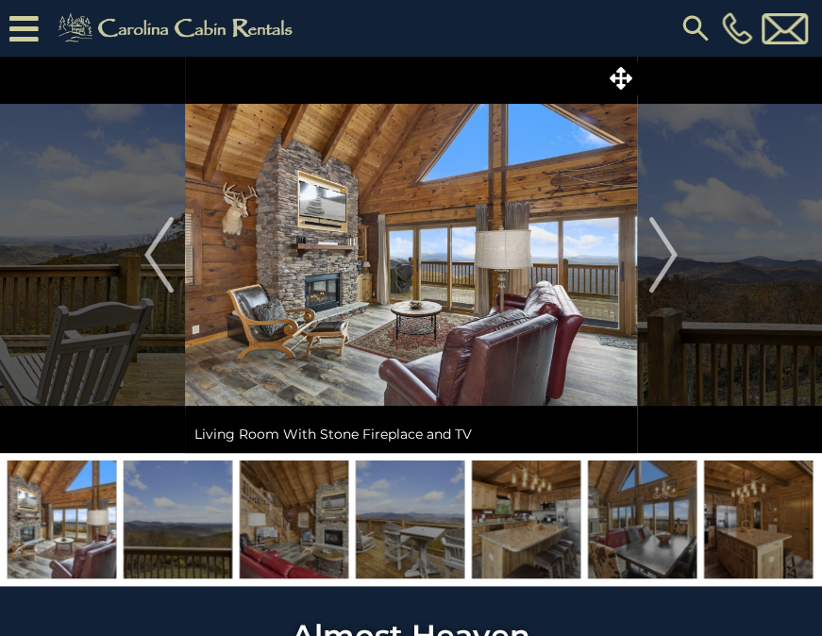
click at [301, 508] on img at bounding box center [294, 520] width 109 height 118
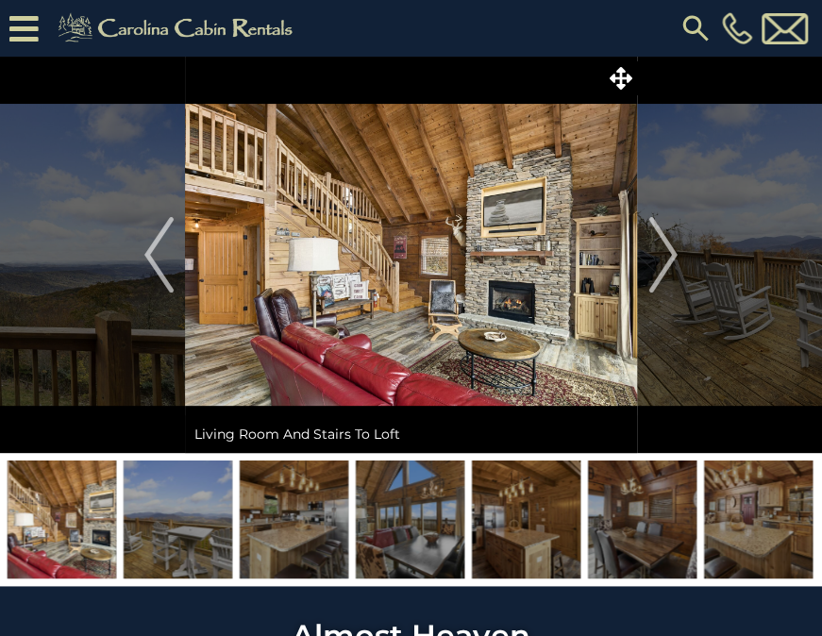
click at [289, 526] on img at bounding box center [294, 520] width 109 height 118
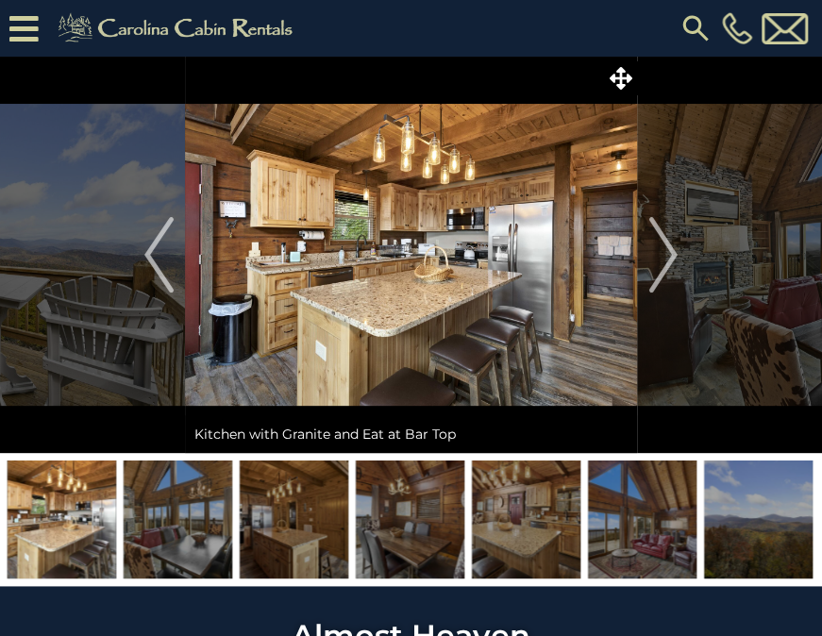
click at [403, 522] on img at bounding box center [410, 520] width 109 height 118
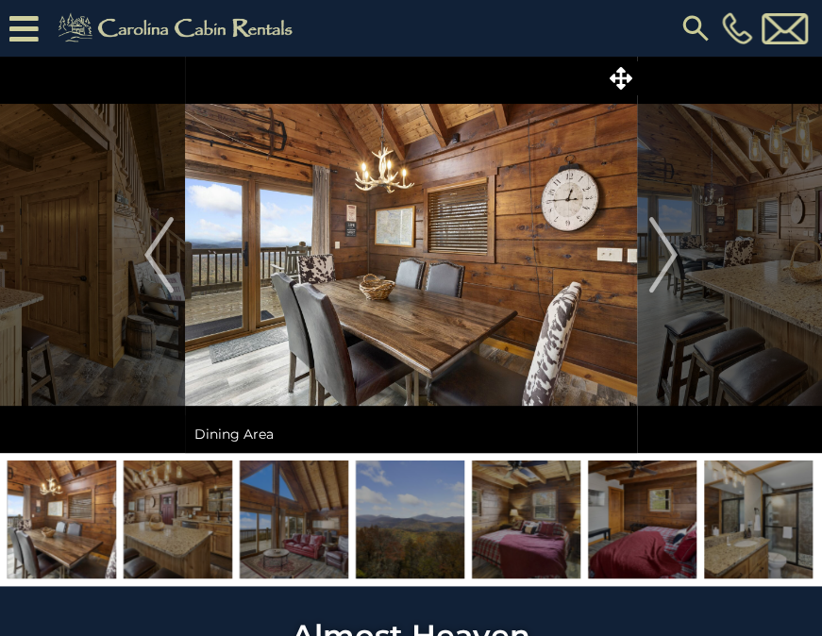
click at [413, 524] on img at bounding box center [410, 520] width 109 height 118
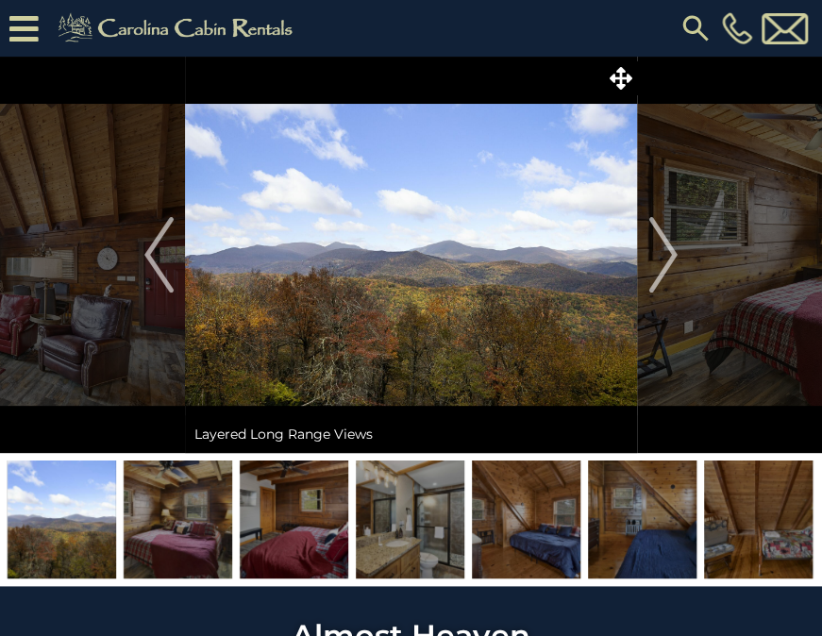
click at [180, 536] on img at bounding box center [178, 520] width 109 height 118
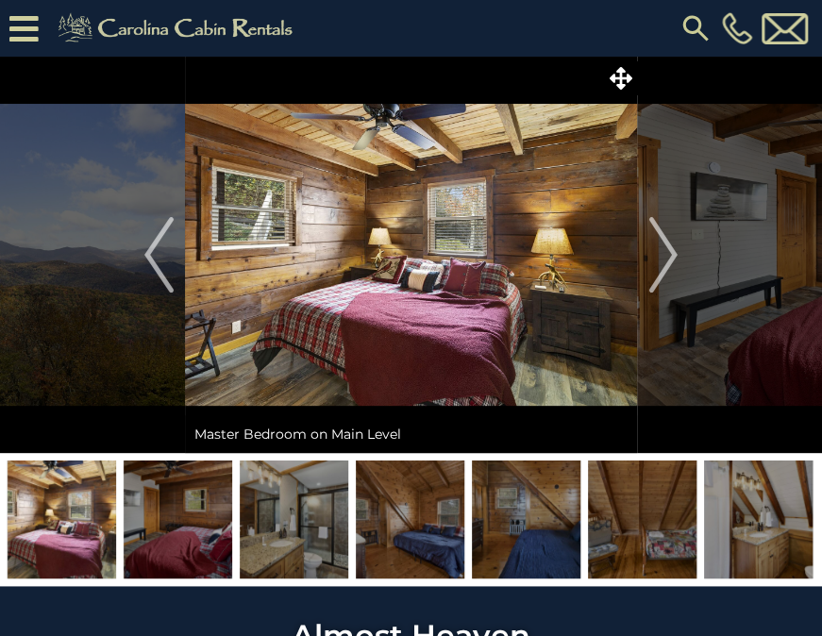
click at [176, 529] on img at bounding box center [178, 520] width 109 height 118
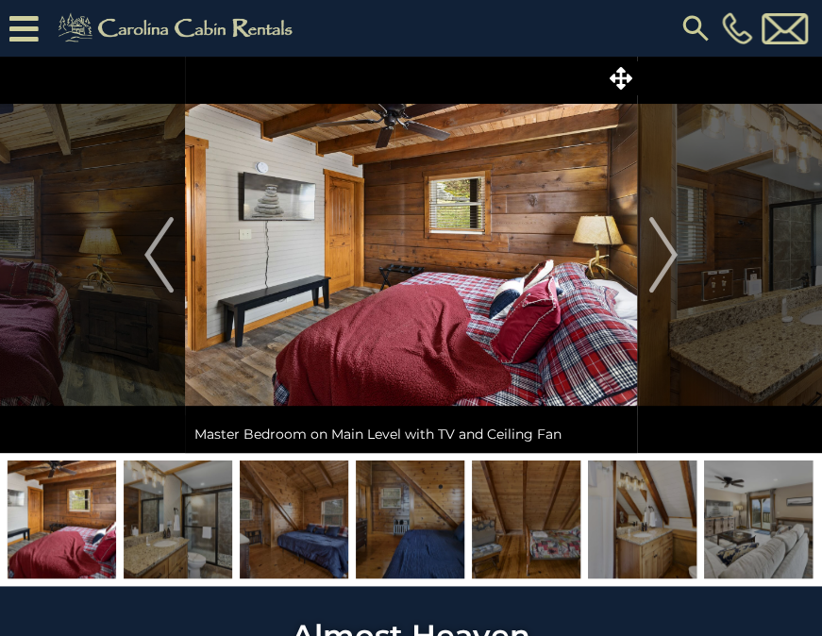
click at [313, 514] on img at bounding box center [294, 520] width 109 height 118
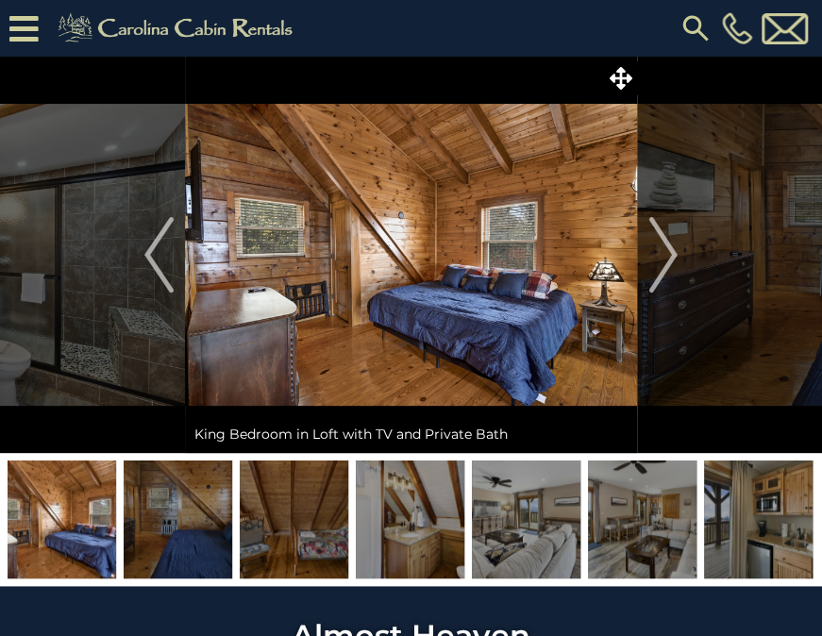
click at [192, 529] on img at bounding box center [178, 520] width 109 height 118
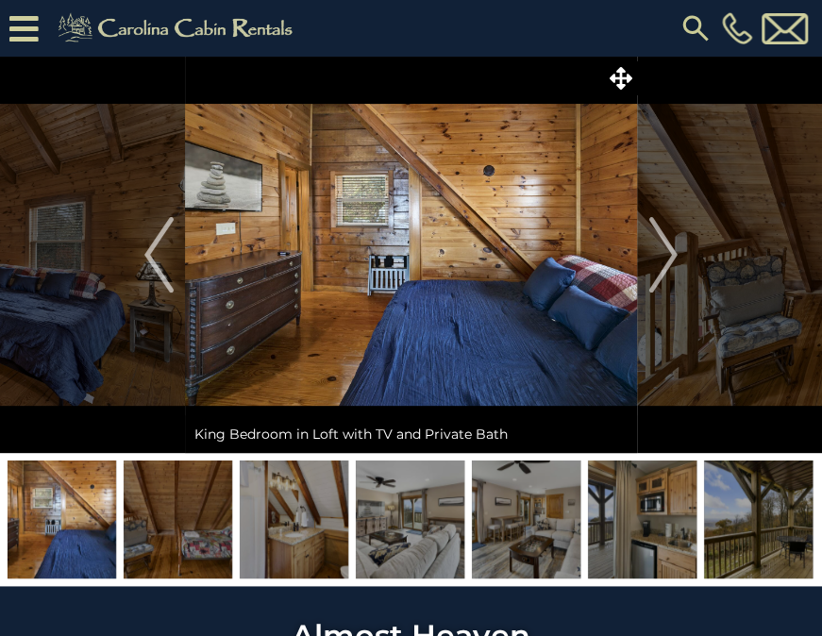
click at [310, 517] on img at bounding box center [294, 520] width 109 height 118
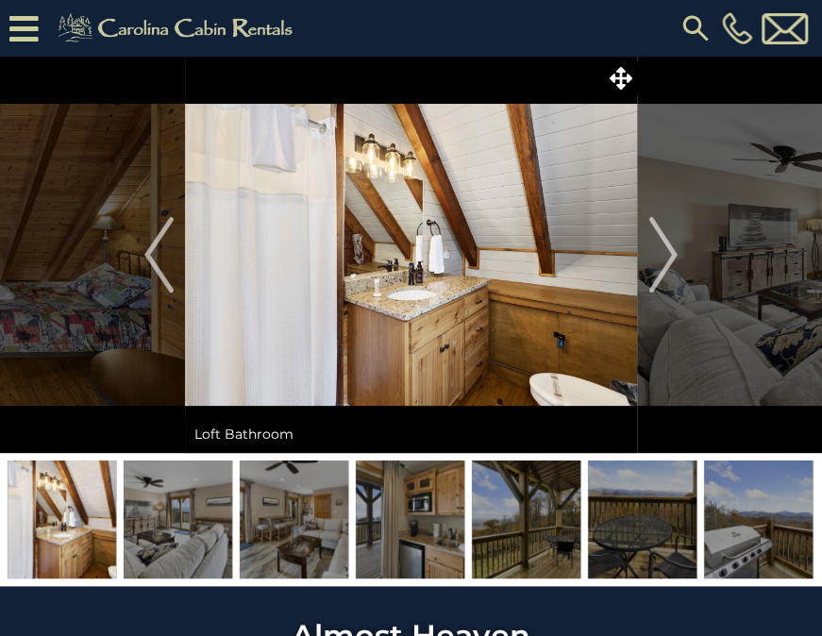
click at [301, 520] on img at bounding box center [294, 520] width 109 height 118
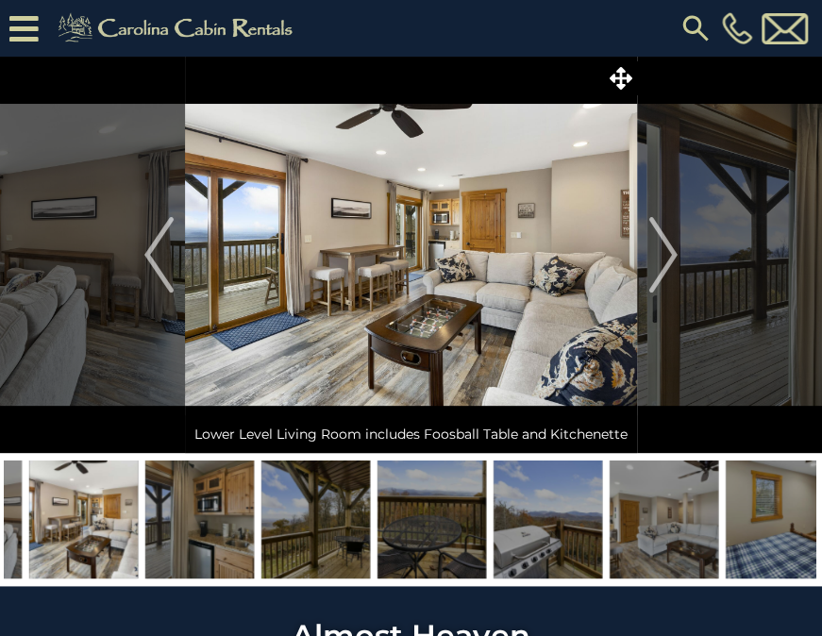
drag, startPoint x: 358, startPoint y: 532, endPoint x: 381, endPoint y: 534, distance: 23.8
click at [381, 534] on img at bounding box center [432, 520] width 109 height 118
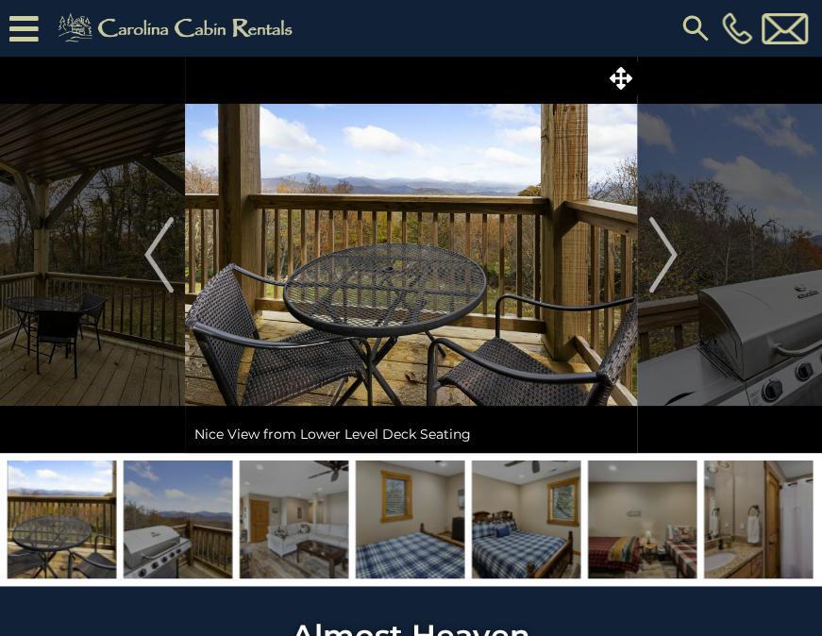
click at [413, 505] on img at bounding box center [410, 520] width 109 height 118
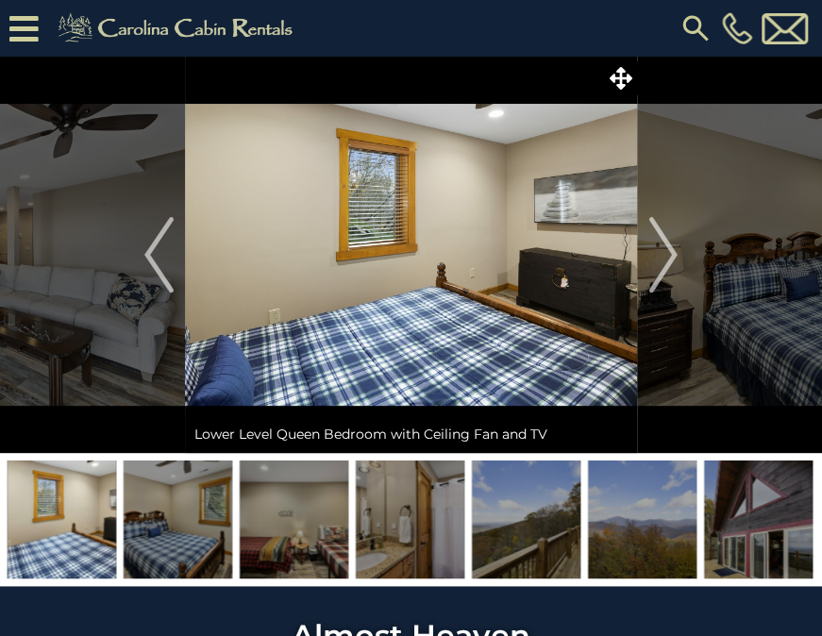
click at [416, 515] on img at bounding box center [410, 520] width 109 height 118
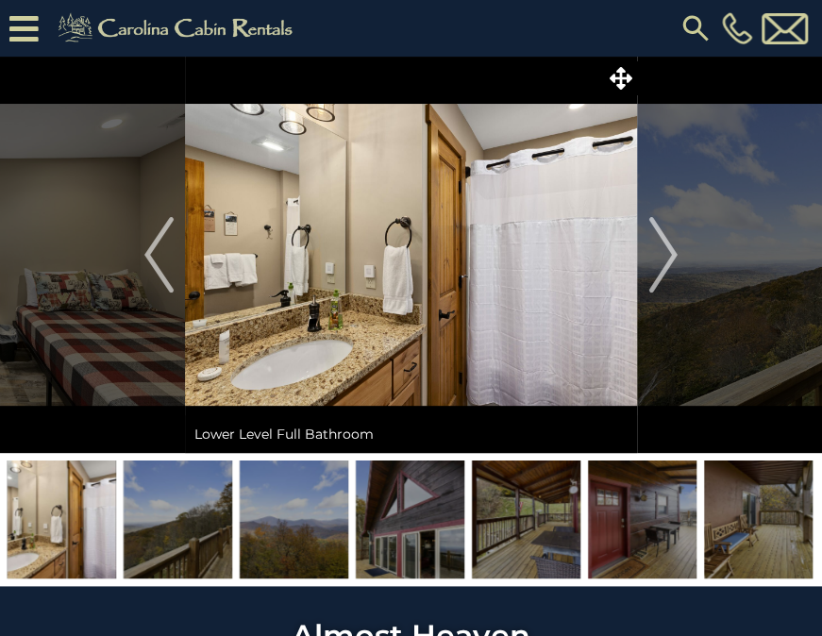
click at [397, 521] on img at bounding box center [410, 520] width 109 height 118
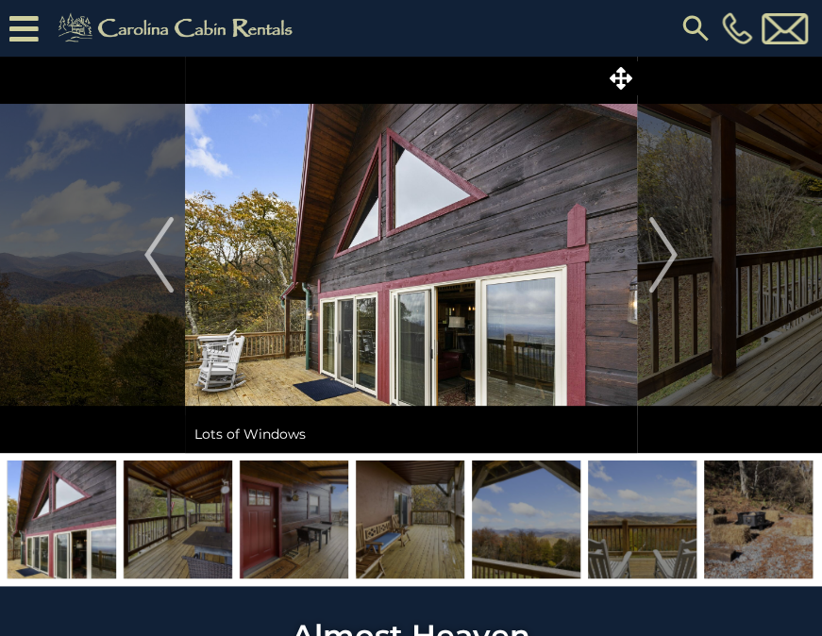
click at [529, 529] on img at bounding box center [526, 520] width 109 height 118
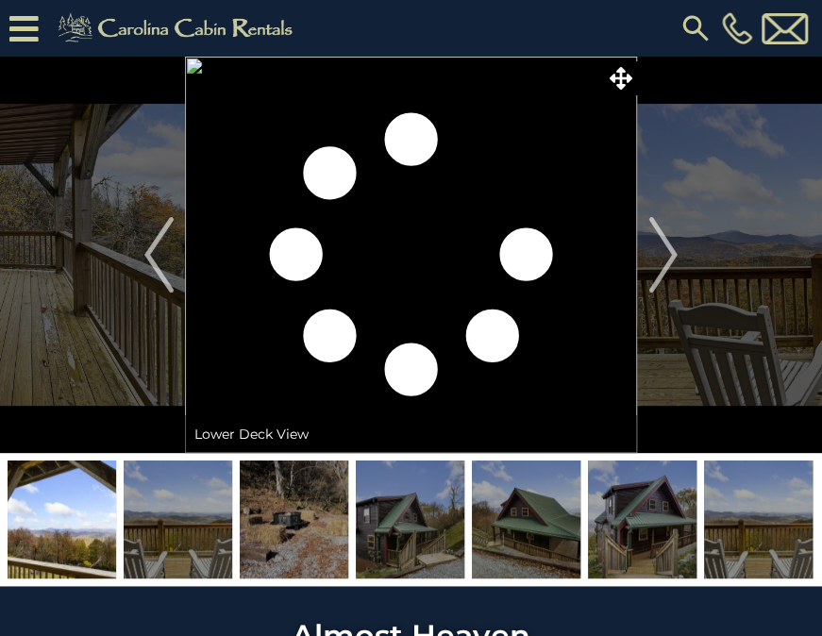
click at [406, 549] on img at bounding box center [410, 520] width 109 height 118
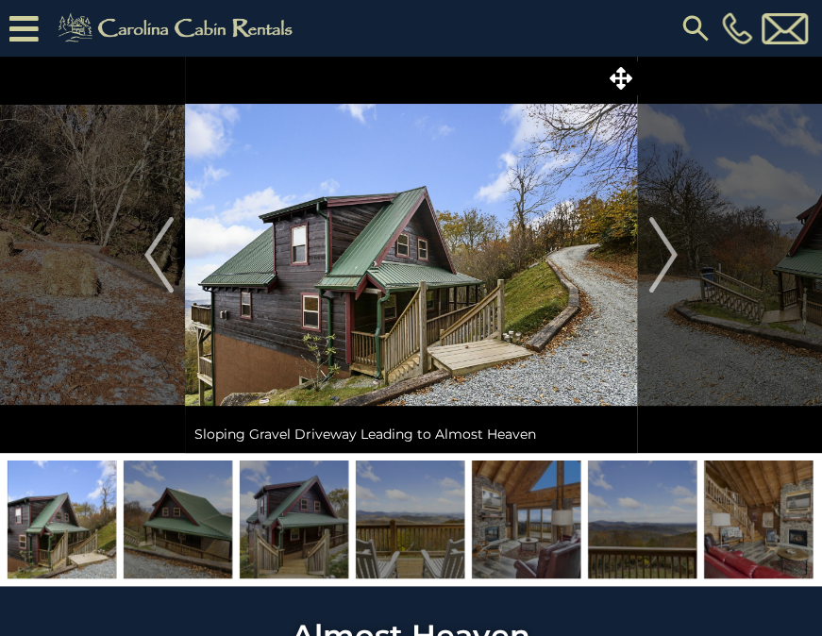
click at [198, 536] on img at bounding box center [178, 520] width 109 height 118
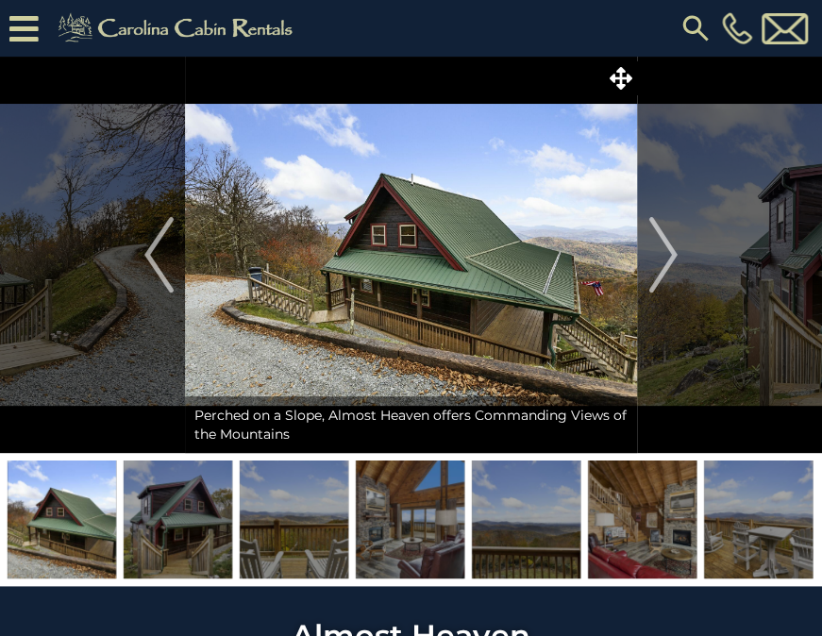
click at [301, 503] on img at bounding box center [294, 520] width 109 height 118
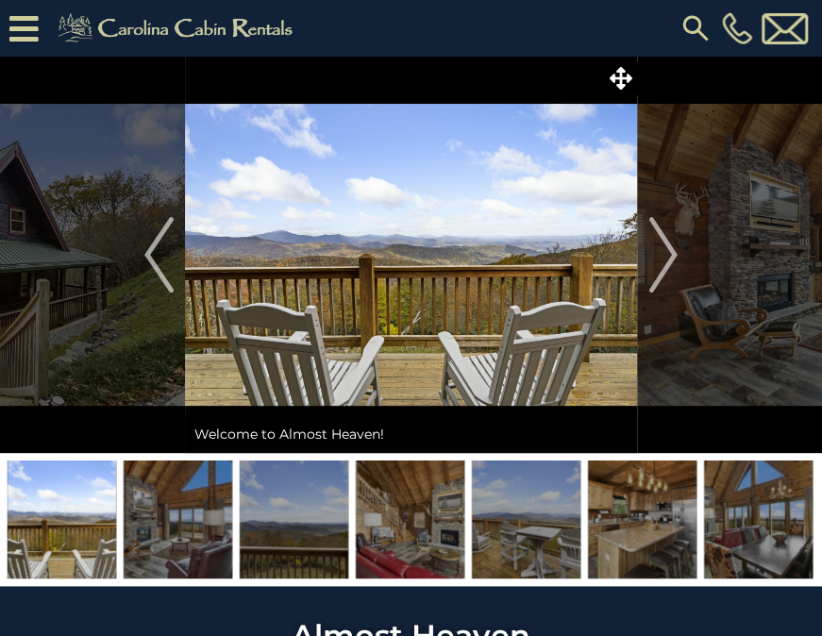
click at [421, 515] on img at bounding box center [410, 520] width 109 height 118
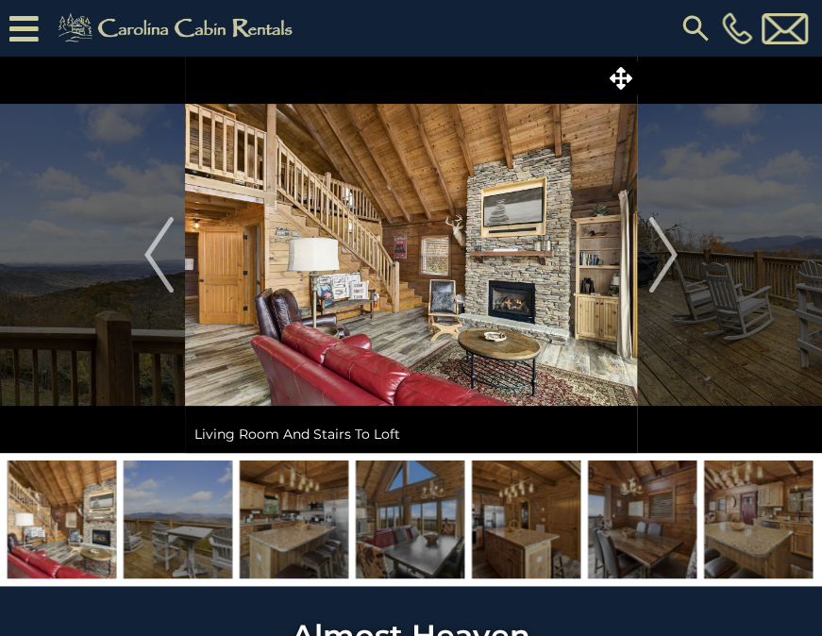
click at [217, 538] on img at bounding box center [178, 520] width 109 height 118
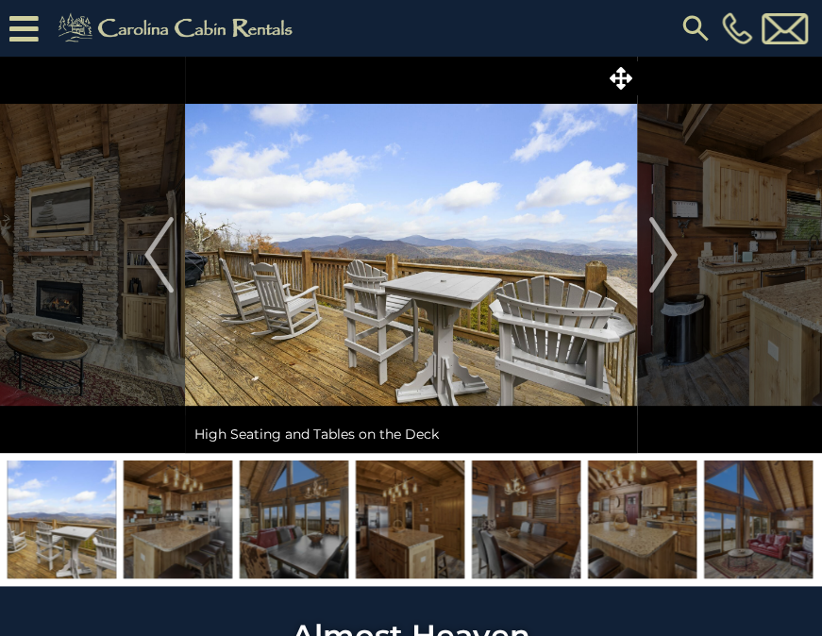
click at [766, 516] on img at bounding box center [758, 520] width 109 height 118
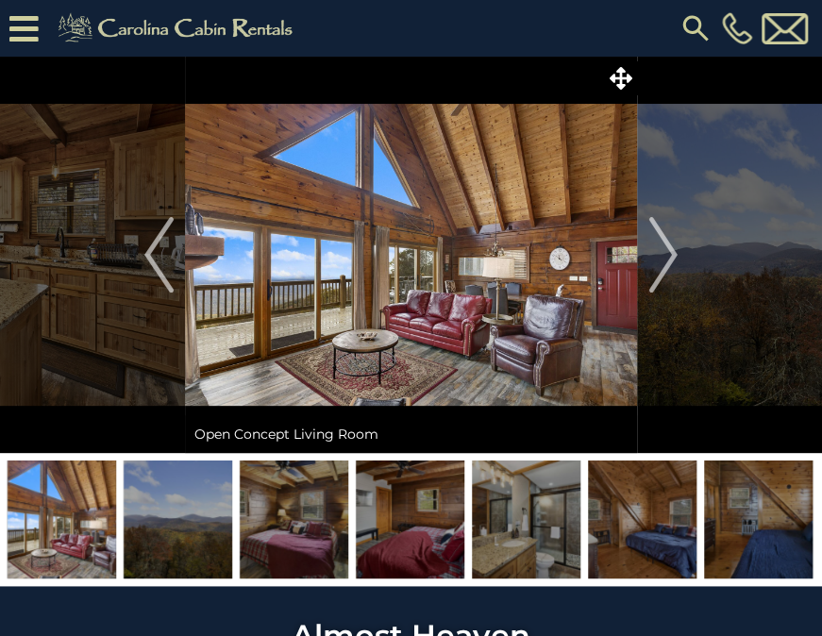
click at [766, 516] on img at bounding box center [758, 520] width 109 height 118
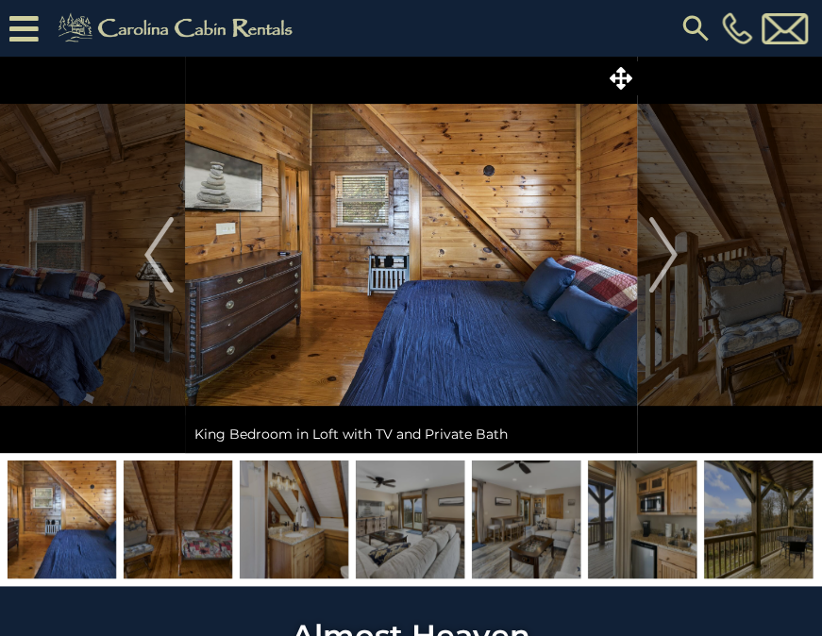
click at [766, 516] on img at bounding box center [758, 520] width 109 height 118
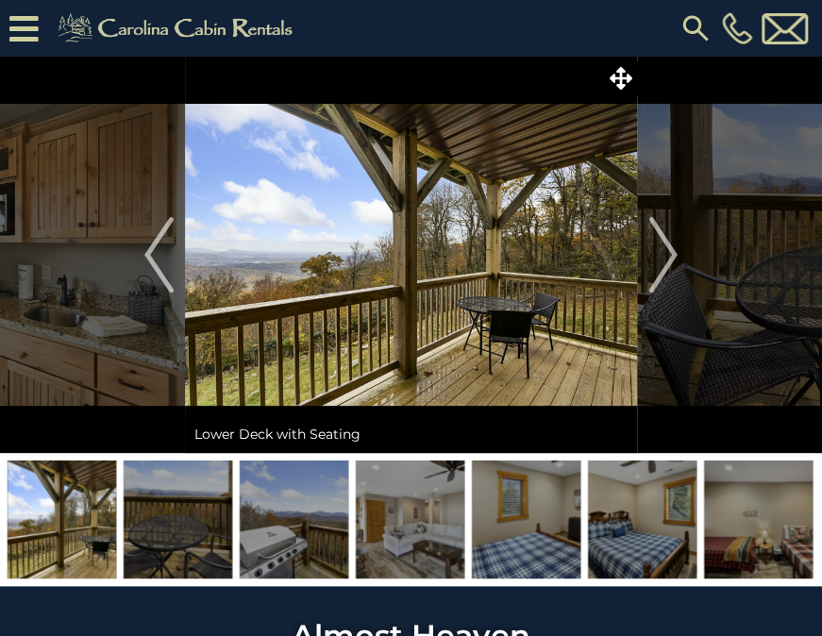
click at [766, 516] on img at bounding box center [758, 520] width 109 height 118
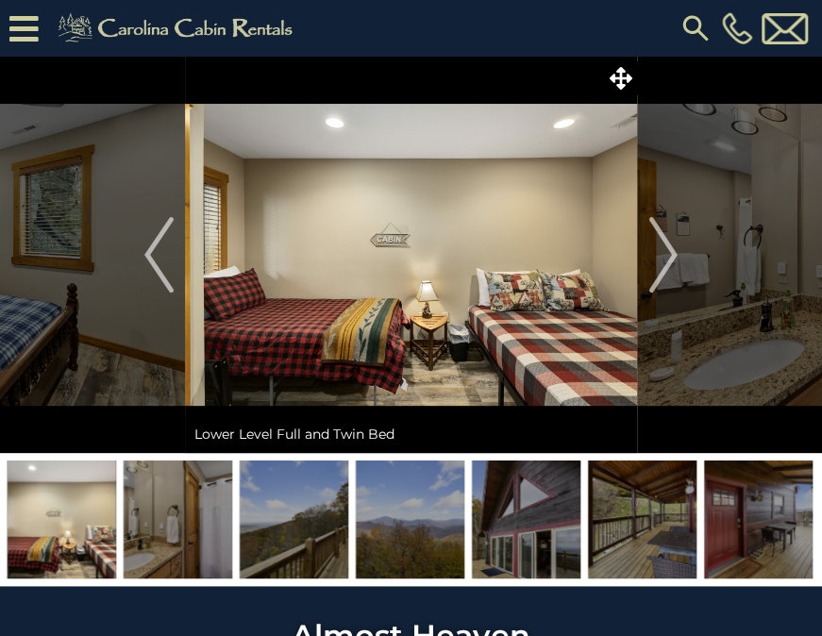
click at [766, 516] on img at bounding box center [758, 520] width 109 height 118
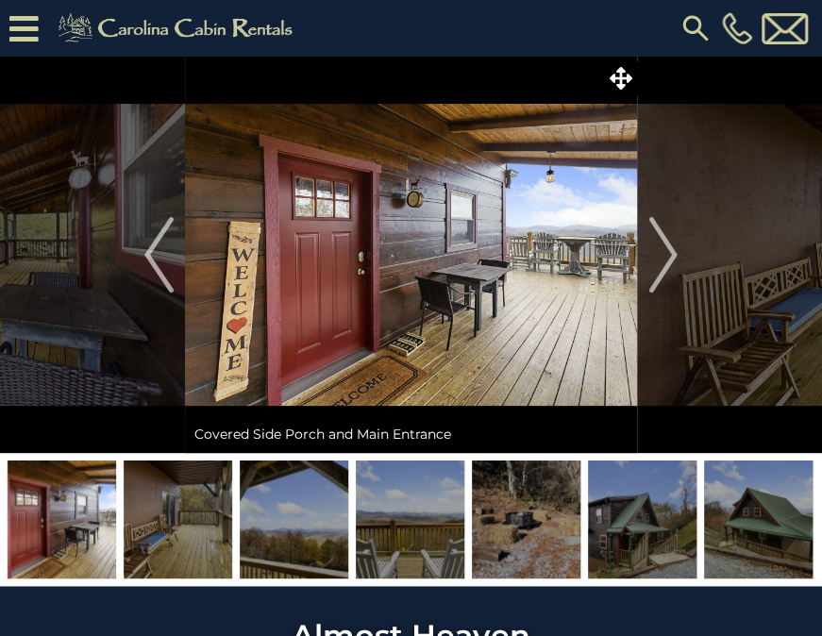
click at [766, 516] on img at bounding box center [758, 520] width 109 height 118
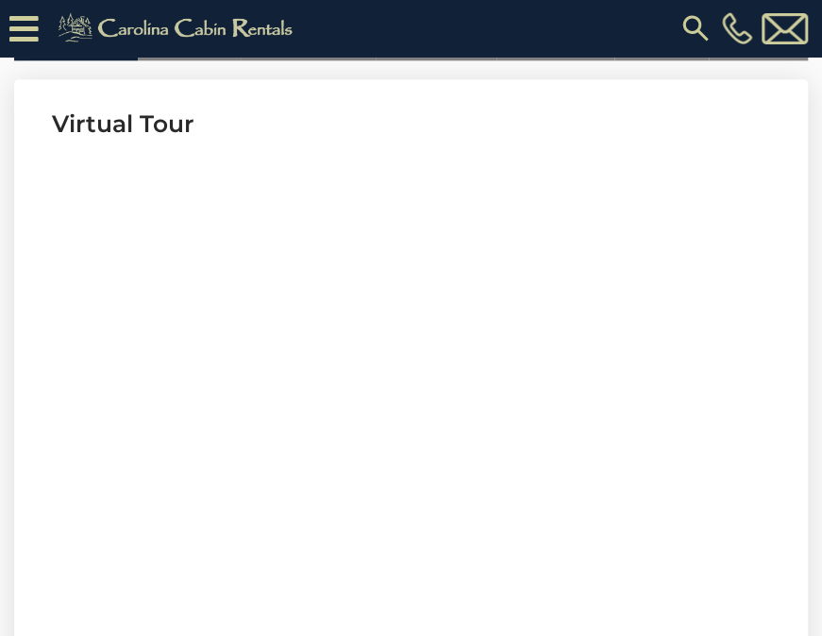
scroll to position [767, 0]
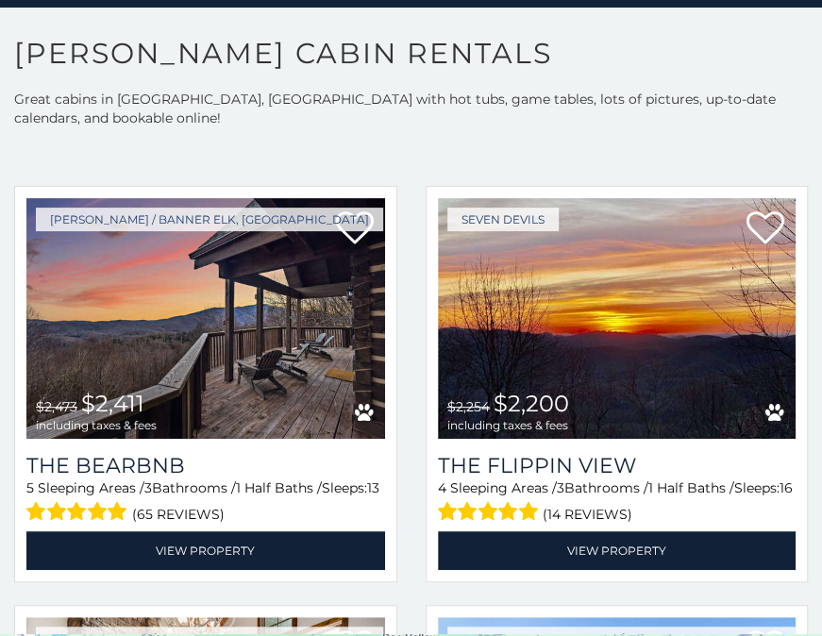
scroll to position [463, 0]
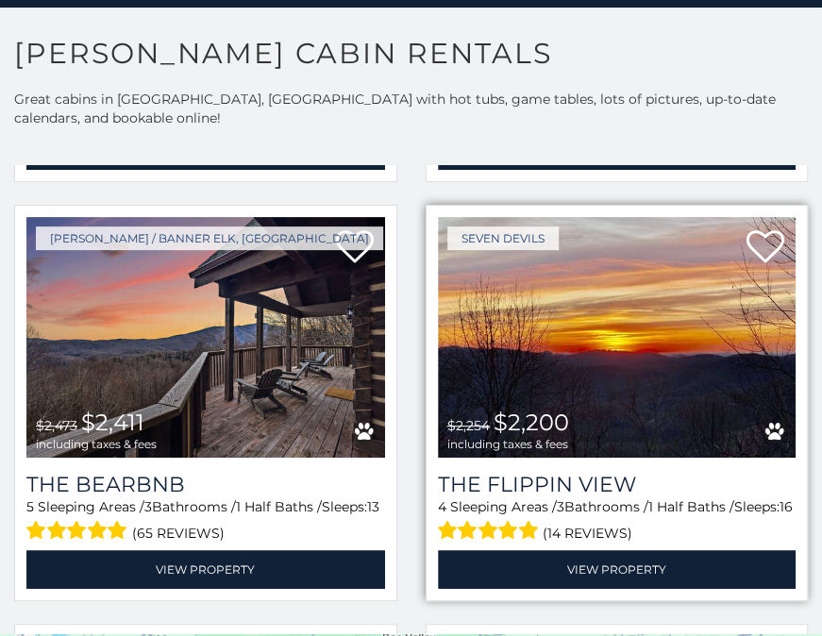
click at [670, 325] on img at bounding box center [617, 337] width 359 height 240
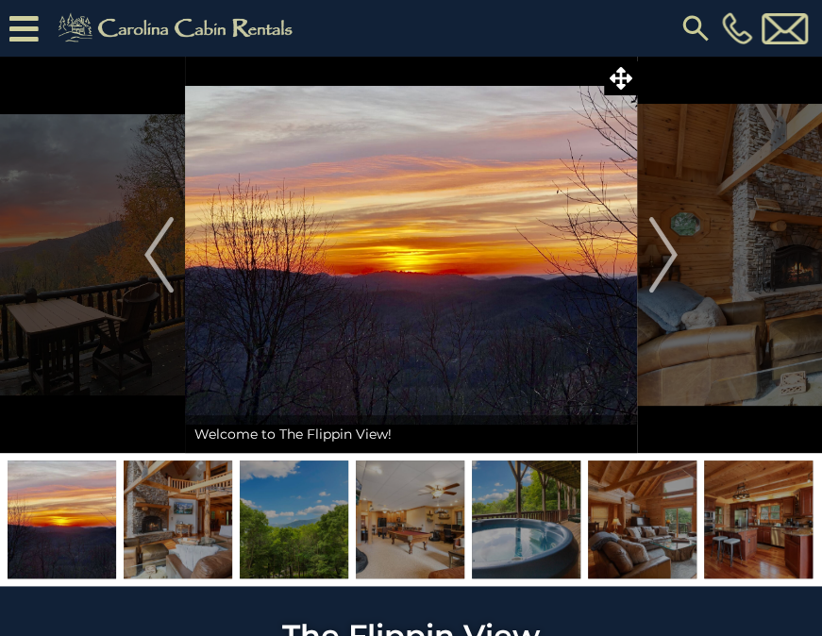
click at [203, 480] on img at bounding box center [178, 520] width 109 height 118
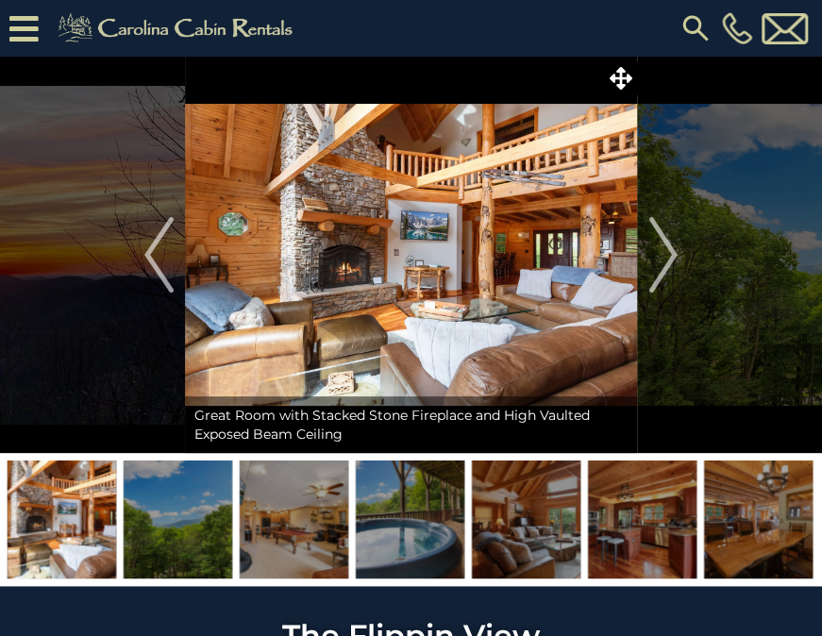
click at [177, 512] on img at bounding box center [178, 520] width 109 height 118
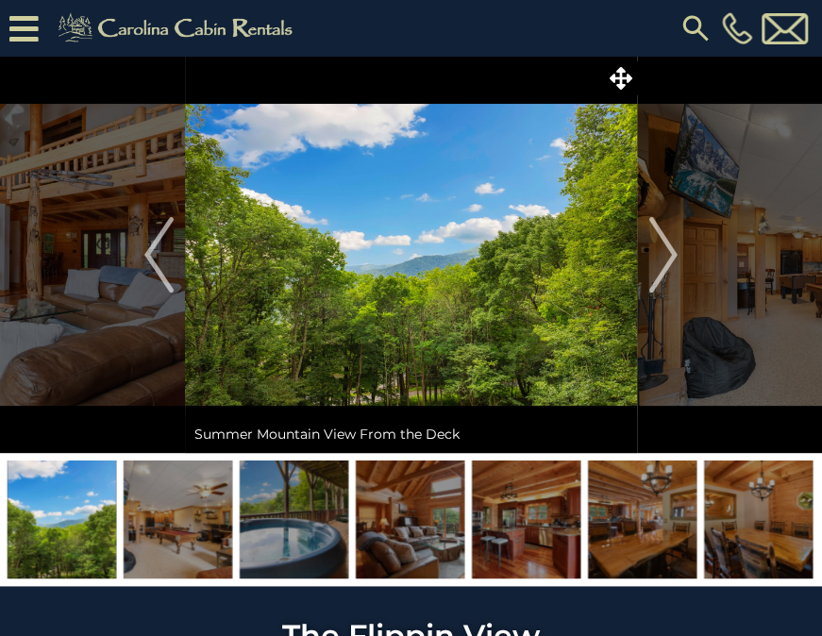
click at [302, 508] on img at bounding box center [294, 520] width 109 height 118
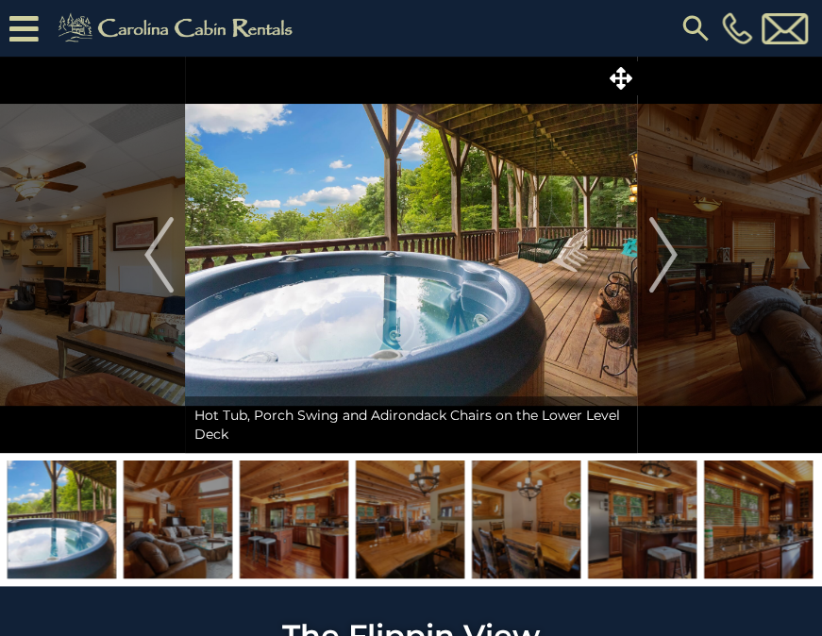
click at [175, 534] on img at bounding box center [178, 520] width 109 height 118
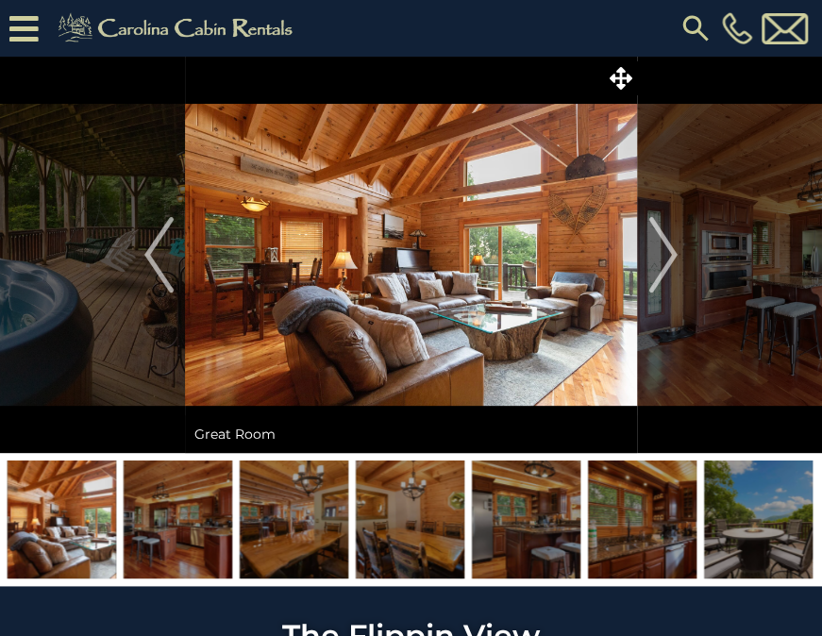
click at [286, 524] on img at bounding box center [294, 520] width 109 height 118
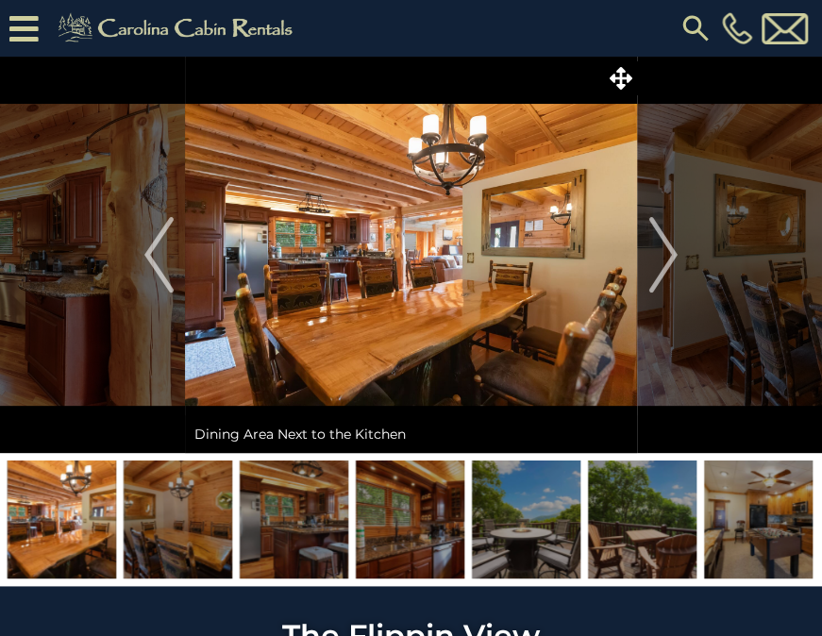
click at [286, 524] on img at bounding box center [294, 520] width 109 height 118
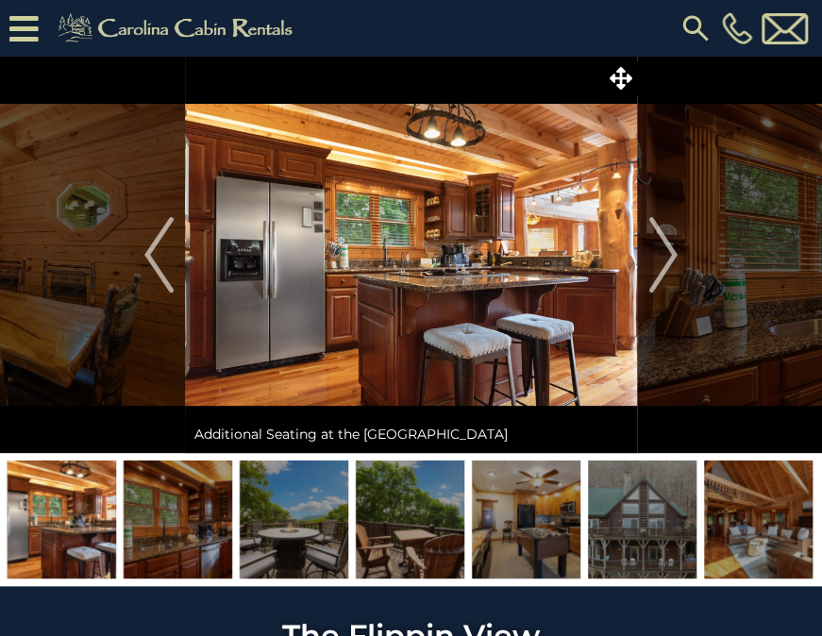
click at [317, 521] on img at bounding box center [294, 520] width 109 height 118
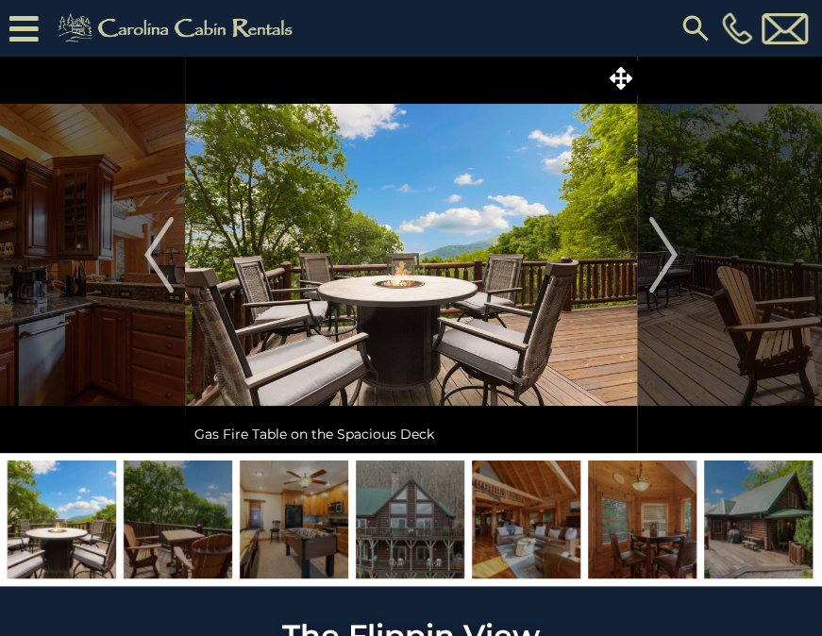
click at [409, 506] on img at bounding box center [410, 520] width 109 height 118
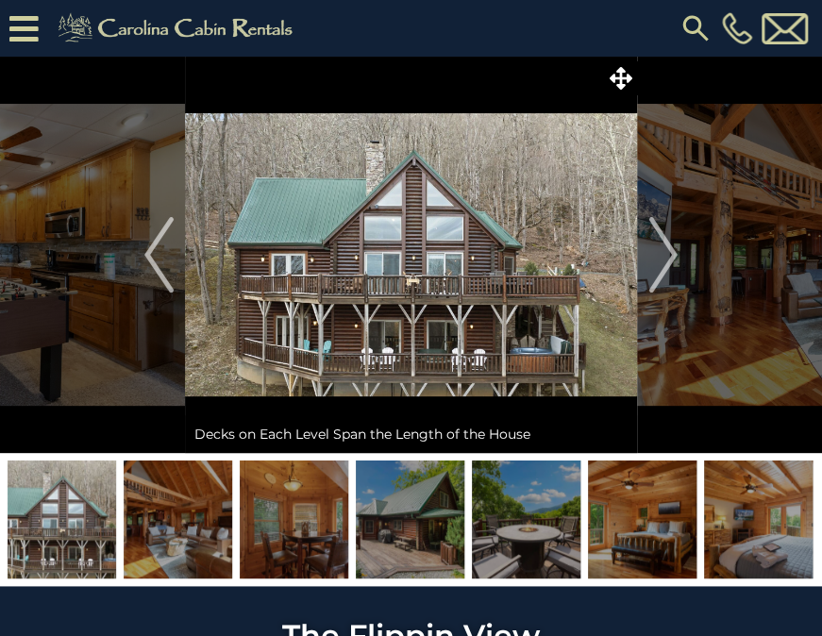
click at [409, 506] on img at bounding box center [410, 520] width 109 height 118
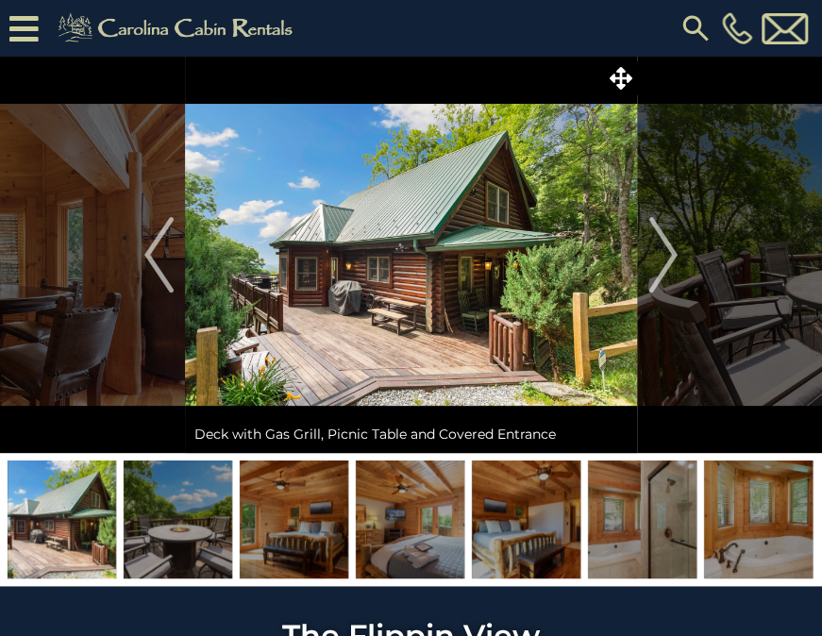
click at [321, 521] on img at bounding box center [294, 520] width 109 height 118
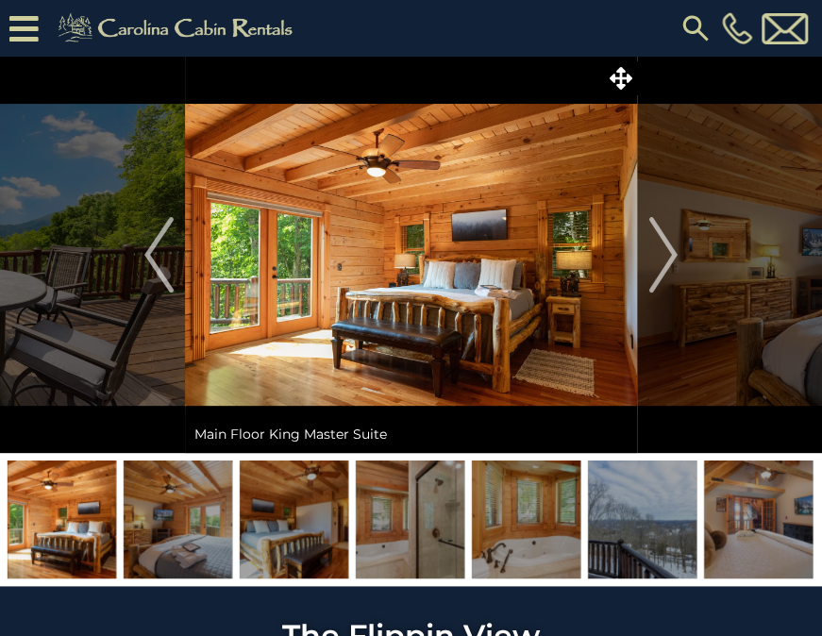
click at [298, 525] on img at bounding box center [294, 520] width 109 height 118
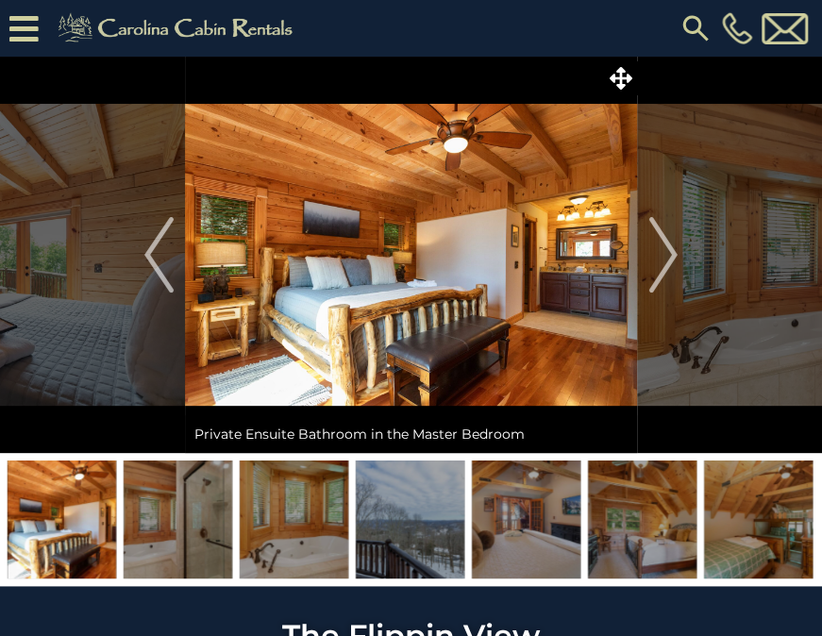
click at [277, 534] on img at bounding box center [294, 520] width 109 height 118
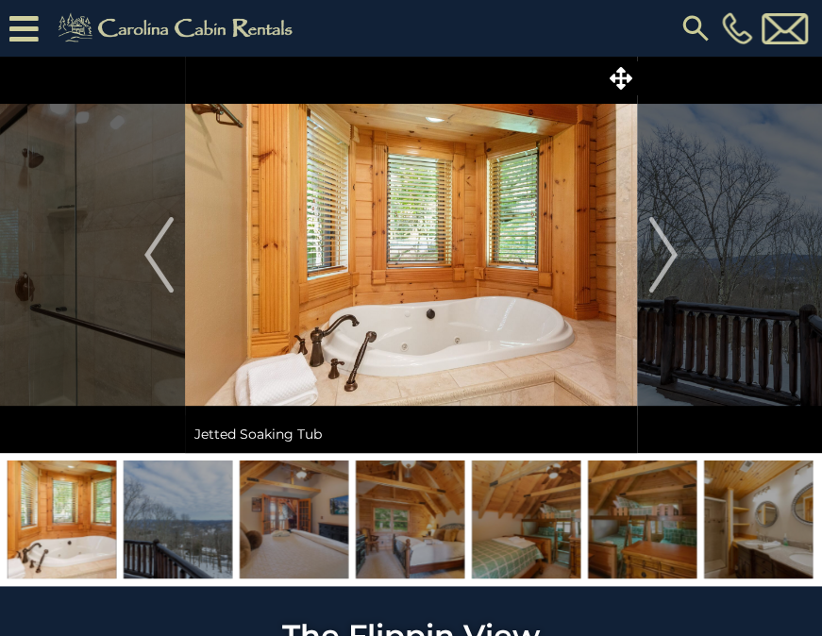
click at [306, 536] on img at bounding box center [294, 520] width 109 height 118
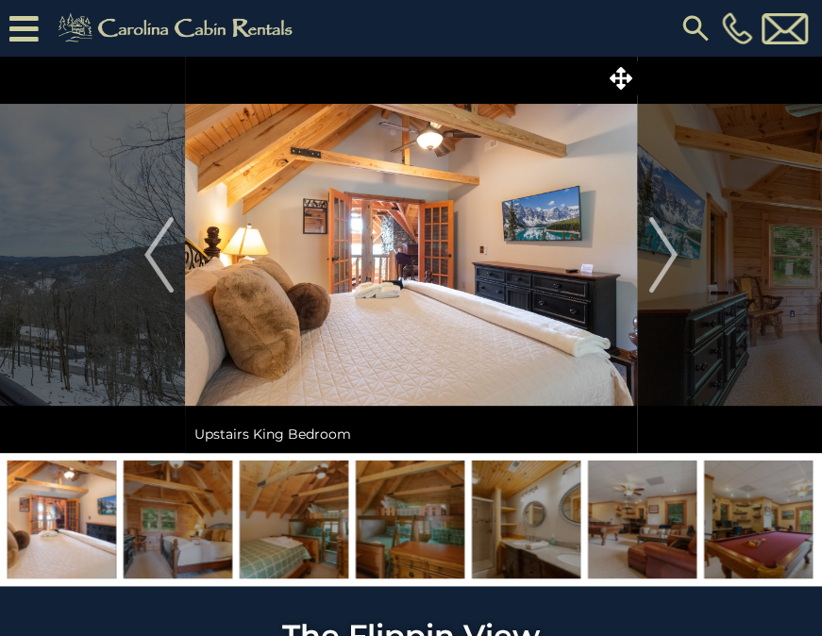
click at [306, 536] on img at bounding box center [294, 520] width 109 height 118
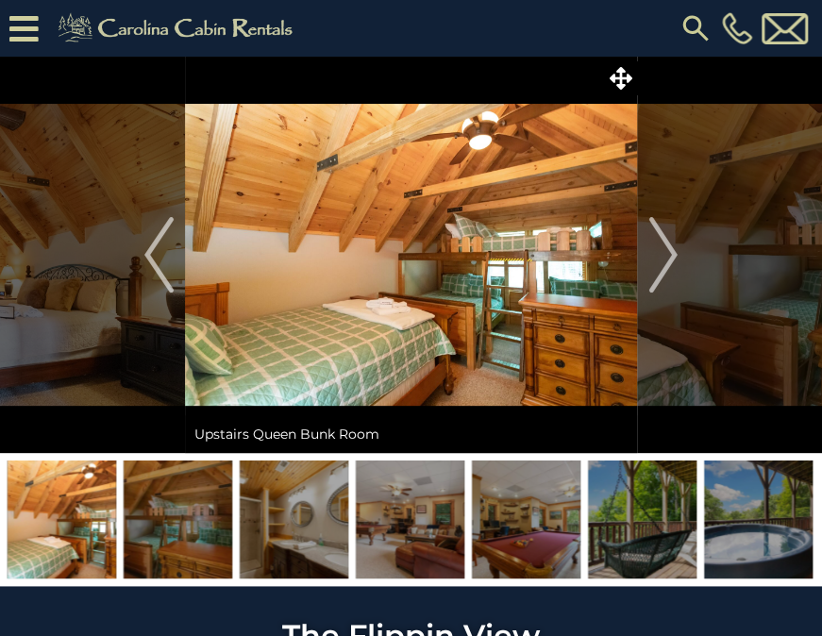
click at [306, 536] on img at bounding box center [294, 520] width 109 height 118
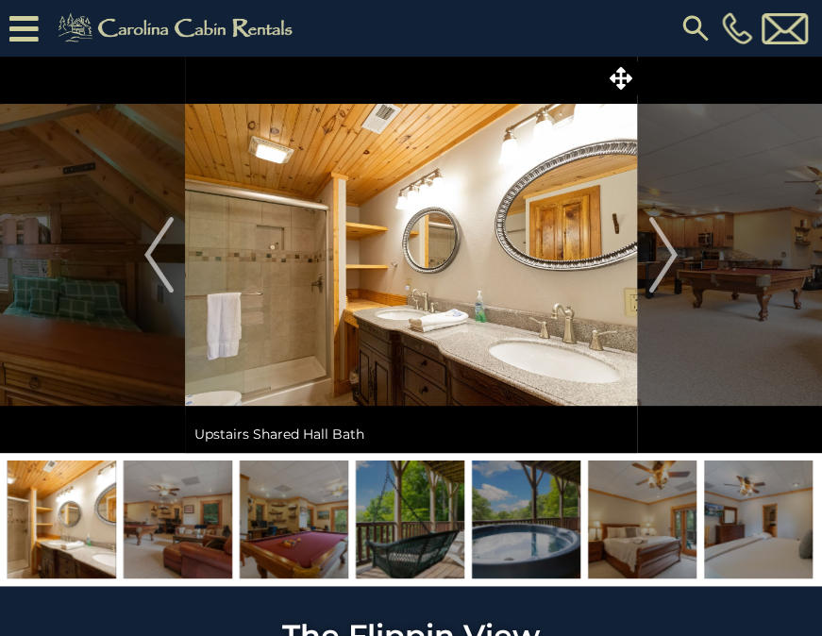
click at [306, 536] on img at bounding box center [294, 520] width 109 height 118
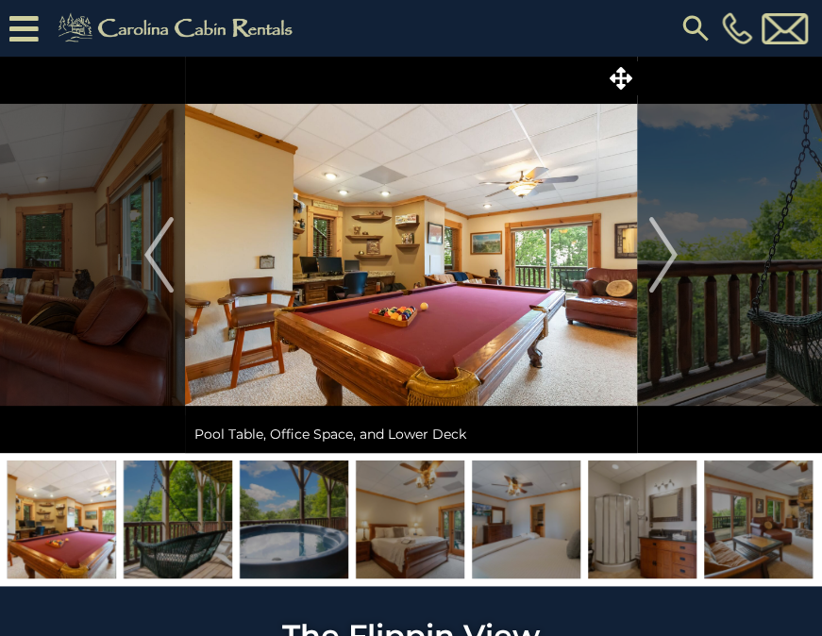
click at [404, 520] on img at bounding box center [410, 520] width 109 height 118
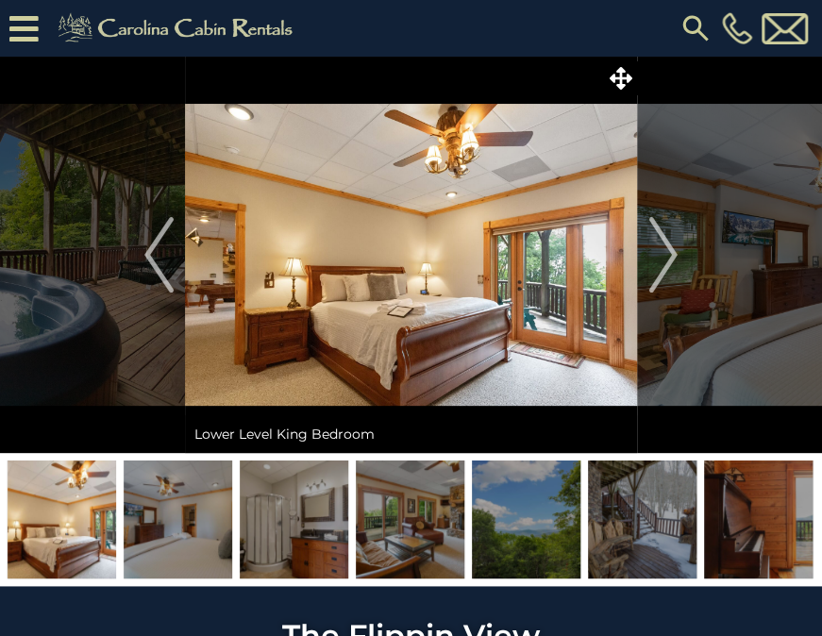
click at [505, 521] on img at bounding box center [526, 520] width 109 height 118
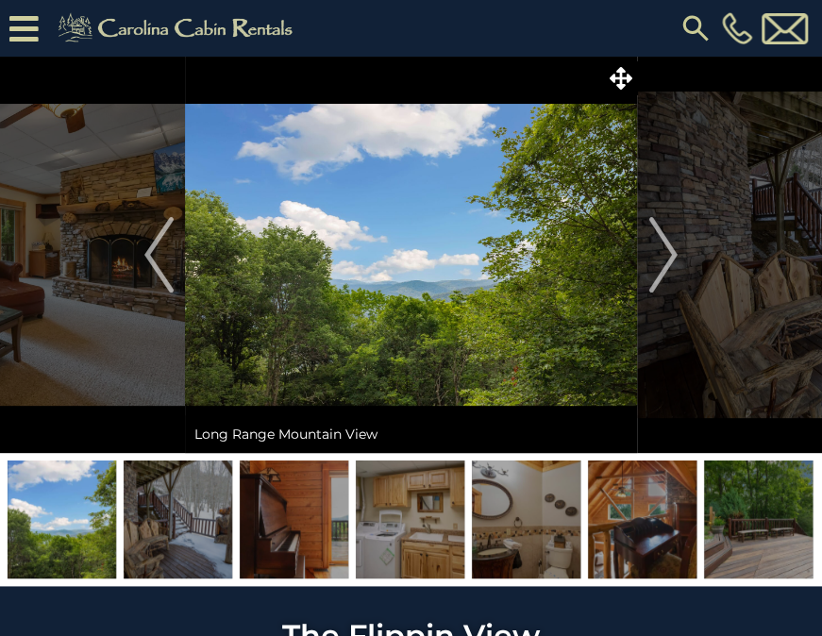
click at [416, 523] on img at bounding box center [410, 520] width 109 height 118
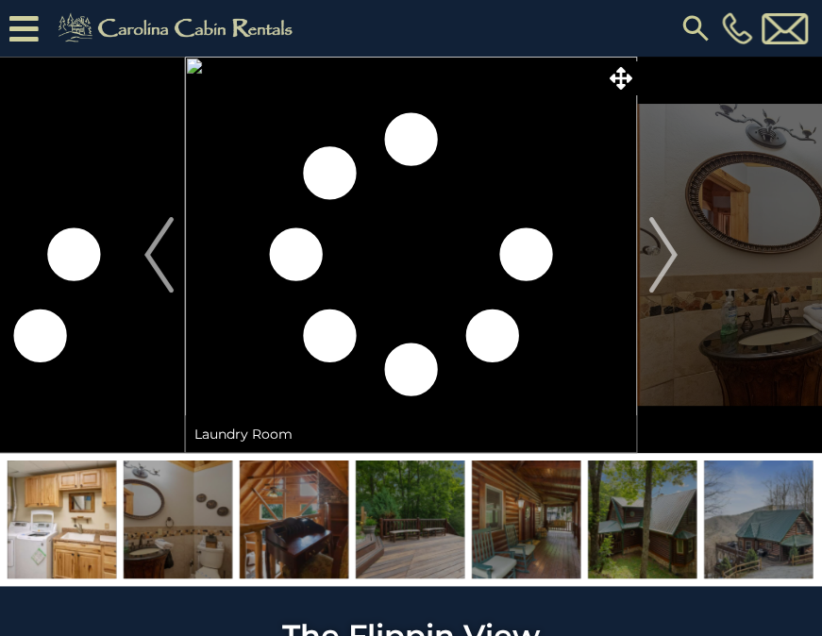
click at [416, 523] on img at bounding box center [410, 520] width 109 height 118
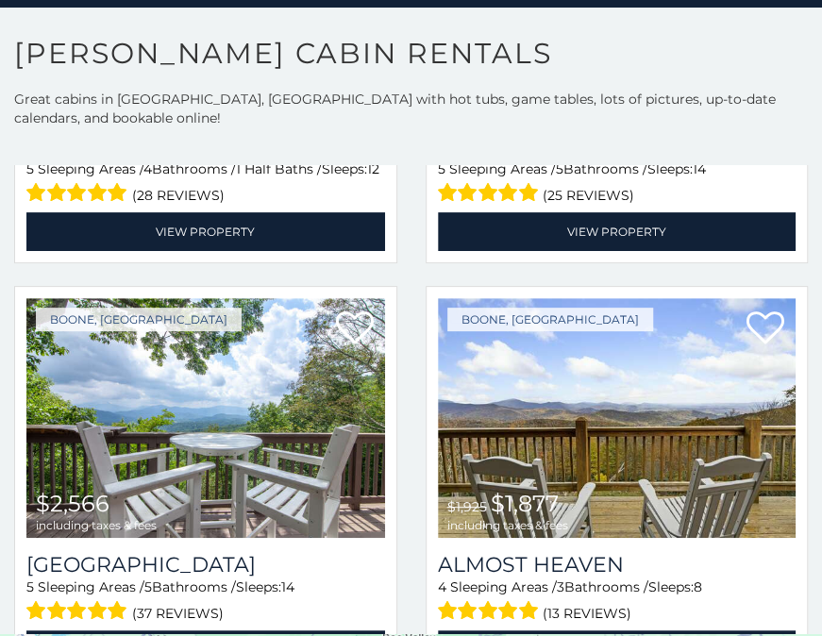
scroll to position [1218, 0]
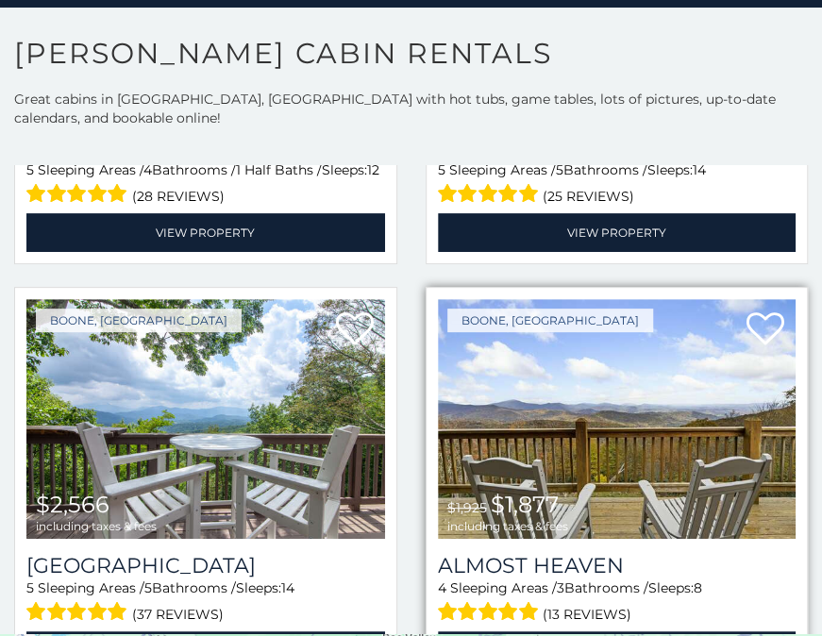
click at [734, 408] on img at bounding box center [617, 419] width 359 height 240
